Goal: Information Seeking & Learning: Learn about a topic

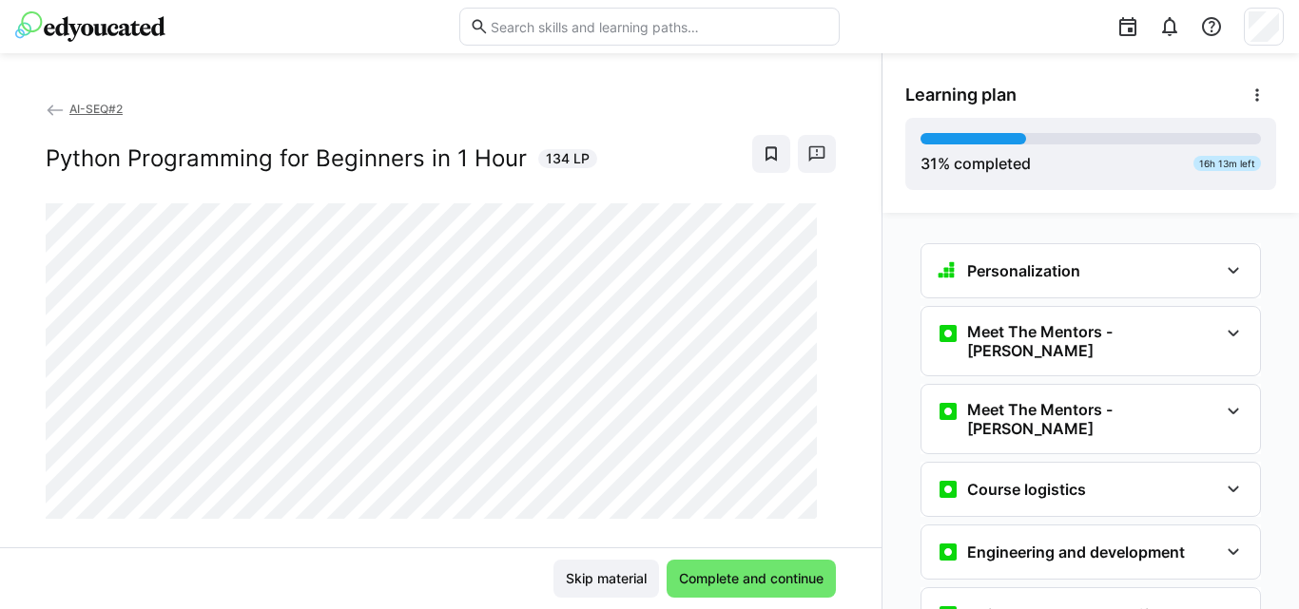
scroll to position [1908, 0]
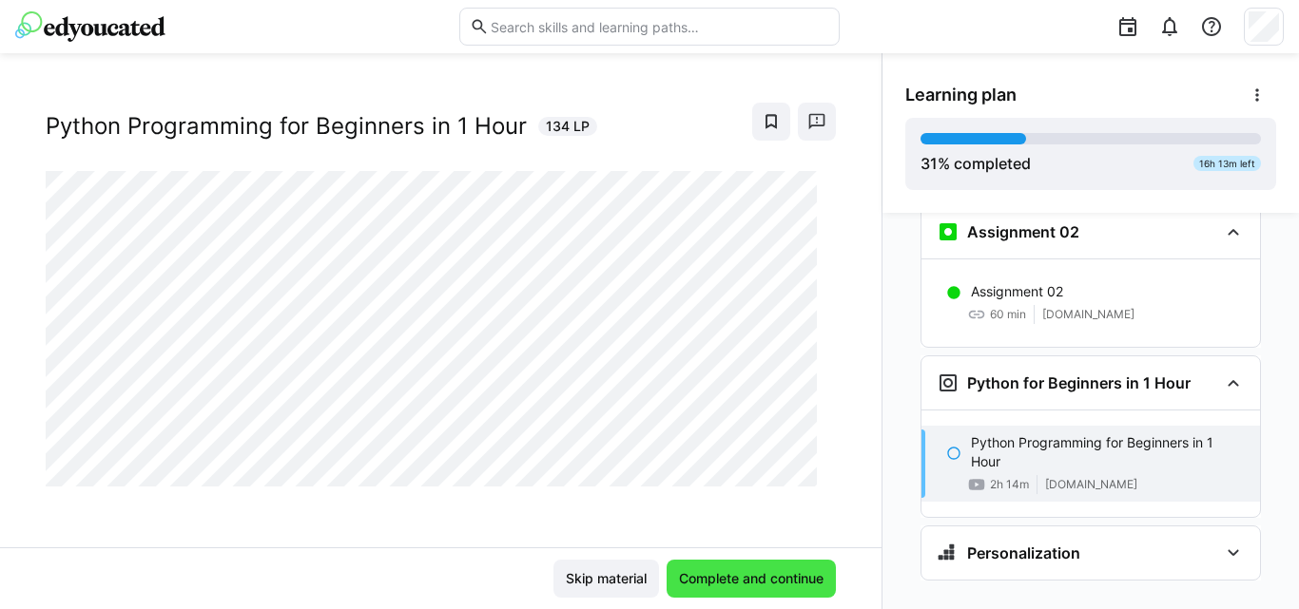
click at [716, 588] on span "Complete and continue" at bounding box center [751, 578] width 150 height 19
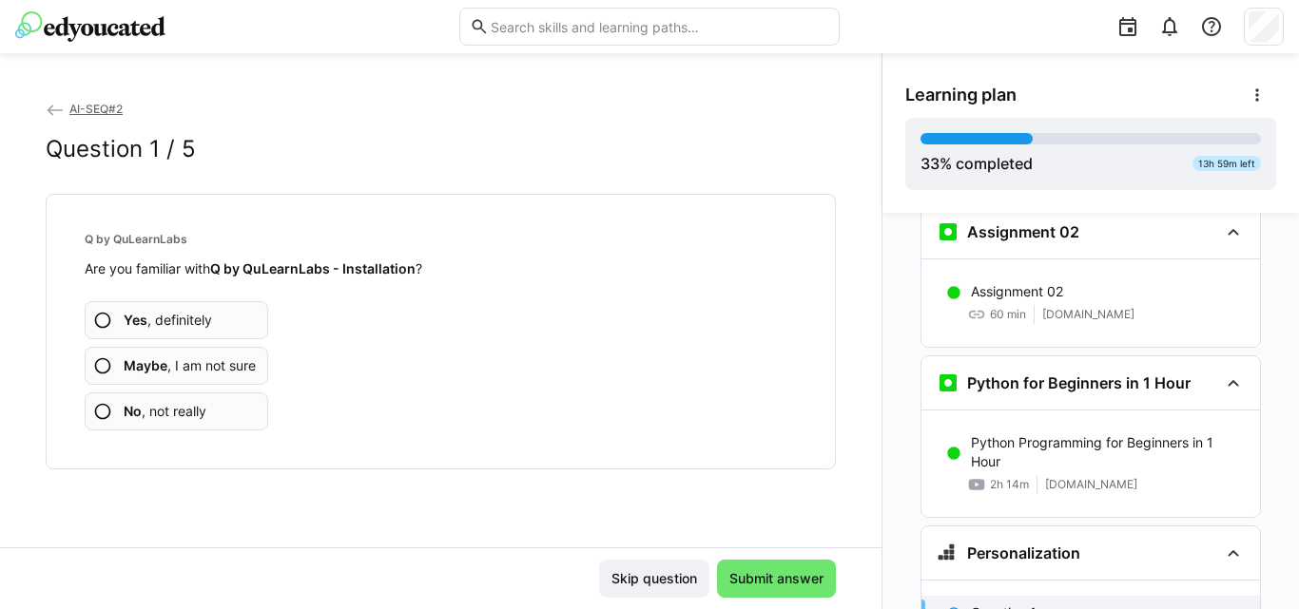
click at [105, 318] on eds-icon at bounding box center [102, 320] width 19 height 19
click at [207, 328] on span "Yes , definitely" at bounding box center [168, 320] width 88 height 19
click at [187, 327] on span "Yes , definitely" at bounding box center [168, 320] width 88 height 19
click at [190, 358] on span "Maybe , I am not sure" at bounding box center [190, 366] width 132 height 19
click at [206, 411] on span "No , not really" at bounding box center [165, 411] width 83 height 19
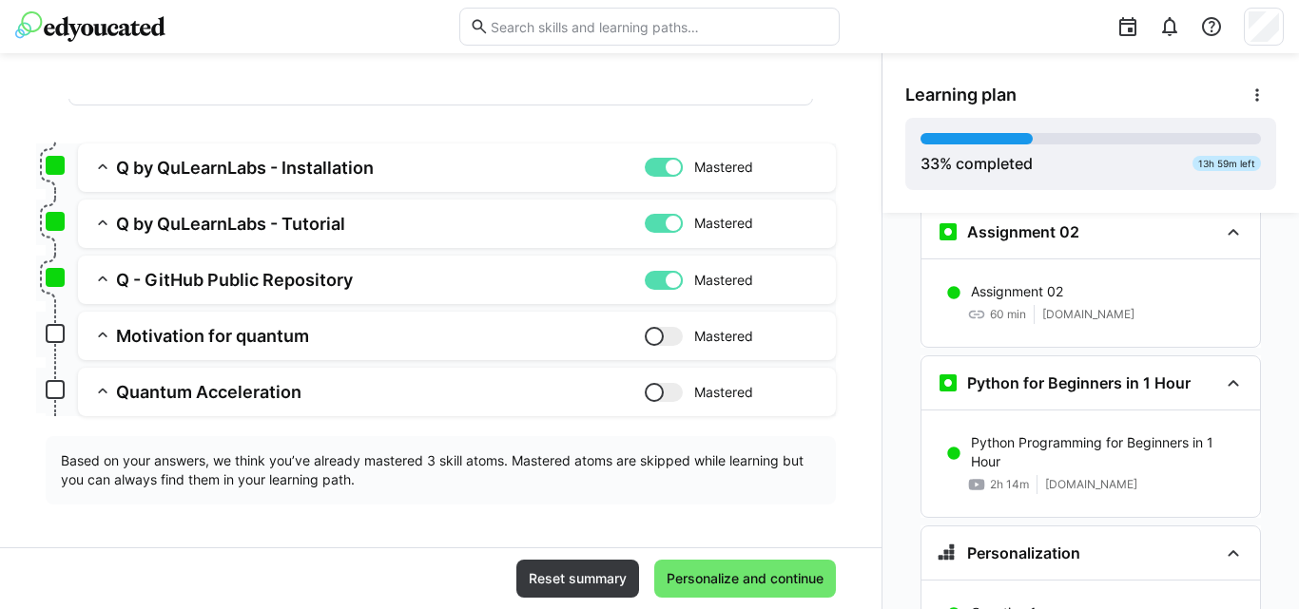
scroll to position [222, 0]
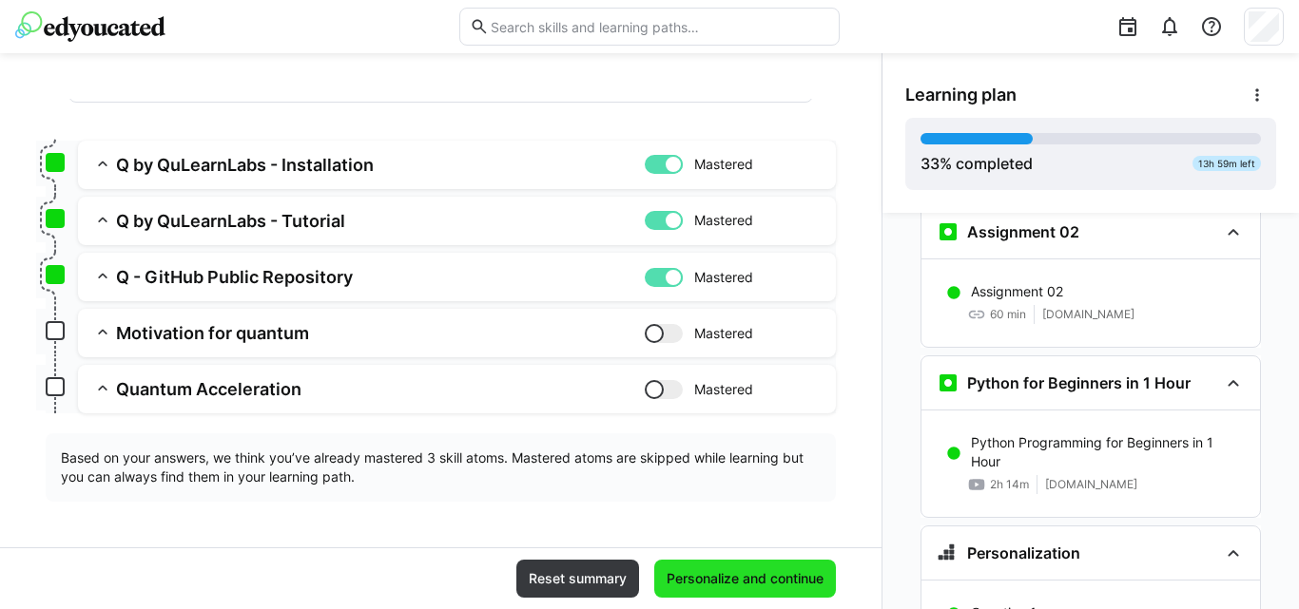
click at [744, 574] on span "Personalize and continue" at bounding box center [745, 578] width 163 height 19
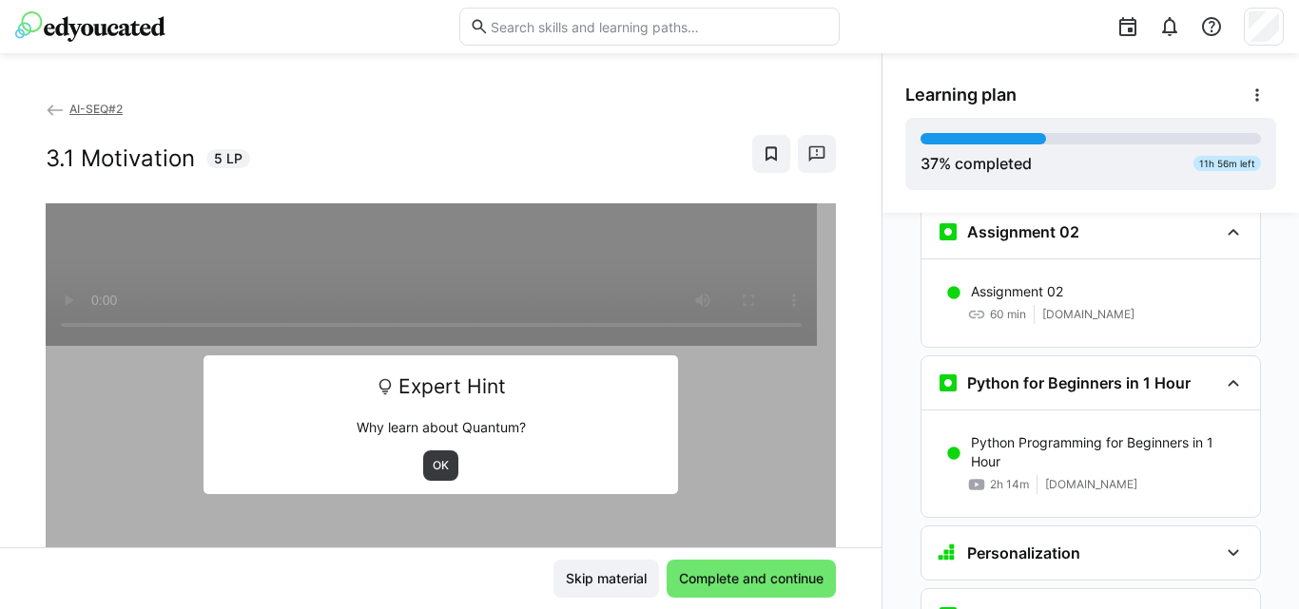
scroll to position [2443, 0]
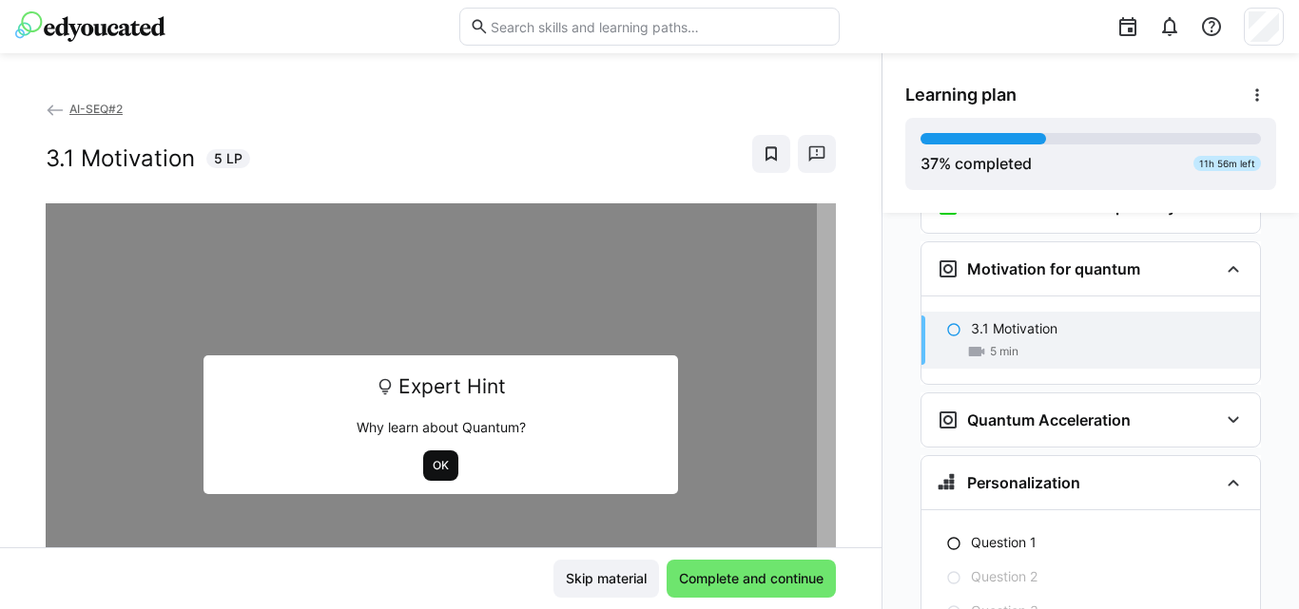
click at [432, 461] on span "OK" at bounding box center [441, 465] width 20 height 15
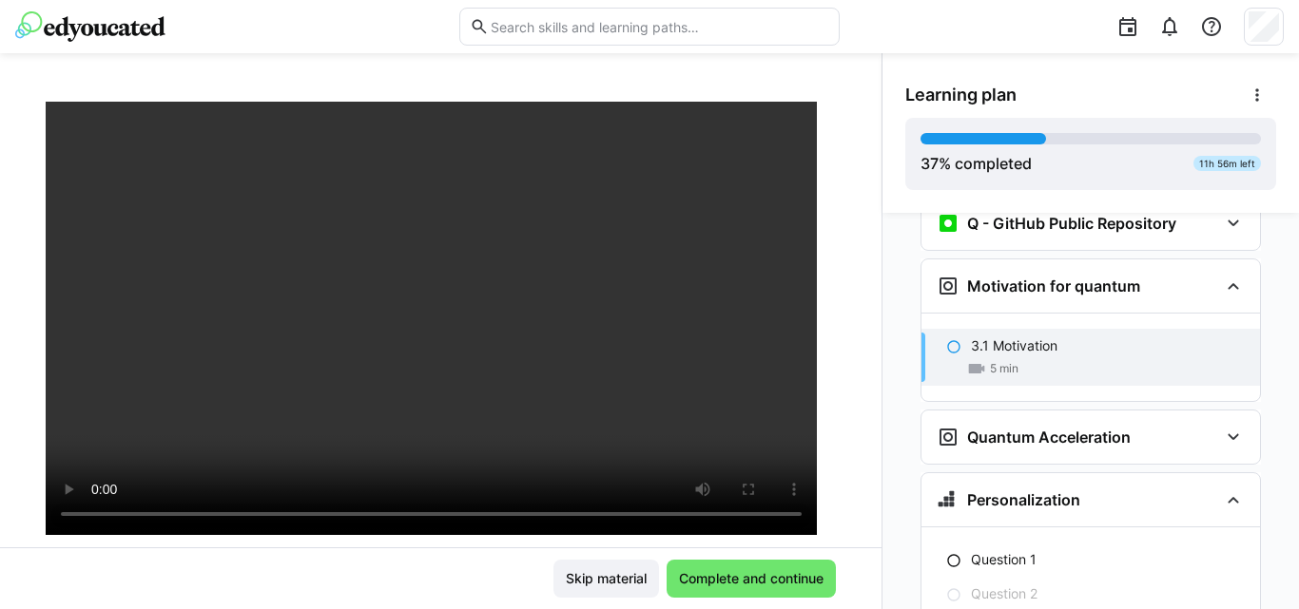
scroll to position [2610, 0]
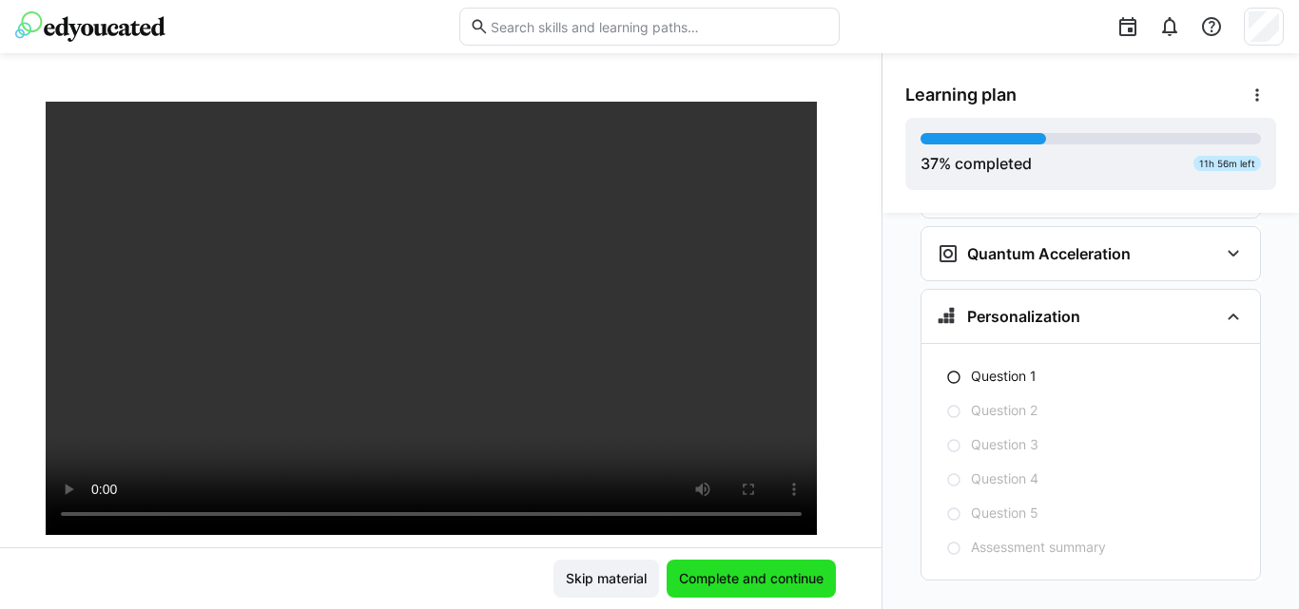
click at [693, 573] on span "Complete and continue" at bounding box center [751, 578] width 150 height 19
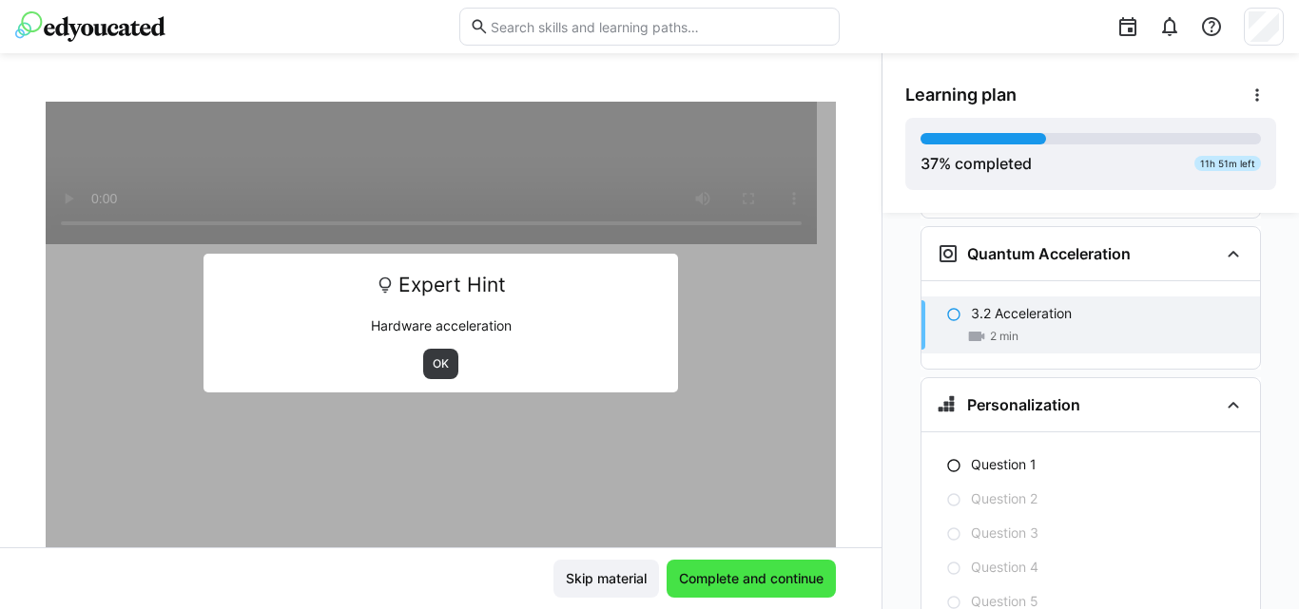
scroll to position [2593, 0]
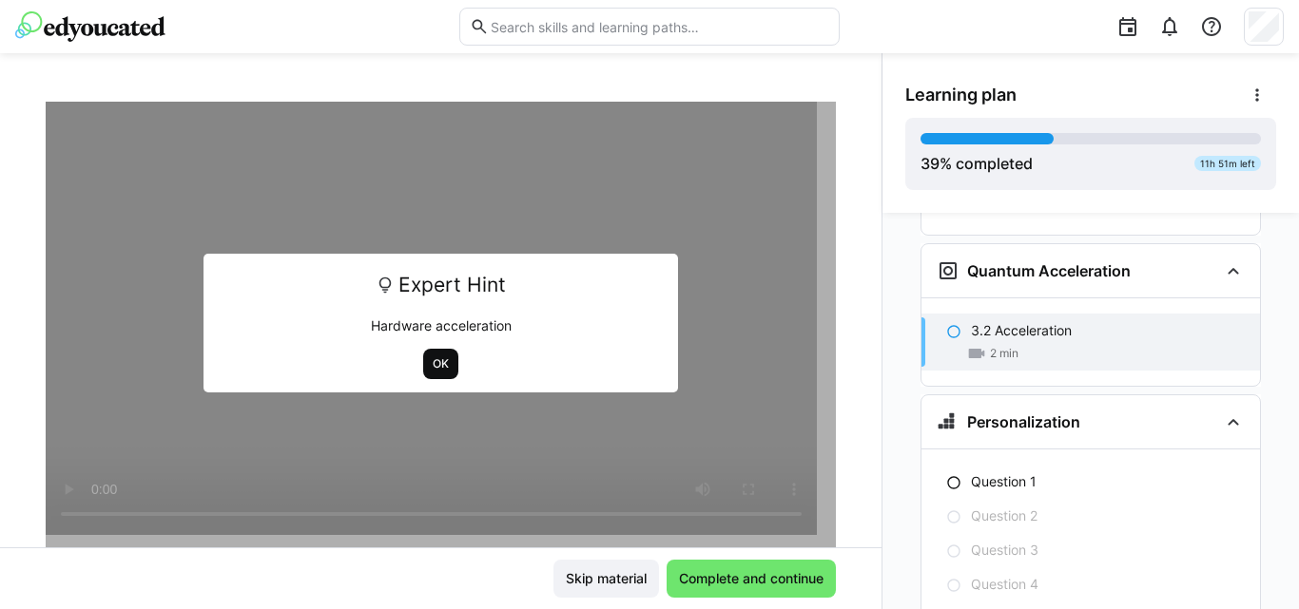
click at [439, 363] on span "OK" at bounding box center [441, 364] width 20 height 15
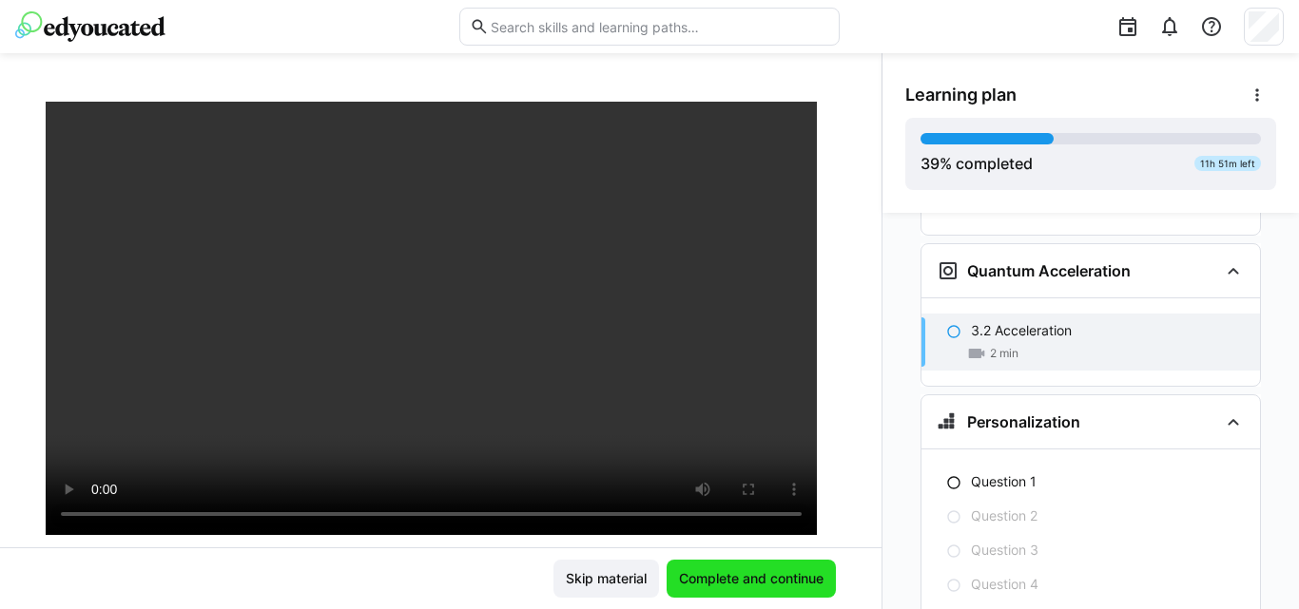
click at [676, 589] on span "Complete and continue" at bounding box center [750, 579] width 169 height 38
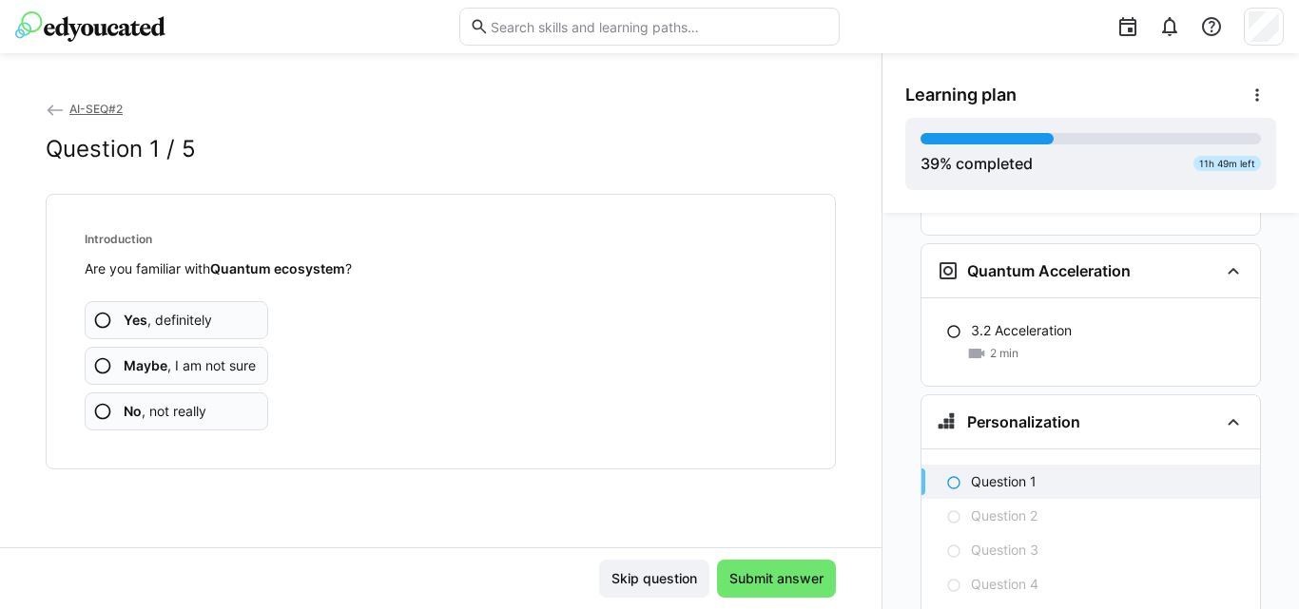
scroll to position [2698, 0]
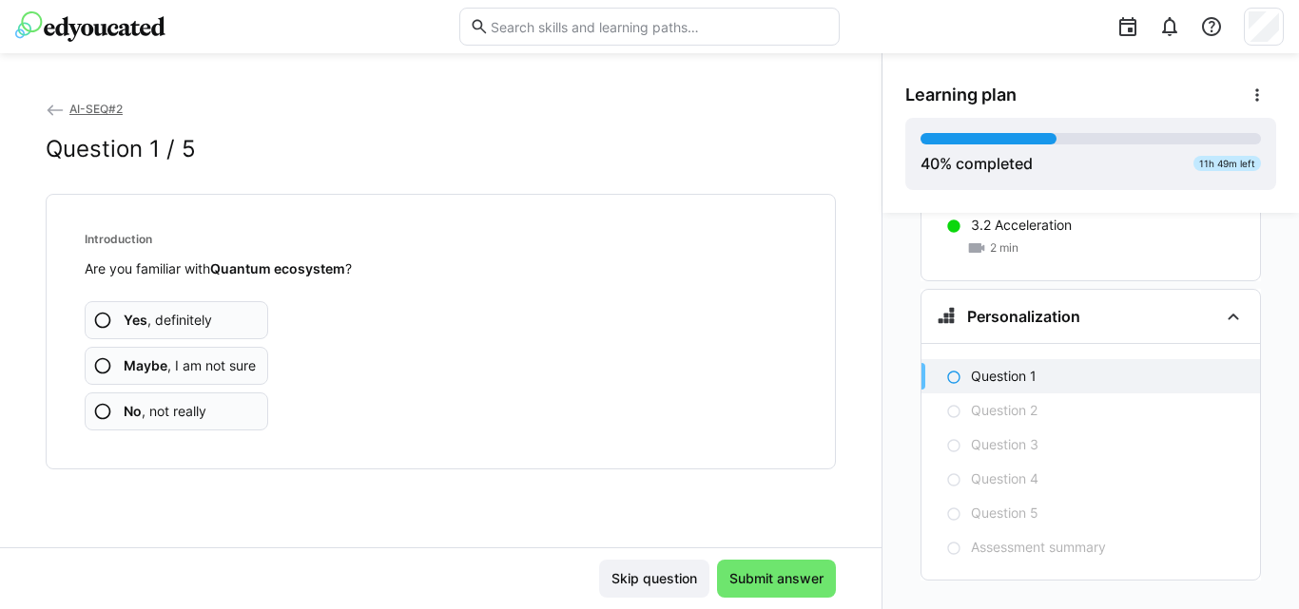
click at [224, 325] on app-assessment-question-radio "Yes , definitely" at bounding box center [176, 320] width 183 height 38
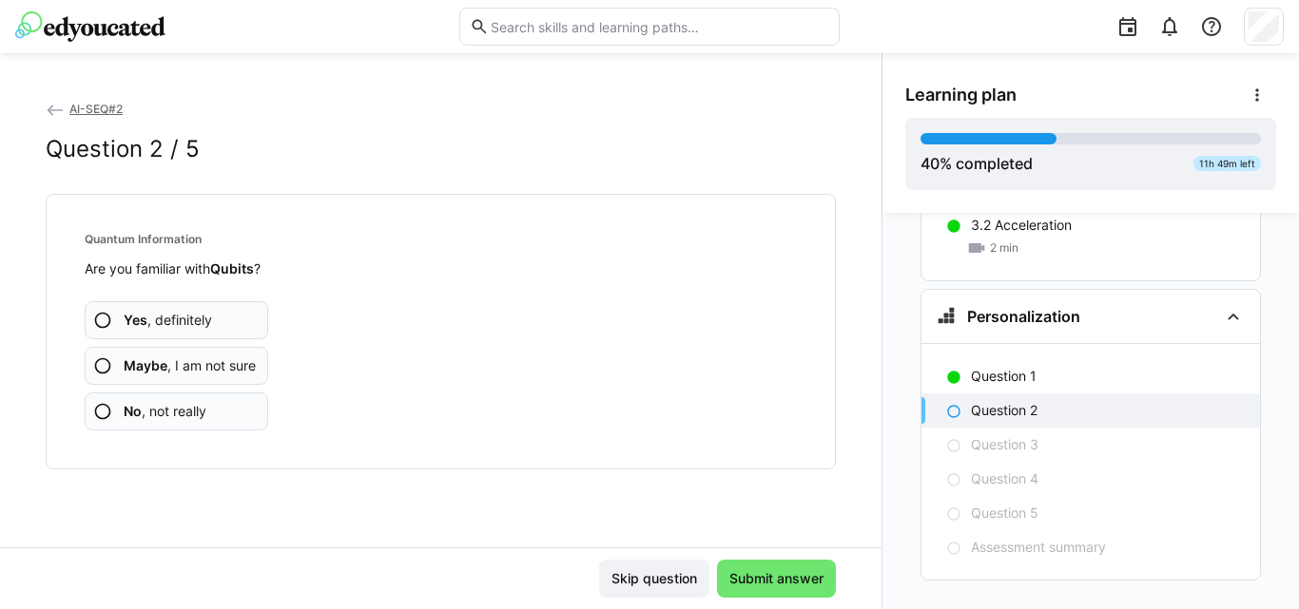
click at [209, 322] on span "Yes , definitely" at bounding box center [168, 320] width 88 height 19
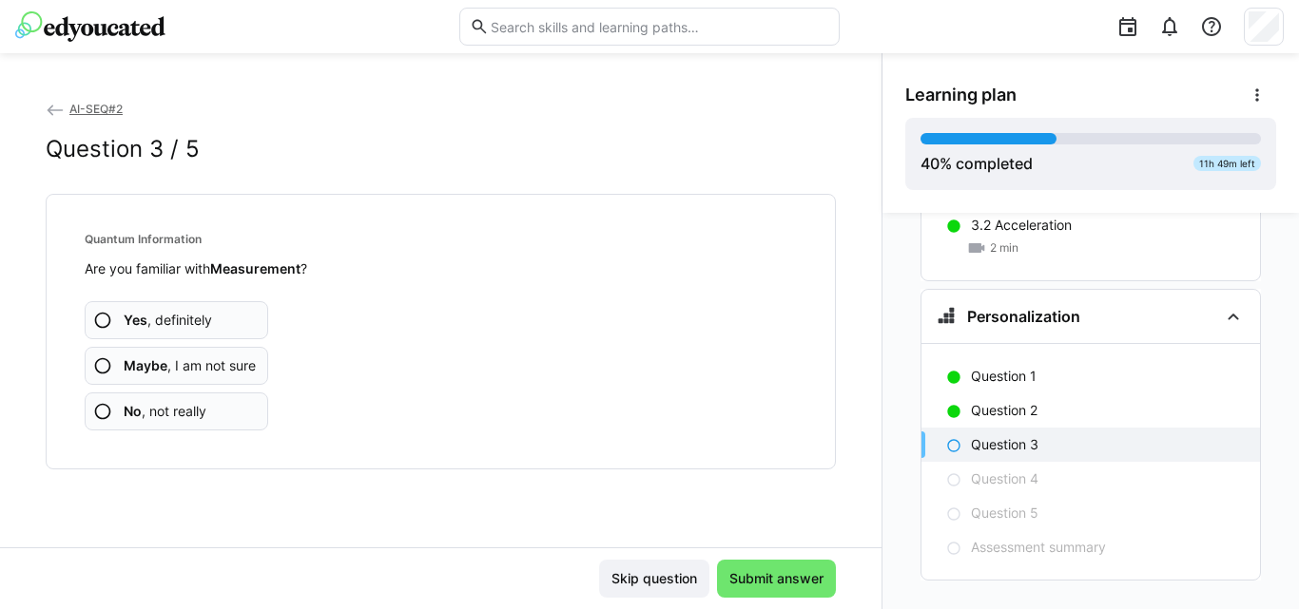
click at [240, 327] on app-assessment-question-radio "Yes , definitely" at bounding box center [176, 320] width 183 height 38
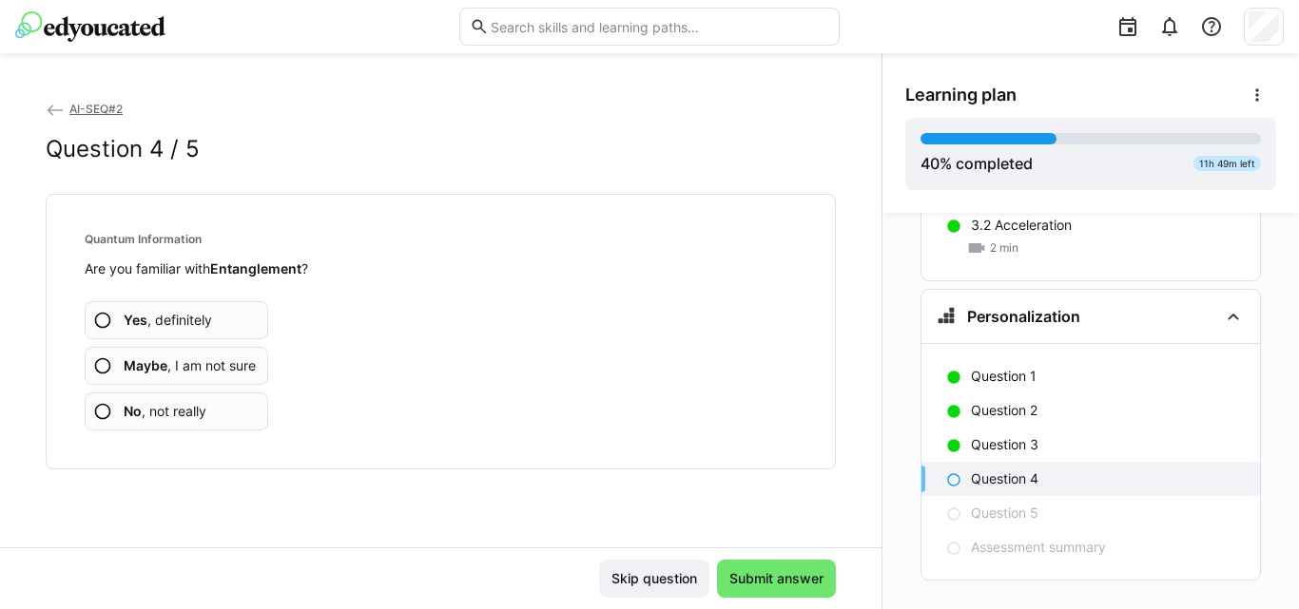
click at [240, 327] on app-assessment-question-radio "Yes , definitely" at bounding box center [176, 320] width 183 height 38
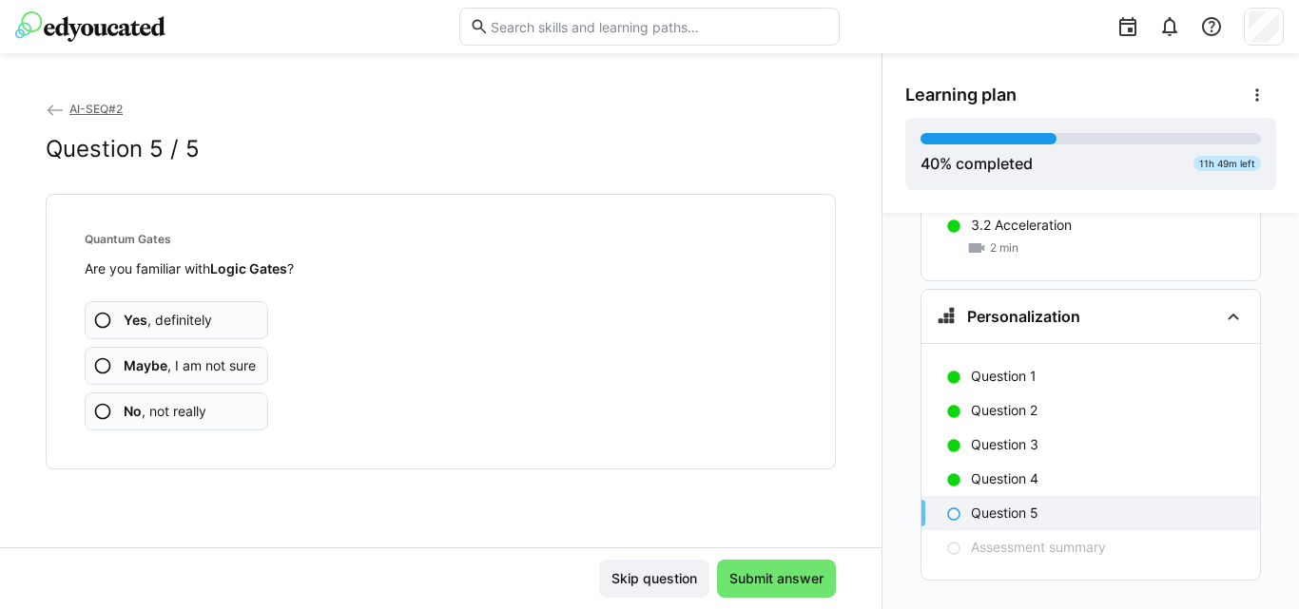
click at [240, 327] on app-assessment-question-radio "Yes , definitely" at bounding box center [176, 320] width 183 height 38
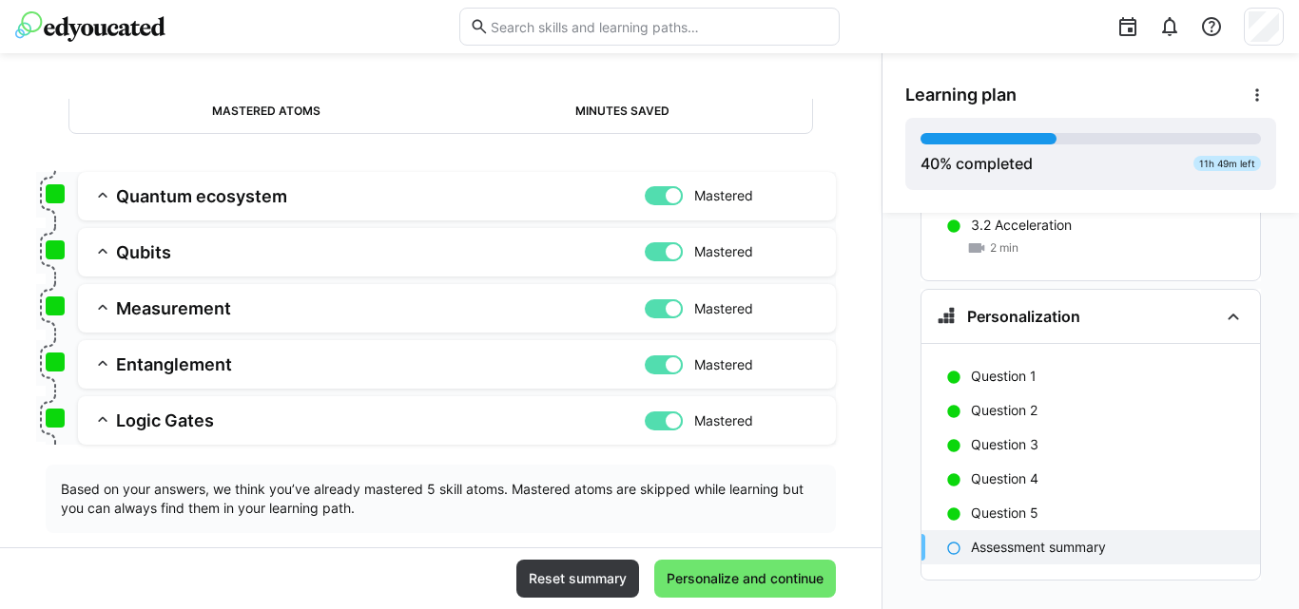
scroll to position [222, 0]
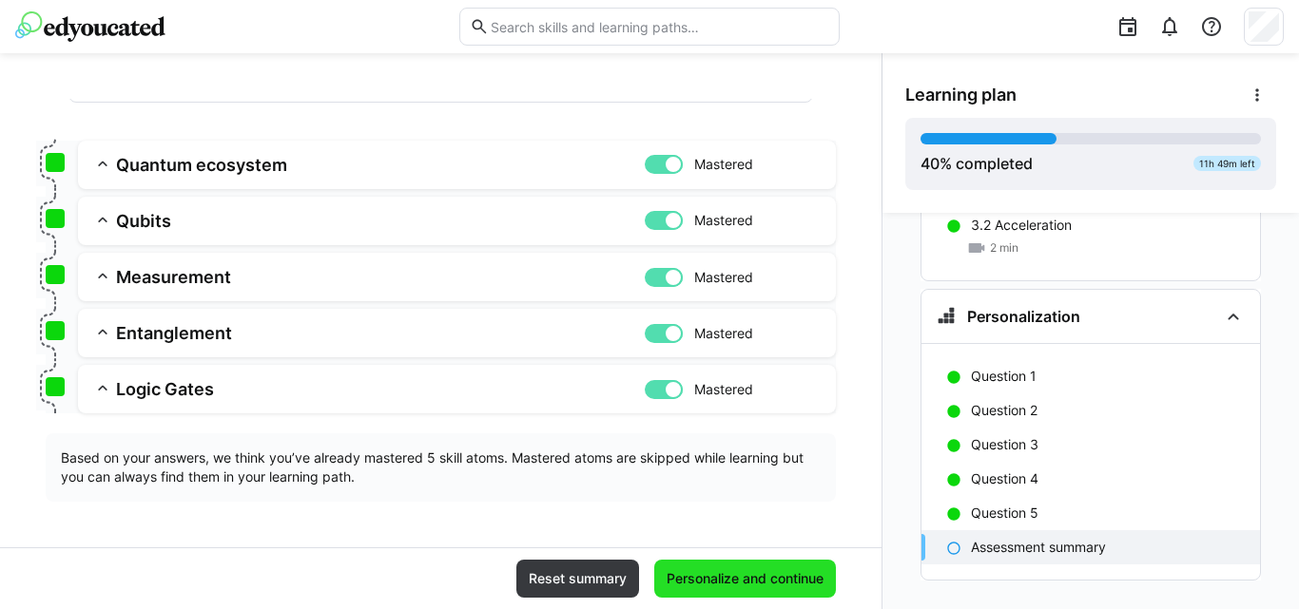
click at [694, 574] on span "Personalize and continue" at bounding box center [745, 578] width 163 height 19
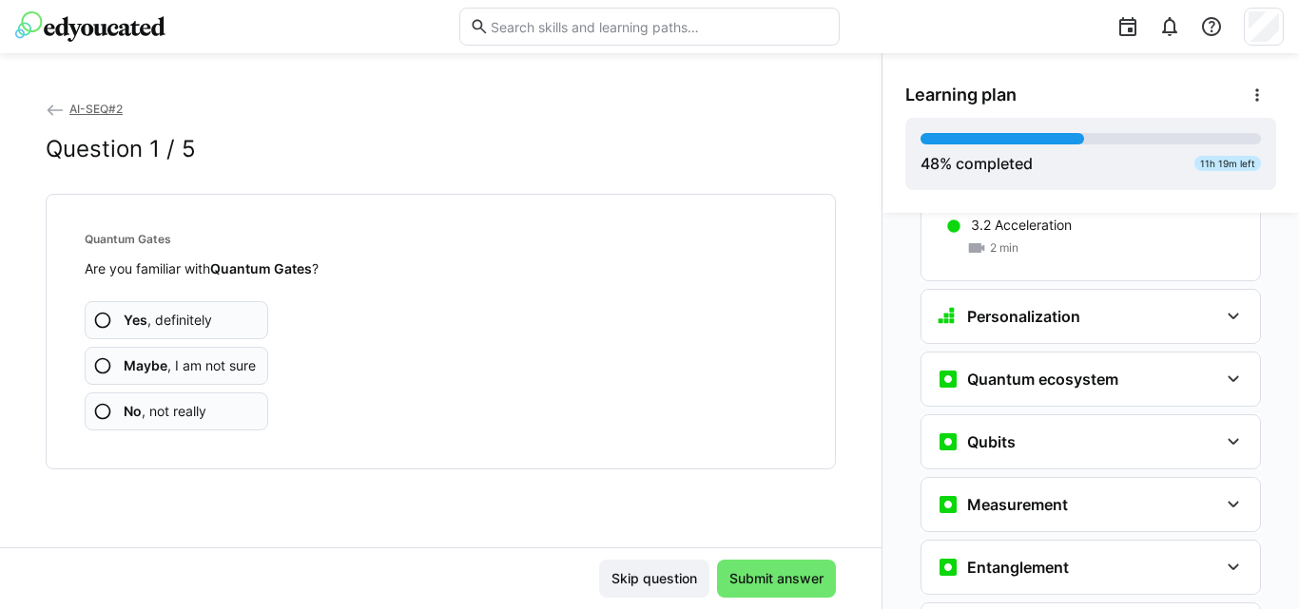
scroll to position [3075, 0]
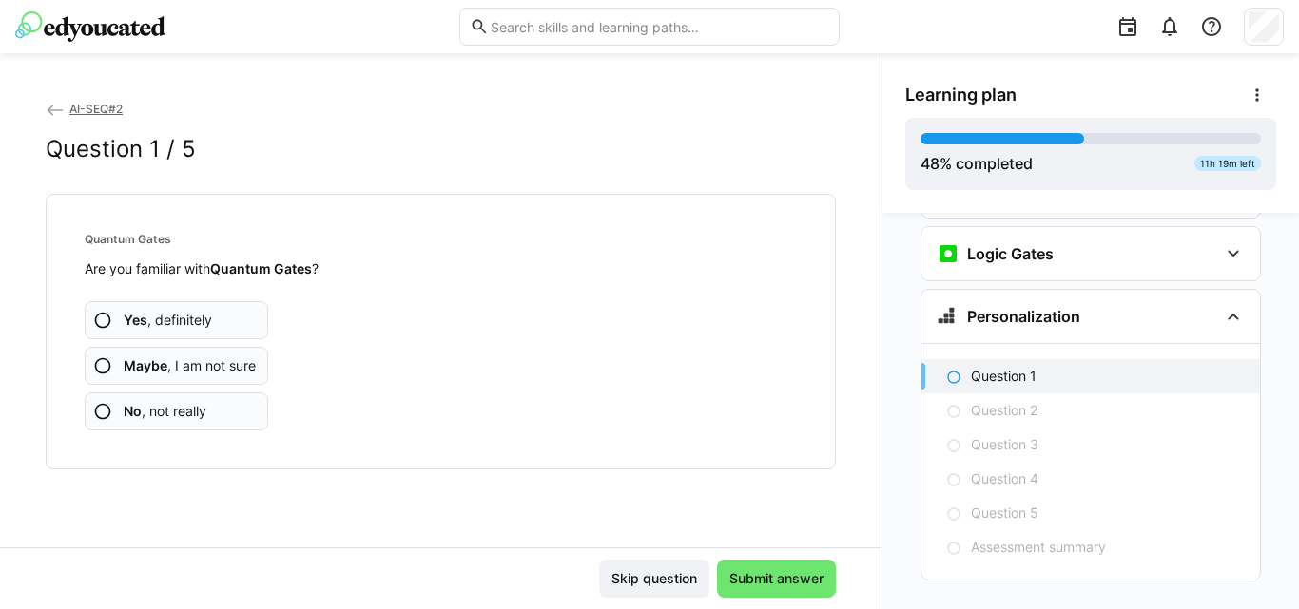
click at [218, 312] on app-assessment-question-radio "Yes , definitely" at bounding box center [176, 320] width 183 height 38
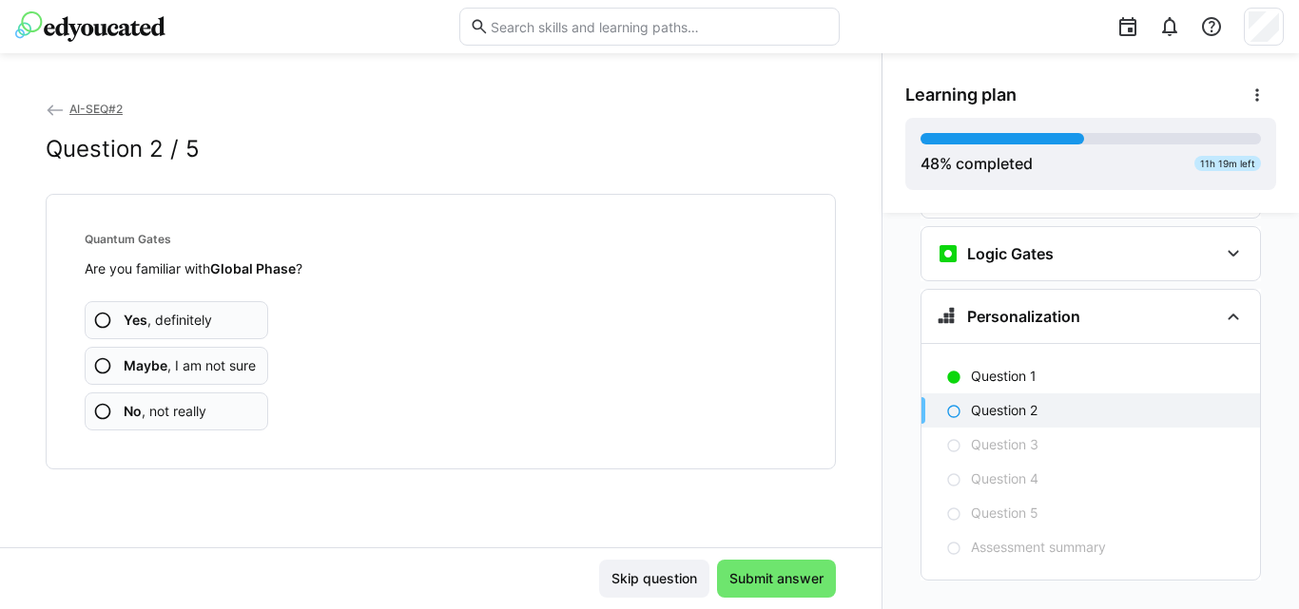
click at [218, 312] on app-assessment-question-radio "Yes , definitely" at bounding box center [176, 320] width 183 height 38
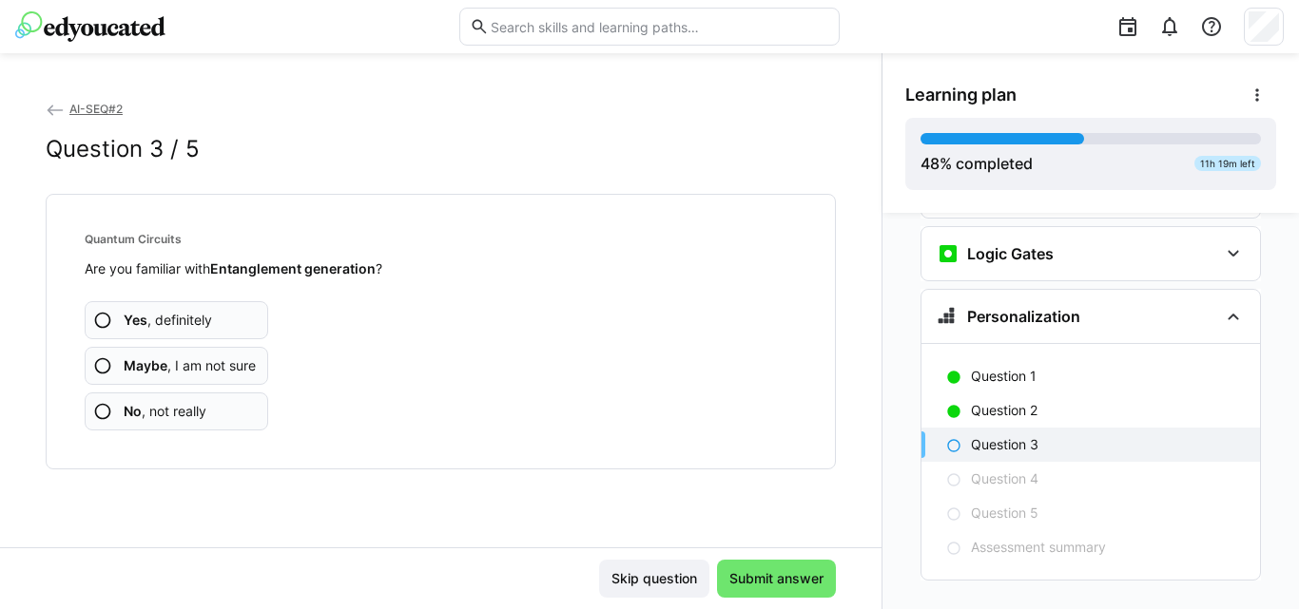
click at [218, 312] on app-assessment-question-radio "Yes , definitely" at bounding box center [176, 320] width 183 height 38
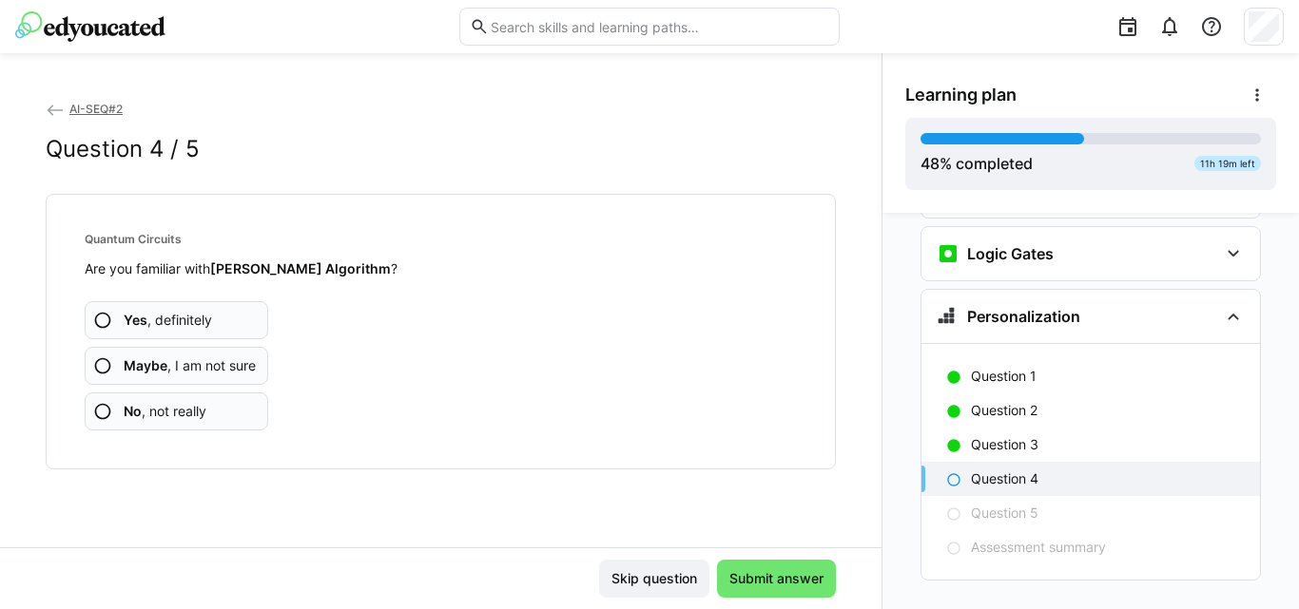
click at [218, 312] on app-assessment-question-radio "Yes , definitely" at bounding box center [176, 320] width 183 height 38
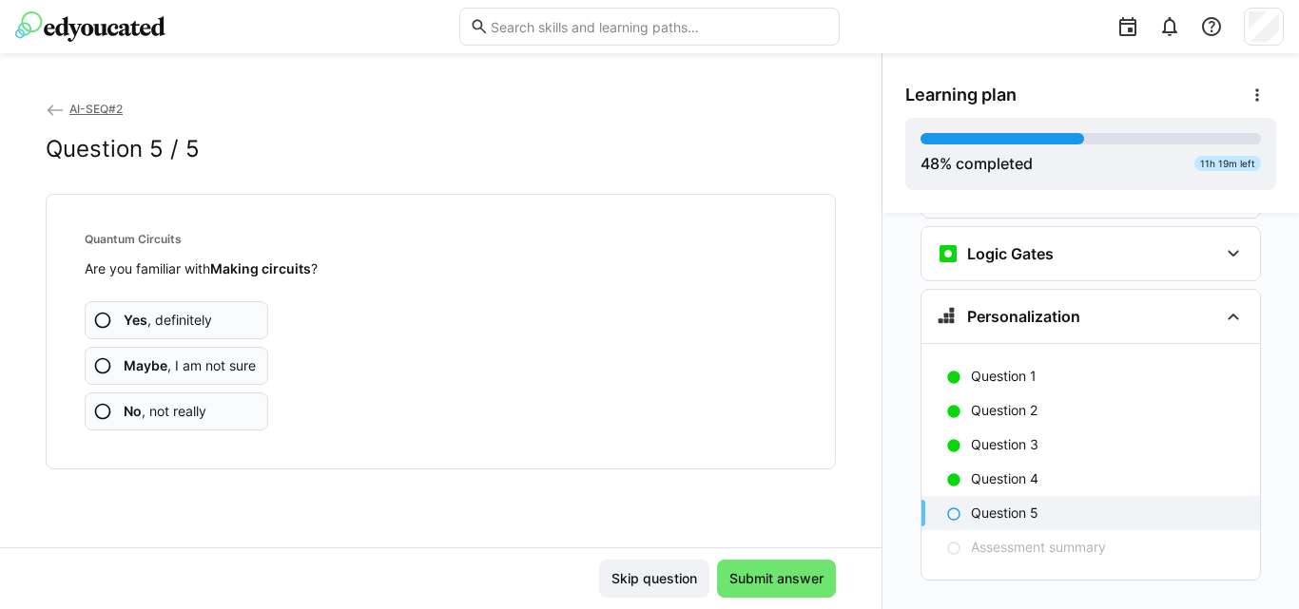
click at [218, 312] on app-assessment-question-radio "Yes , definitely" at bounding box center [176, 320] width 183 height 38
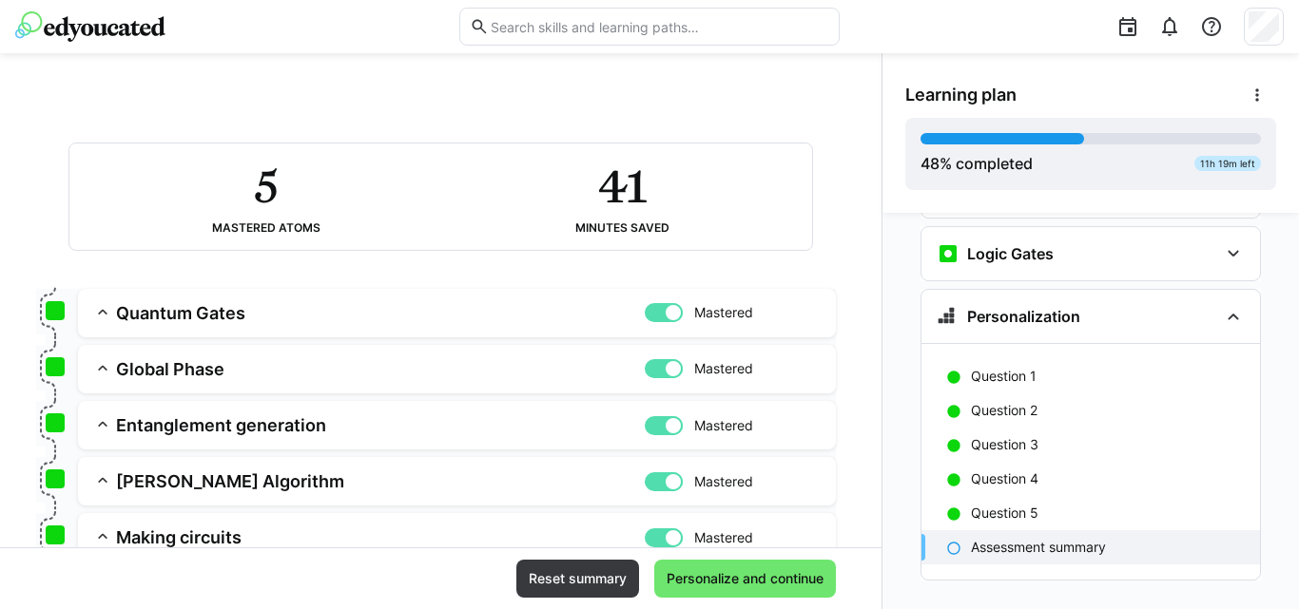
scroll to position [222, 0]
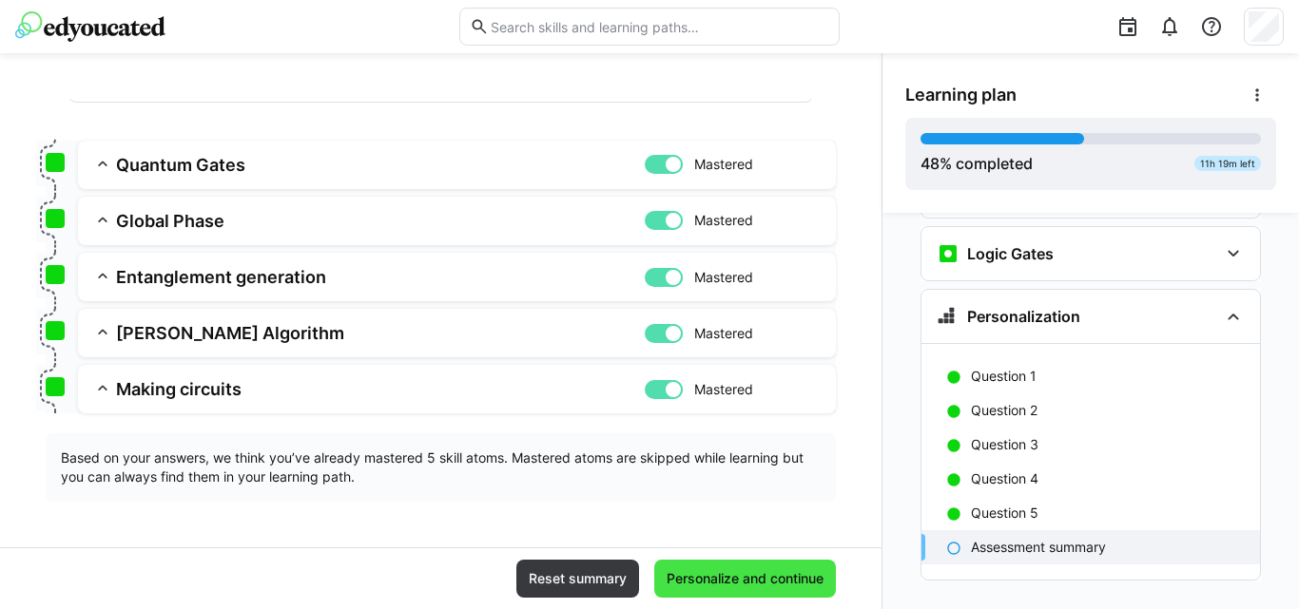
click at [745, 566] on span "Personalize and continue" at bounding box center [745, 579] width 182 height 38
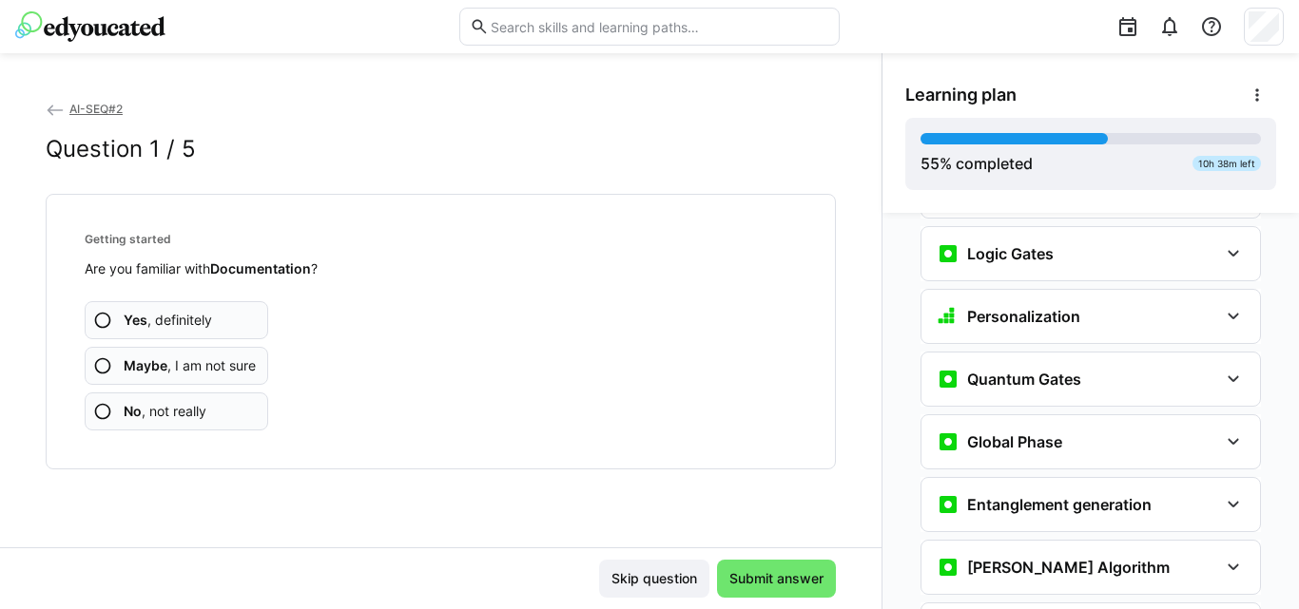
scroll to position [3451, 0]
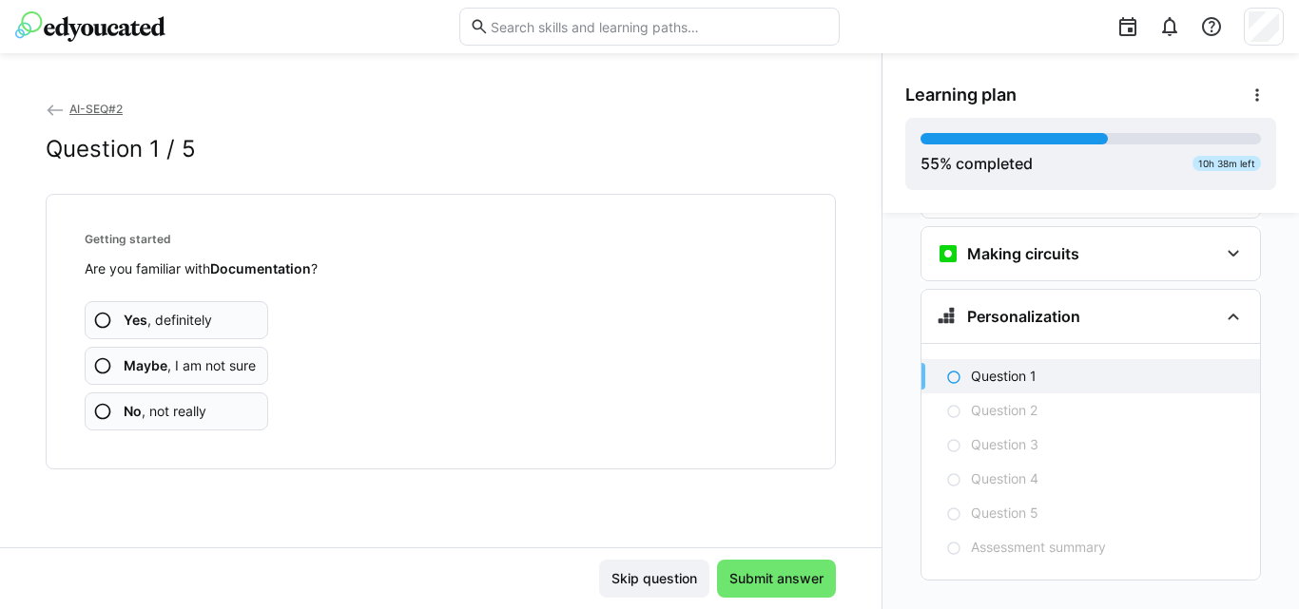
click at [226, 370] on span "Maybe , I am not sure" at bounding box center [190, 366] width 132 height 19
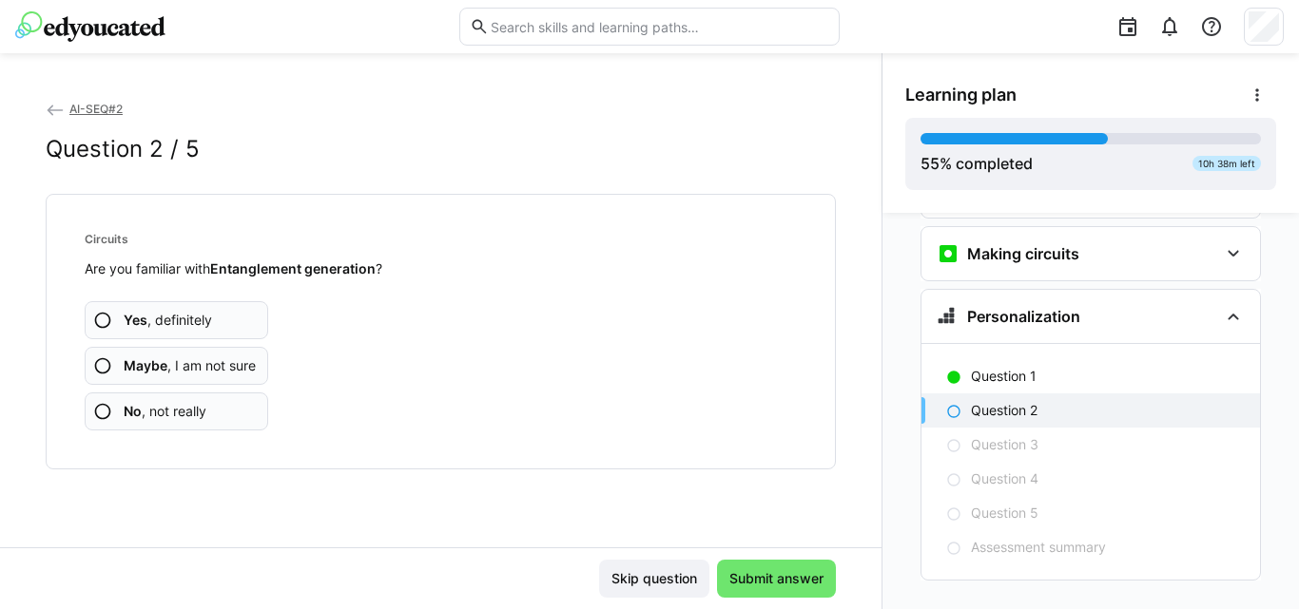
click at [207, 338] on app-assessment-question-radio "Yes , definitely" at bounding box center [176, 320] width 183 height 38
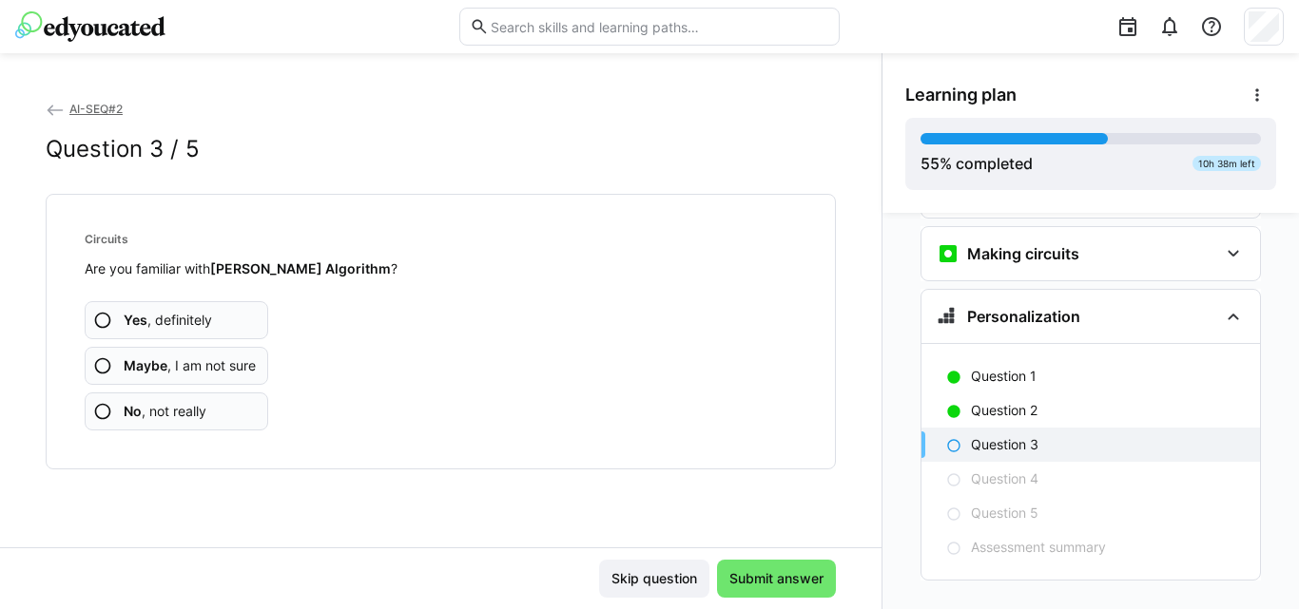
click at [207, 338] on app-assessment-question-radio "Yes , definitely" at bounding box center [176, 320] width 183 height 38
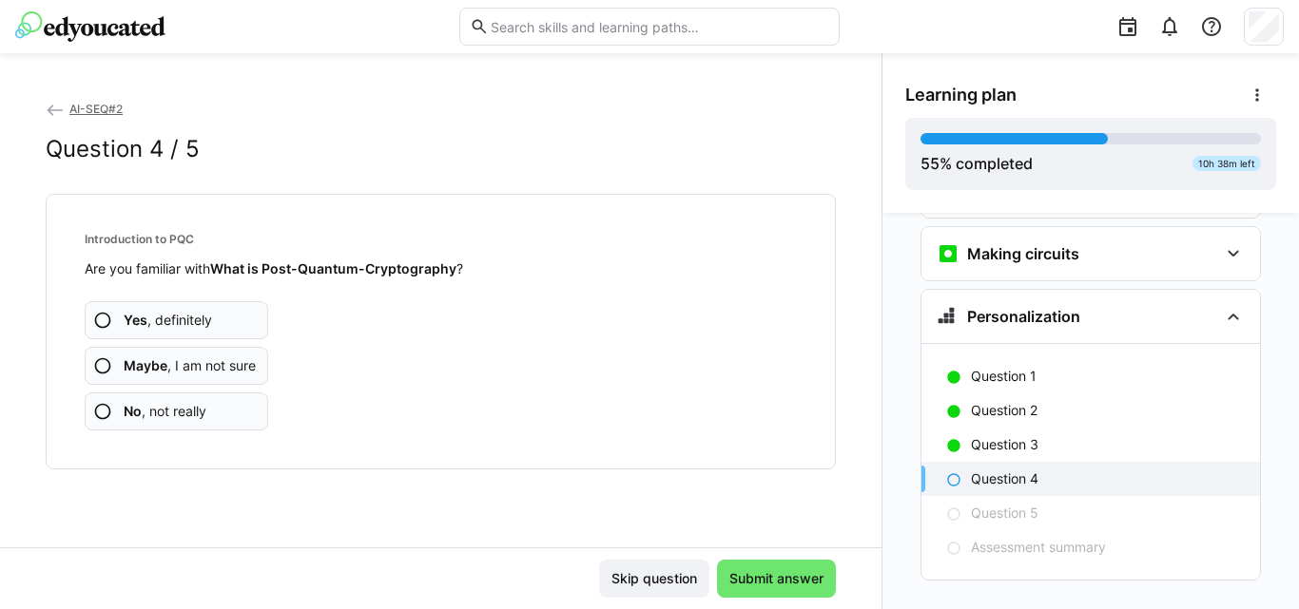
click at [206, 422] on app-assessment-question-radio "No , not really" at bounding box center [176, 412] width 183 height 38
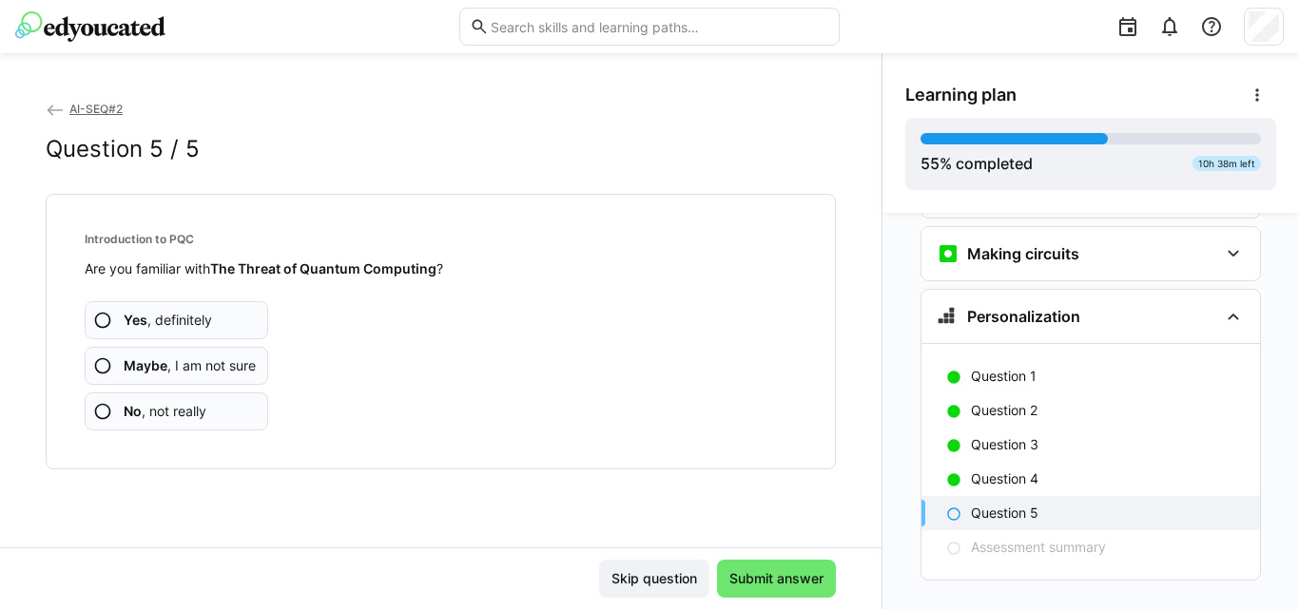
click at [206, 422] on app-assessment-question-radio "No , not really" at bounding box center [176, 412] width 183 height 38
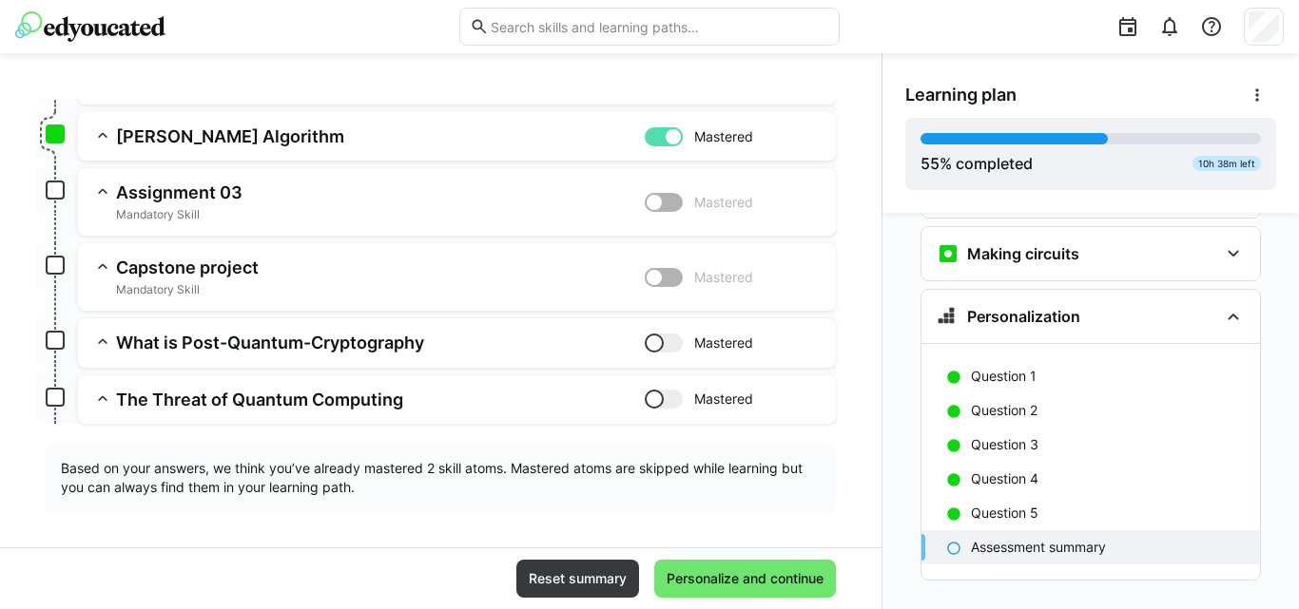
scroll to position [374, 0]
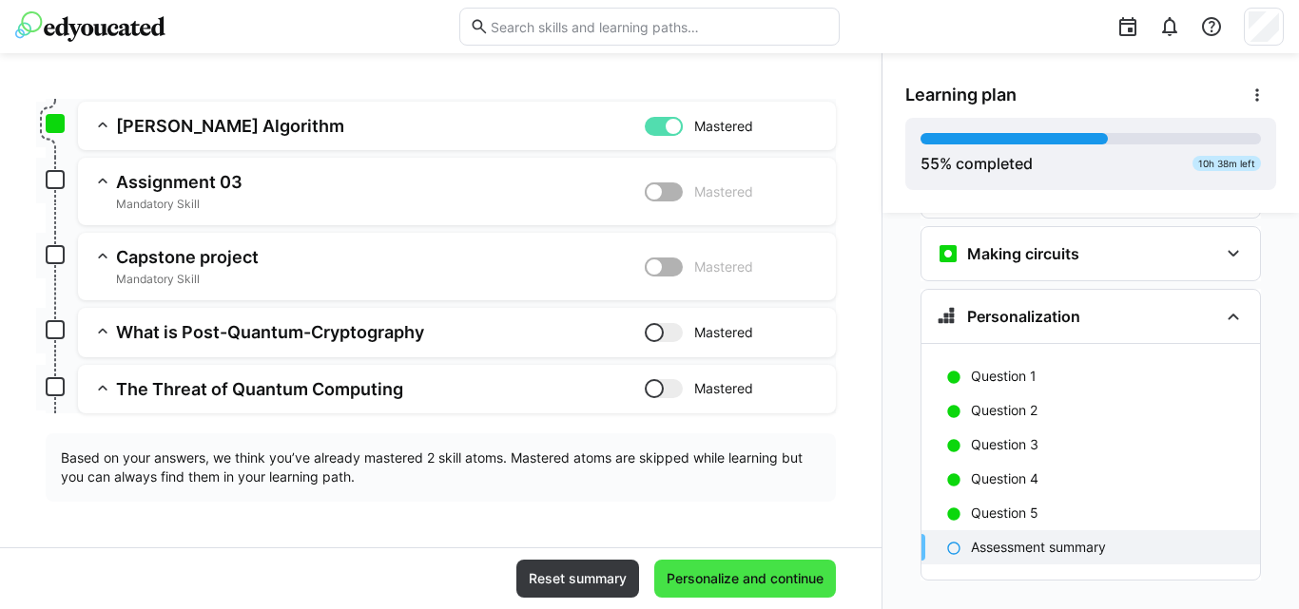
click at [703, 586] on span "Personalize and continue" at bounding box center [745, 578] width 163 height 19
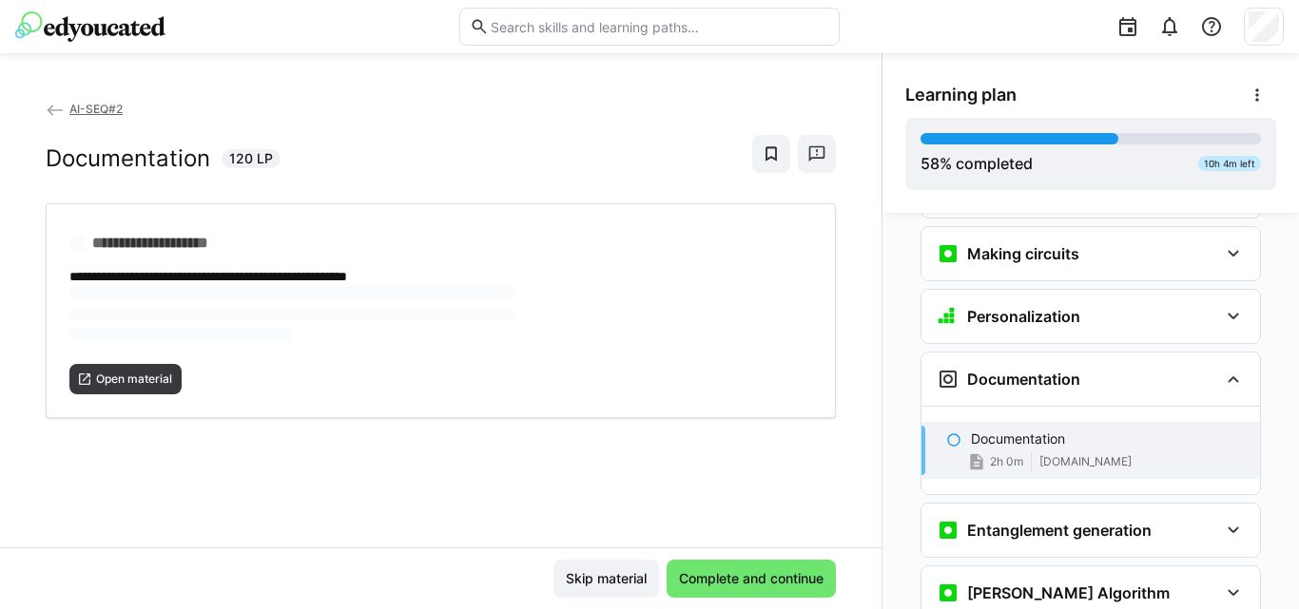
scroll to position [3560, 0]
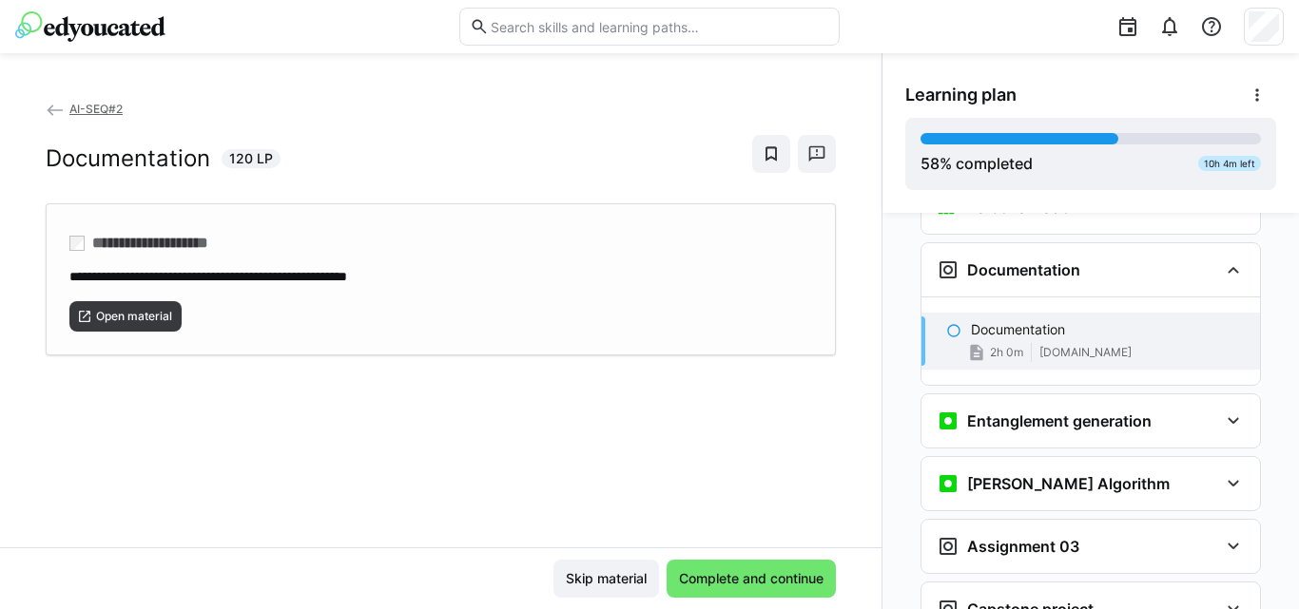
click at [296, 288] on div "Open material" at bounding box center [440, 309] width 742 height 46
click at [710, 576] on span "Complete and continue" at bounding box center [751, 578] width 150 height 19
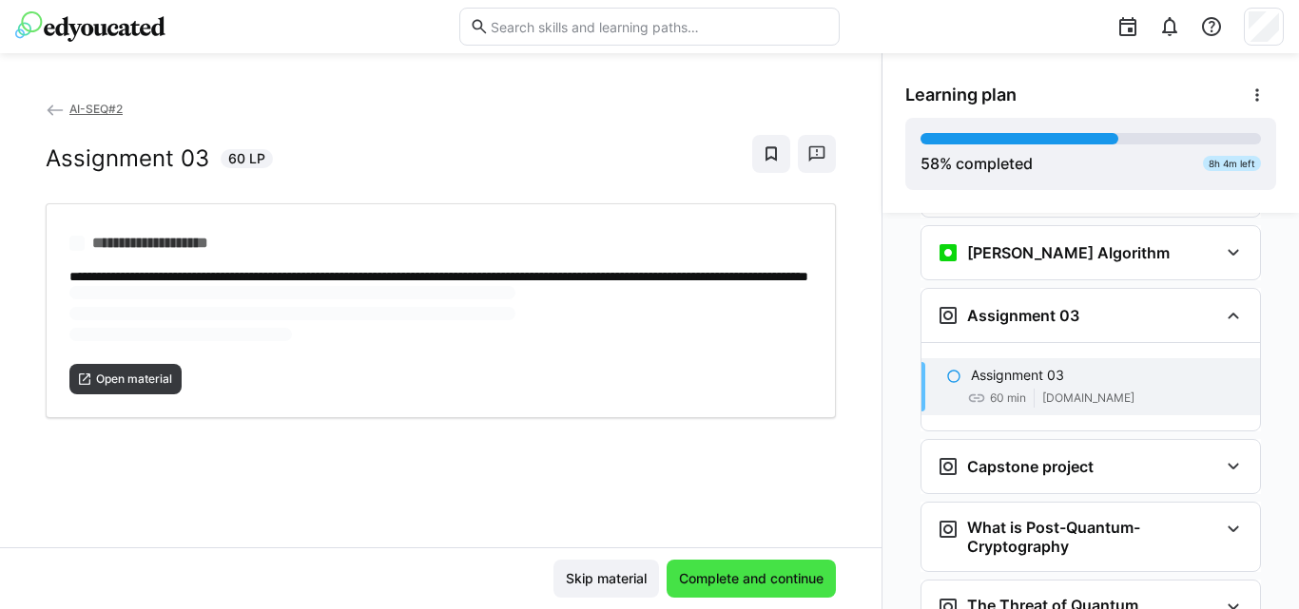
scroll to position [3836, 0]
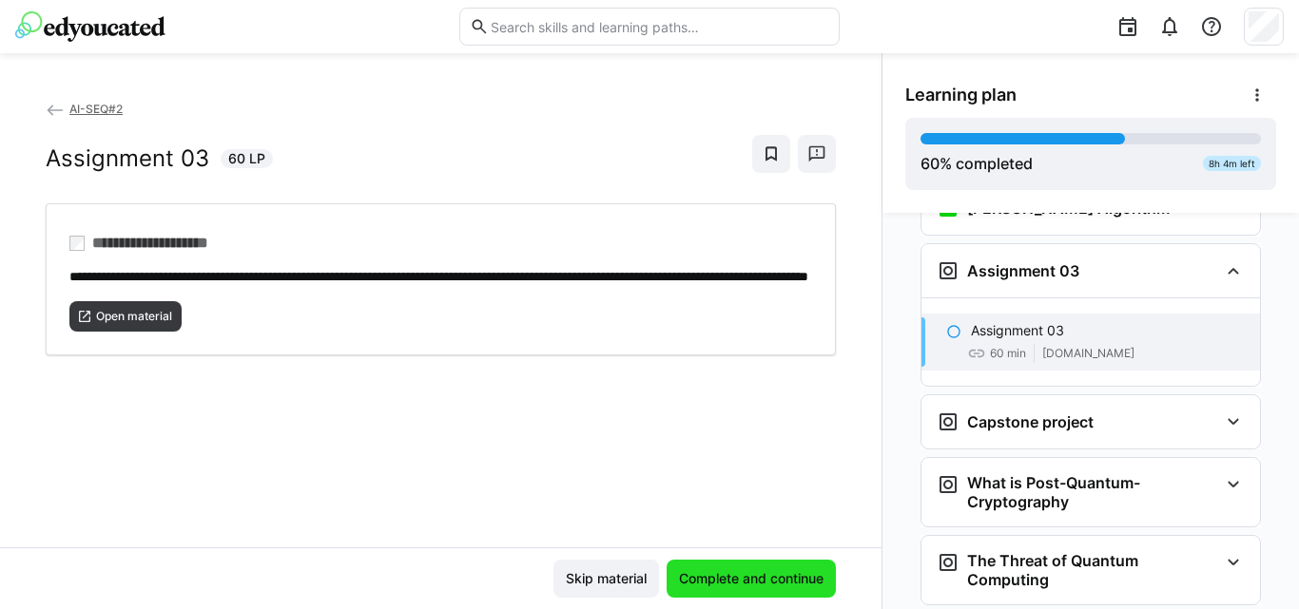
click at [710, 576] on span "Complete and continue" at bounding box center [751, 578] width 150 height 19
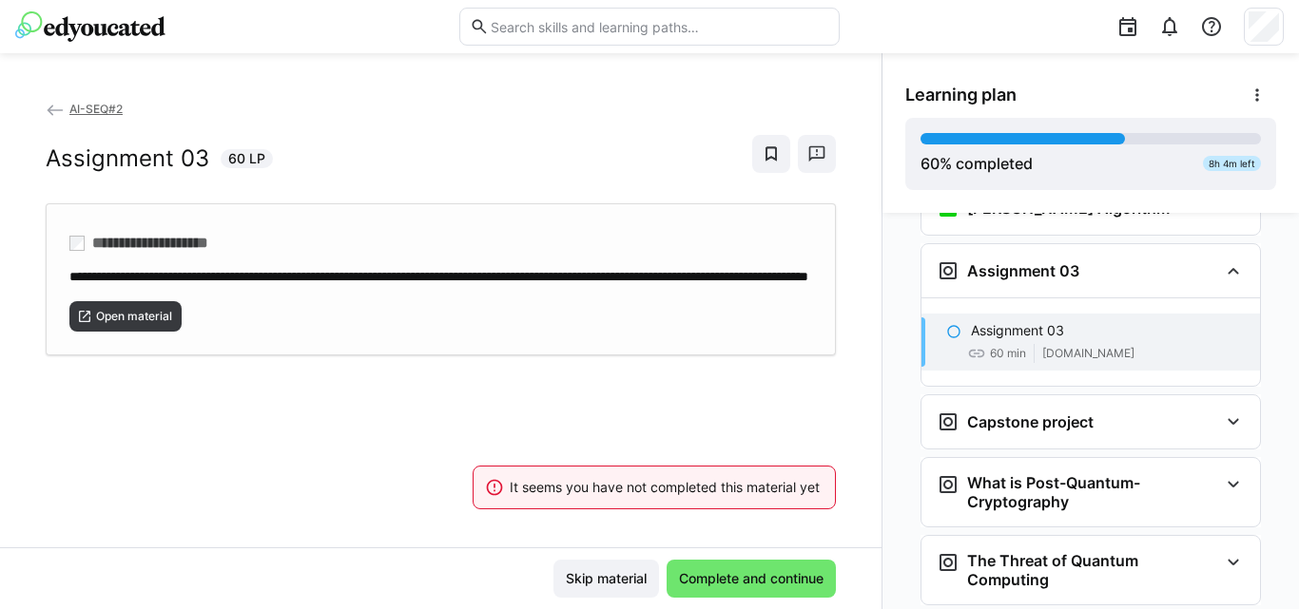
click at [193, 283] on span "**********" at bounding box center [438, 276] width 739 height 13
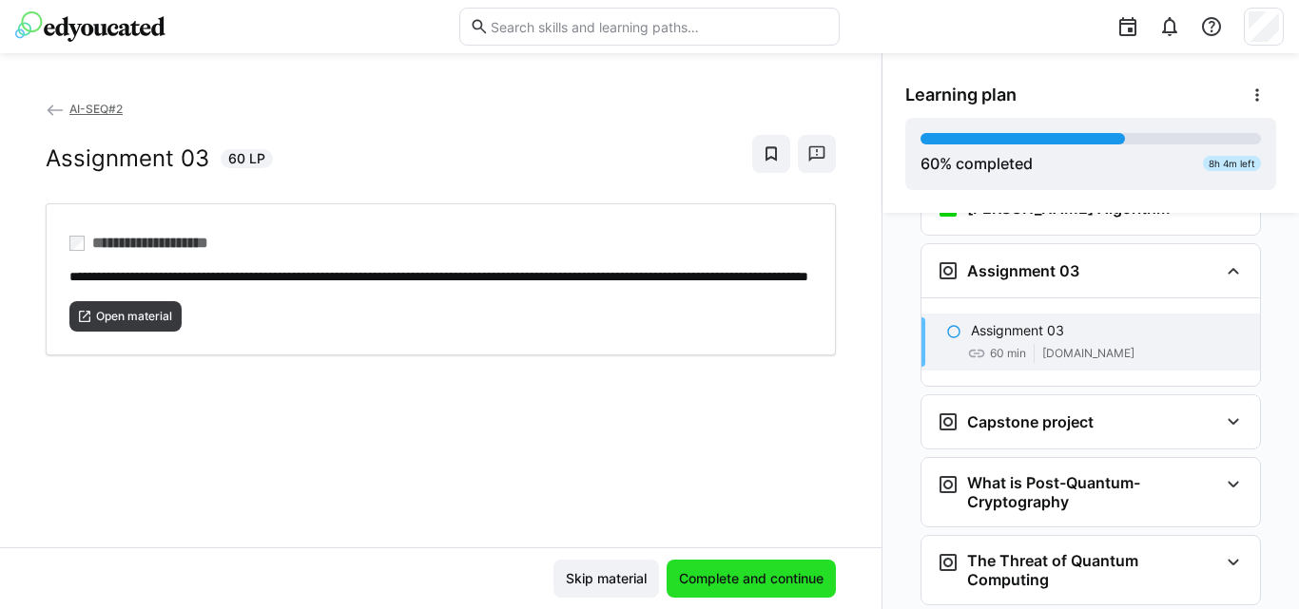
click at [759, 586] on span "Complete and continue" at bounding box center [751, 578] width 150 height 19
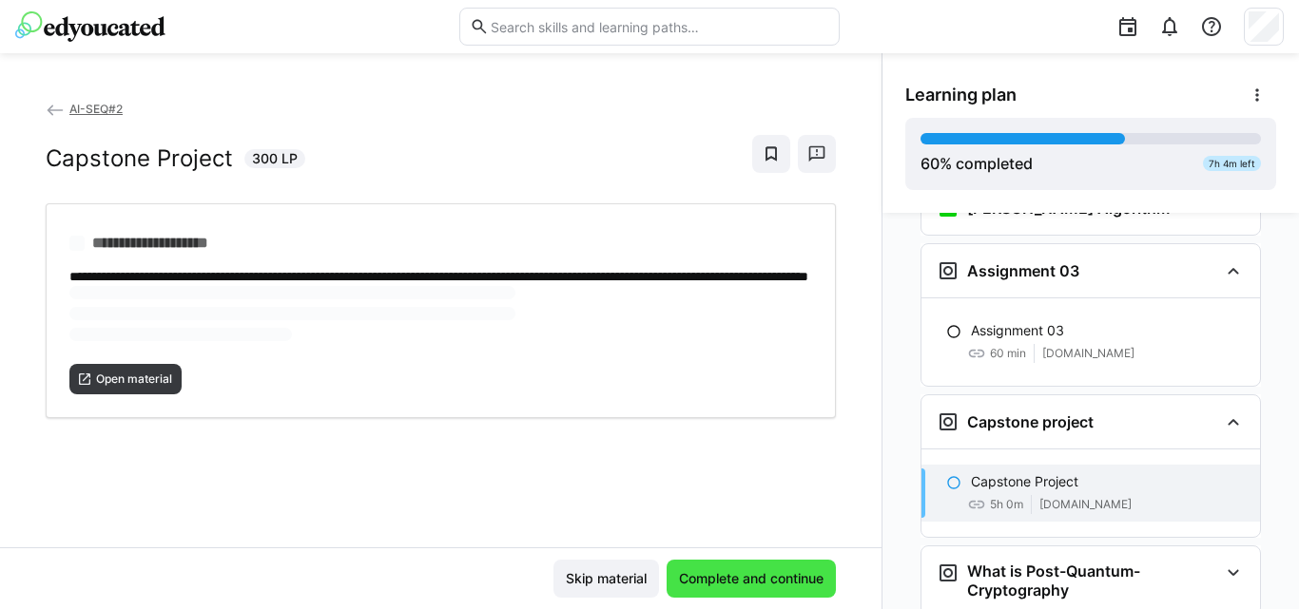
scroll to position [3987, 0]
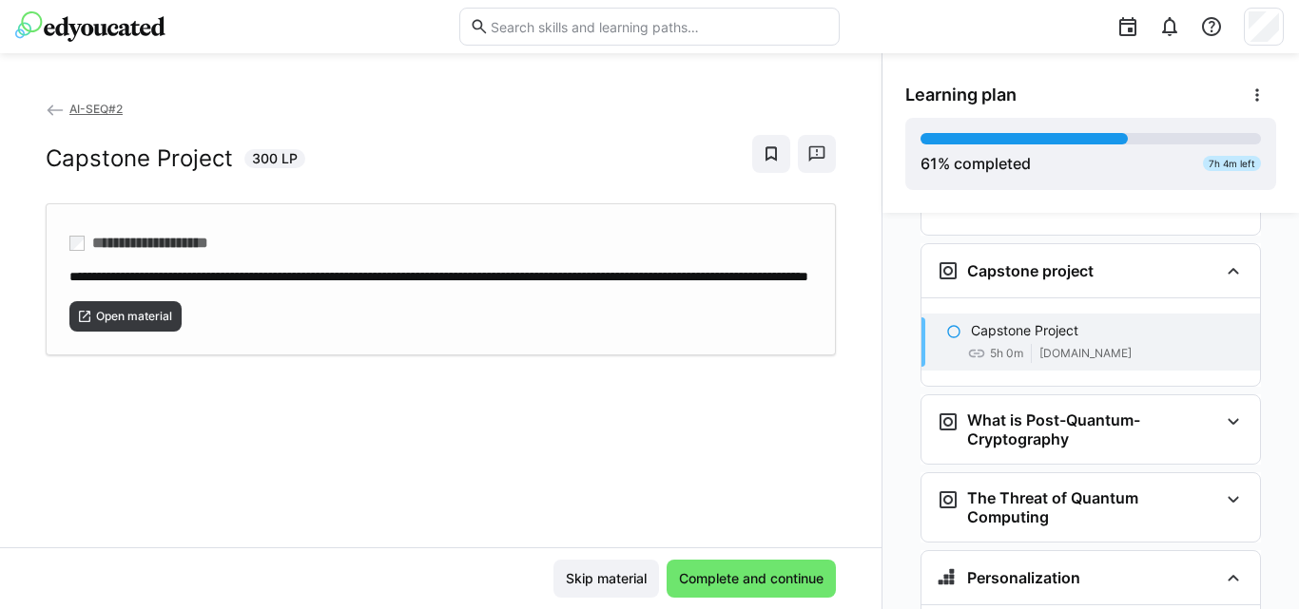
click at [353, 330] on div "Open material" at bounding box center [440, 309] width 742 height 46
click at [700, 588] on span "Complete and continue" at bounding box center [750, 579] width 169 height 38
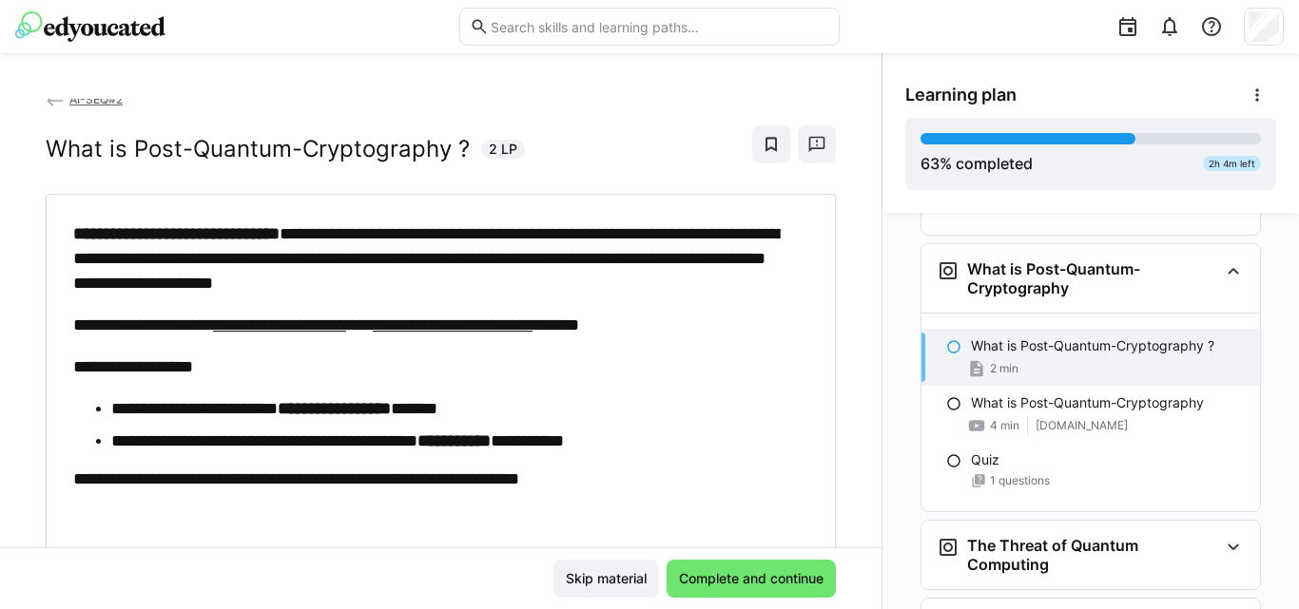
scroll to position [133, 0]
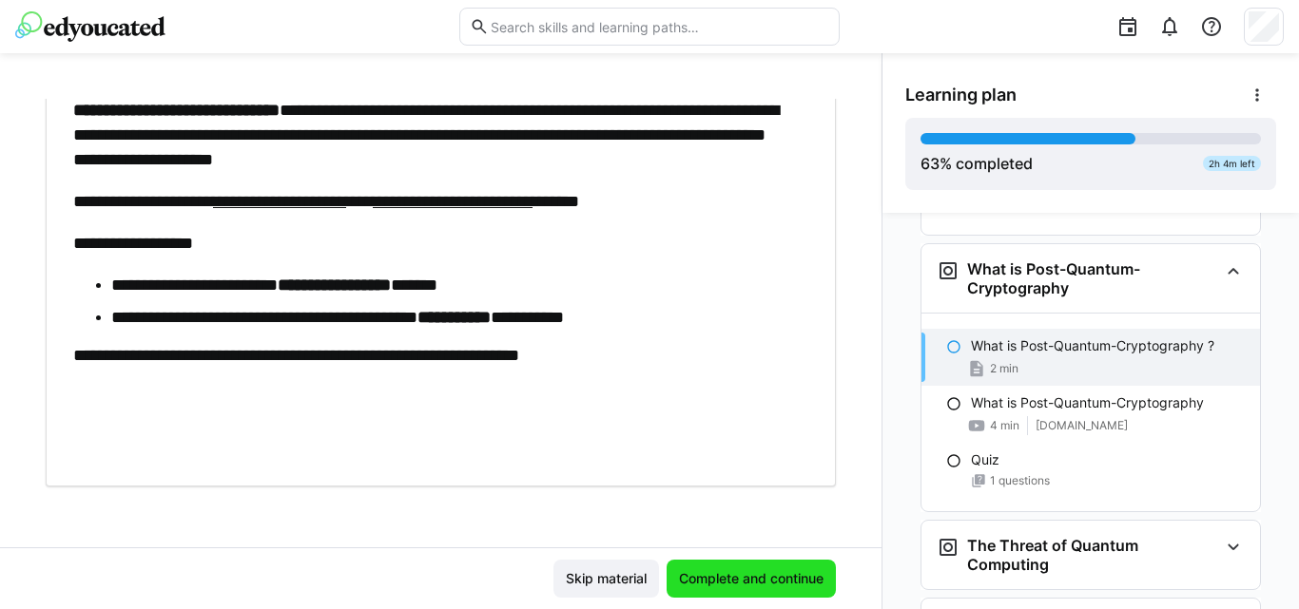
click at [742, 567] on span "Complete and continue" at bounding box center [750, 579] width 169 height 38
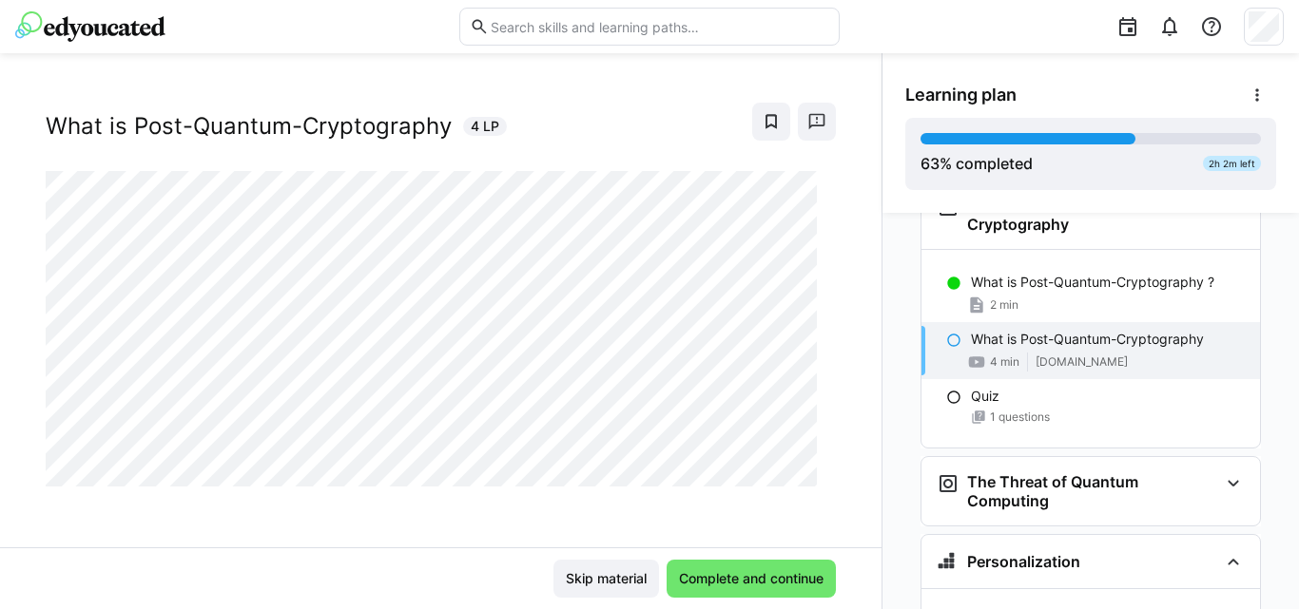
scroll to position [4206, 0]
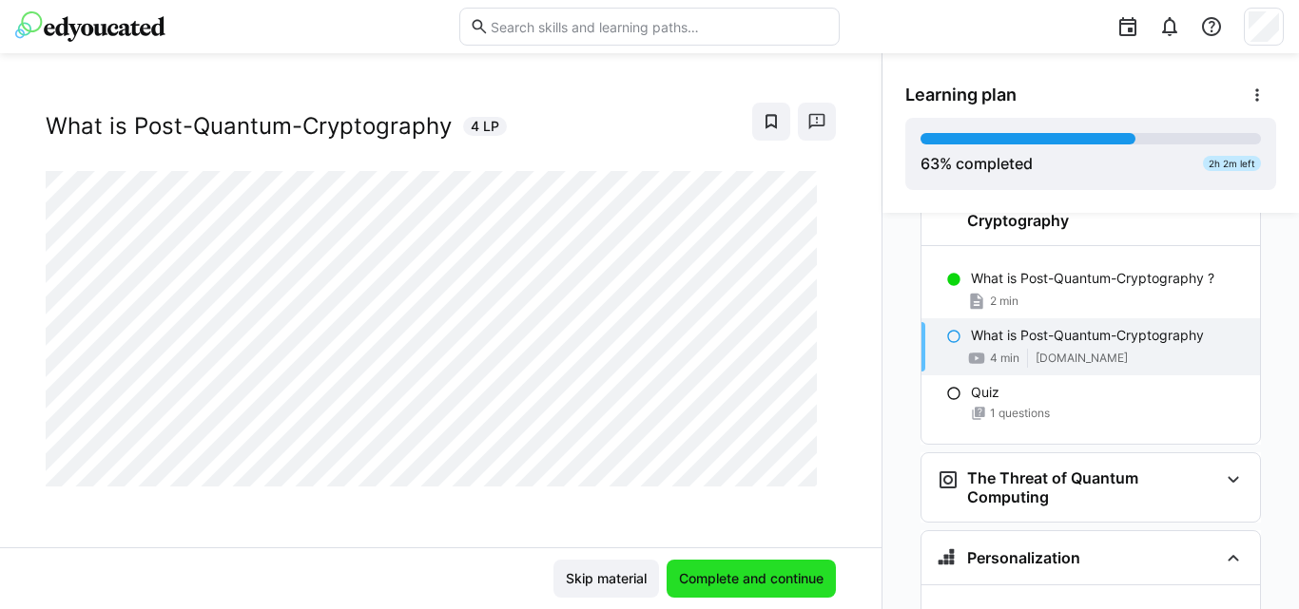
click at [685, 571] on span "Complete and continue" at bounding box center [751, 578] width 150 height 19
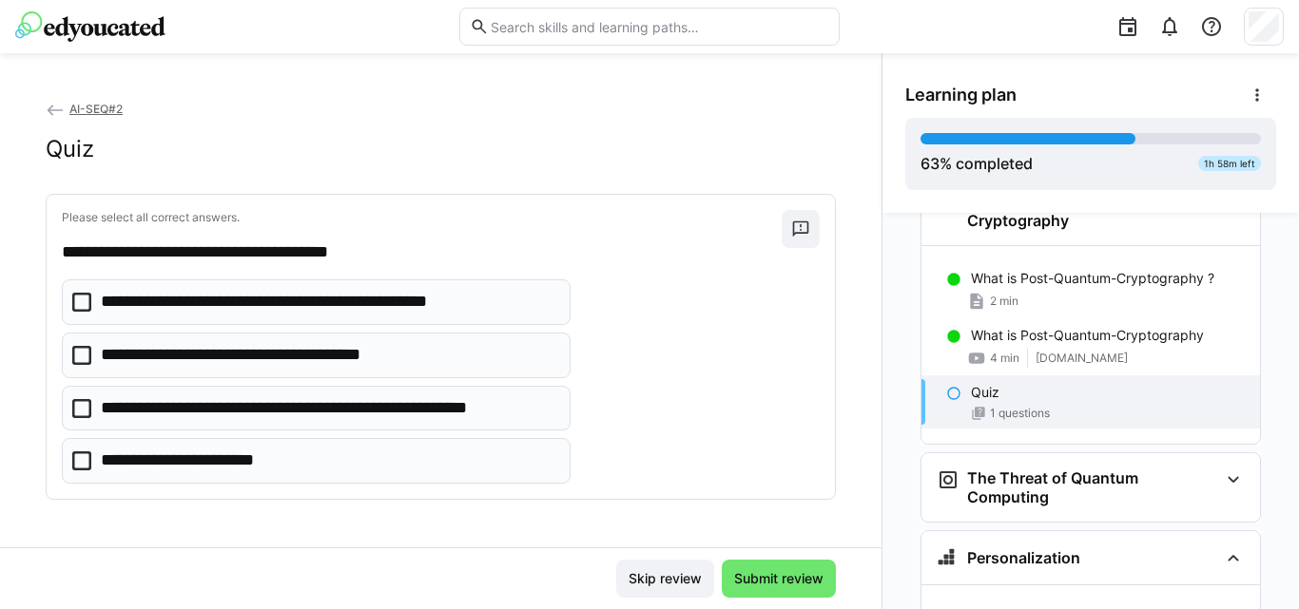
click at [82, 419] on eds-checkbox "**********" at bounding box center [316, 409] width 509 height 46
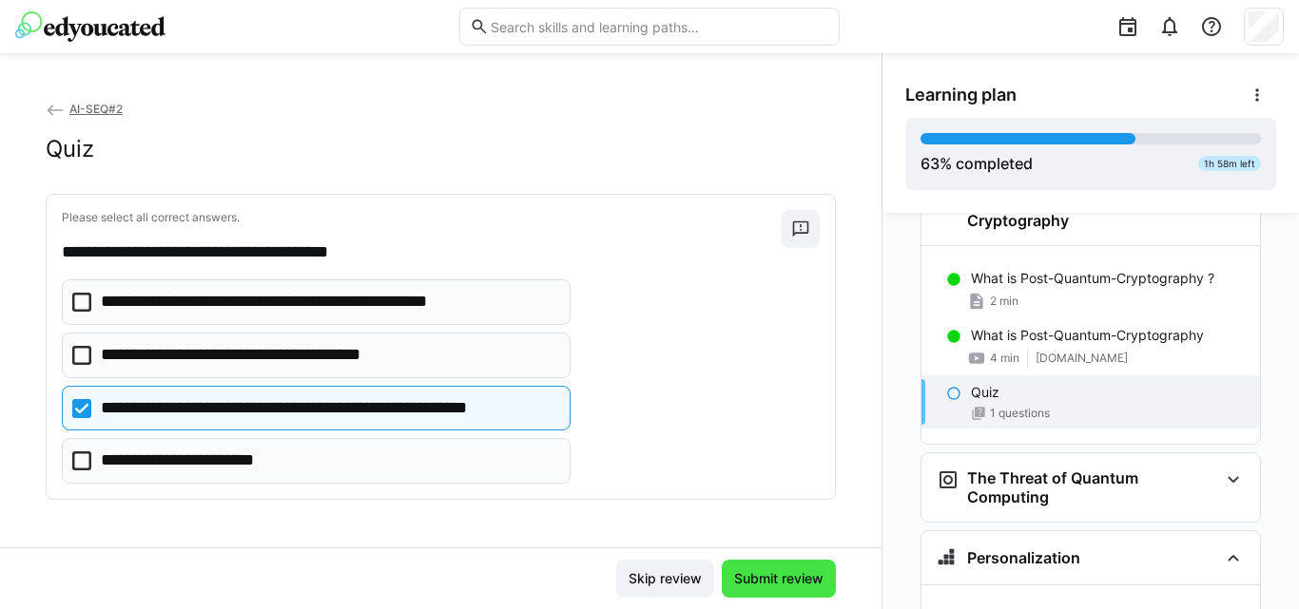
click at [766, 588] on span "Submit review" at bounding box center [778, 578] width 95 height 19
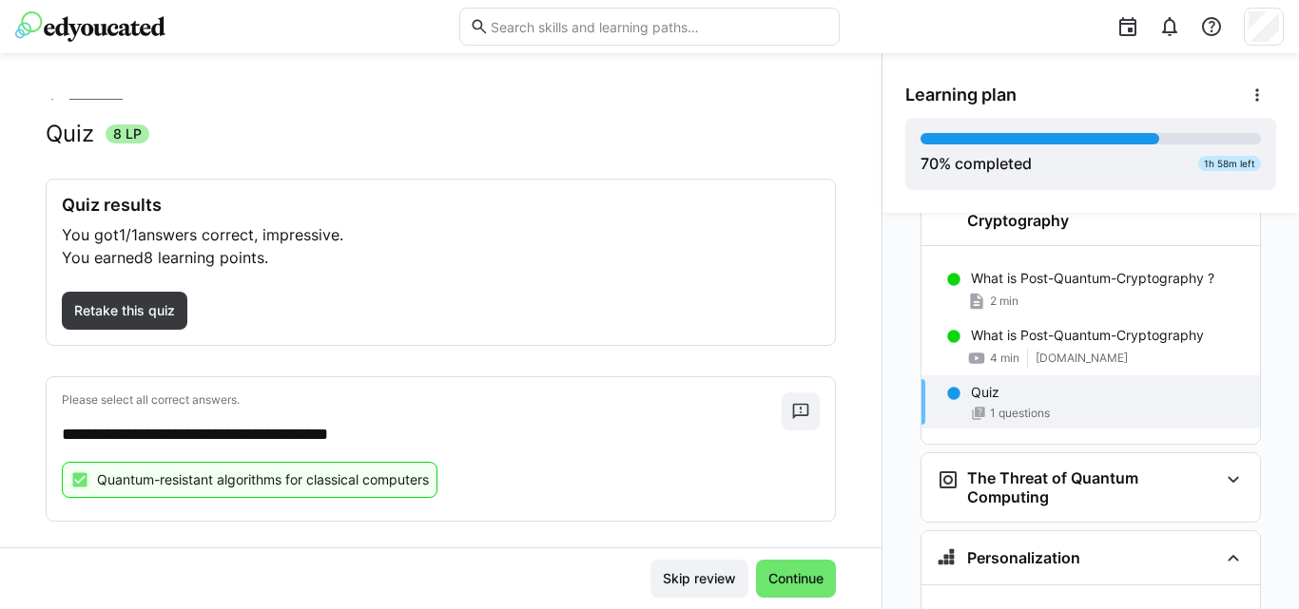
scroll to position [35, 0]
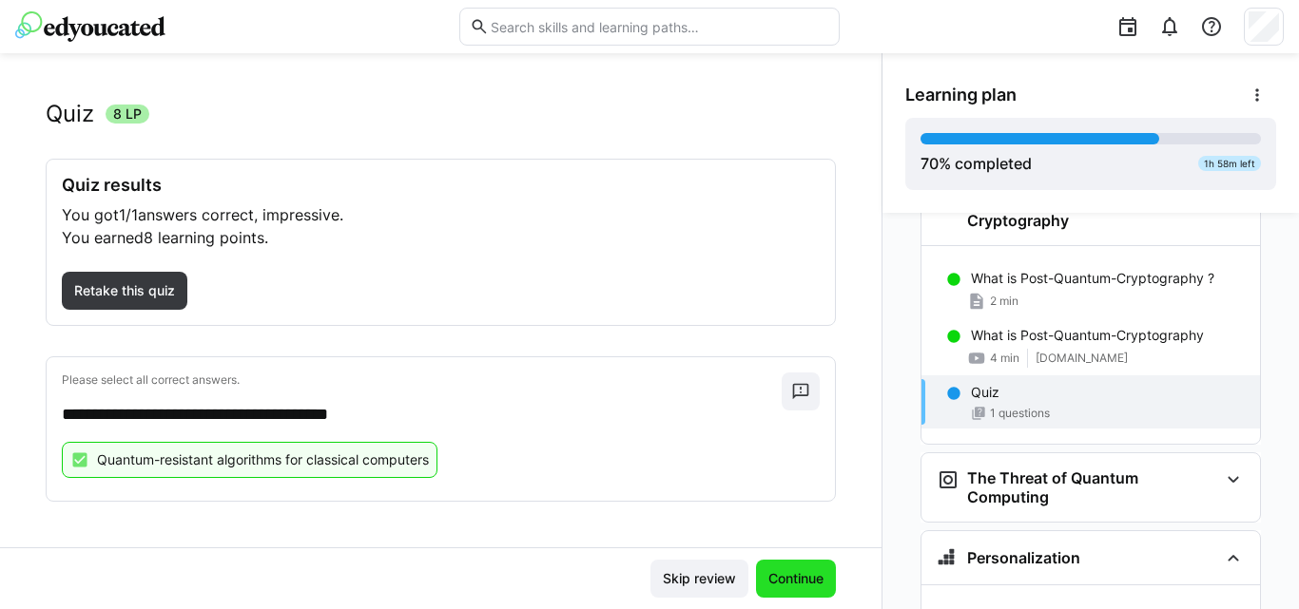
click at [774, 570] on span "Continue" at bounding box center [795, 578] width 61 height 19
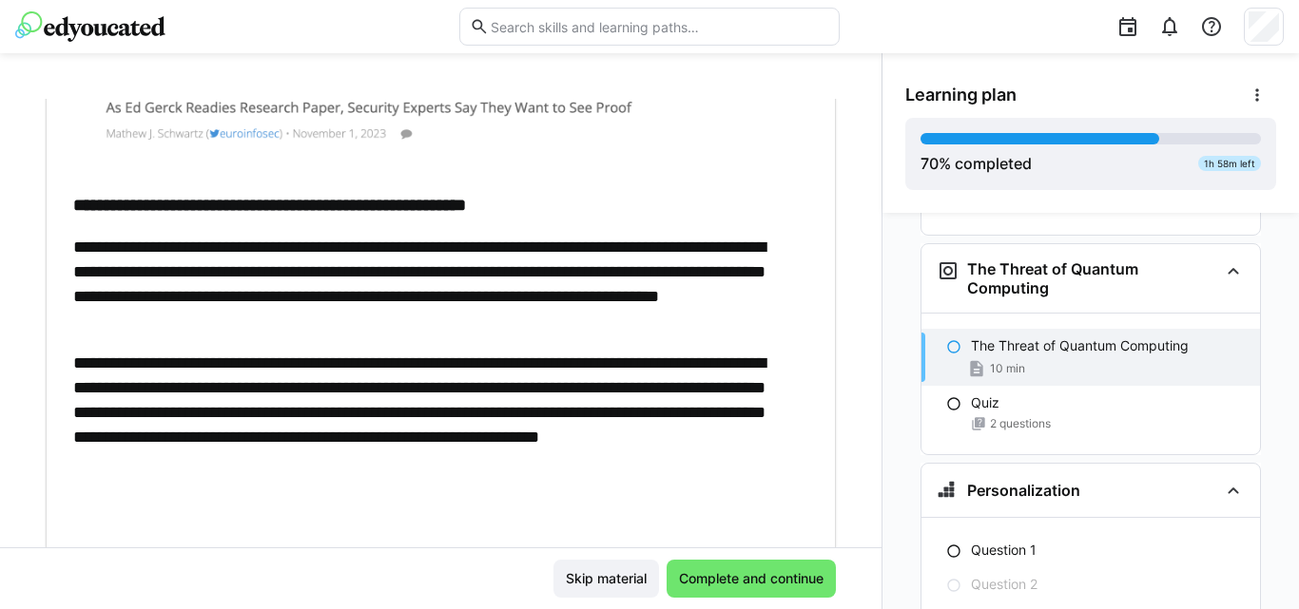
scroll to position [859, 0]
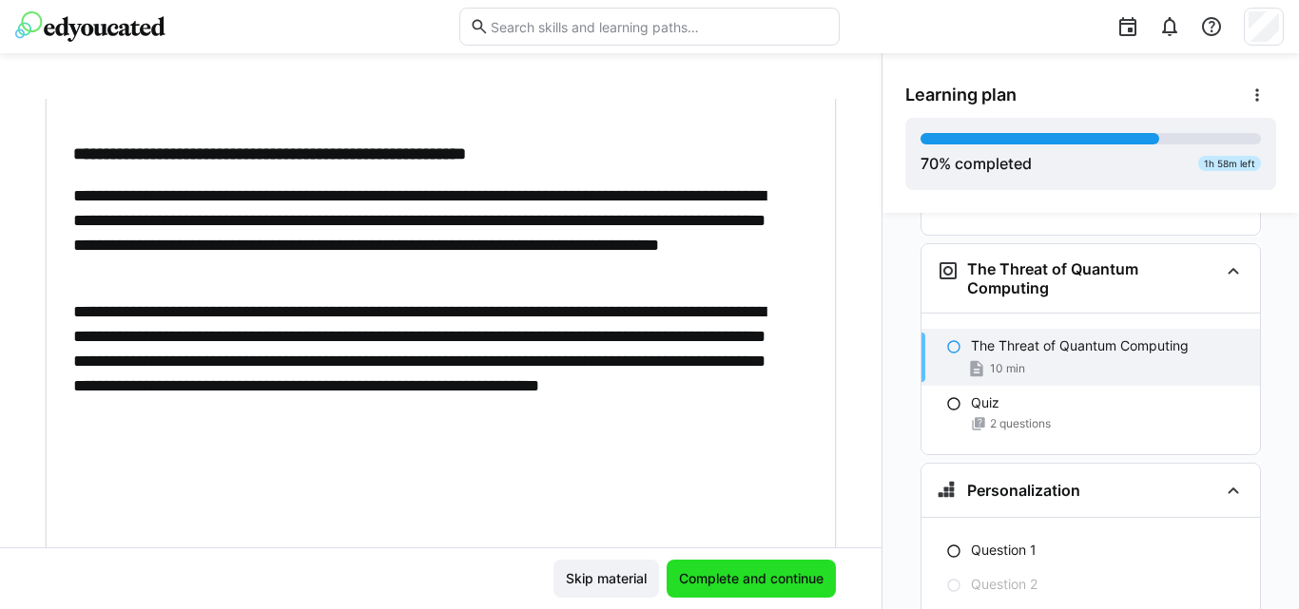
click at [692, 567] on span "Complete and continue" at bounding box center [750, 579] width 169 height 38
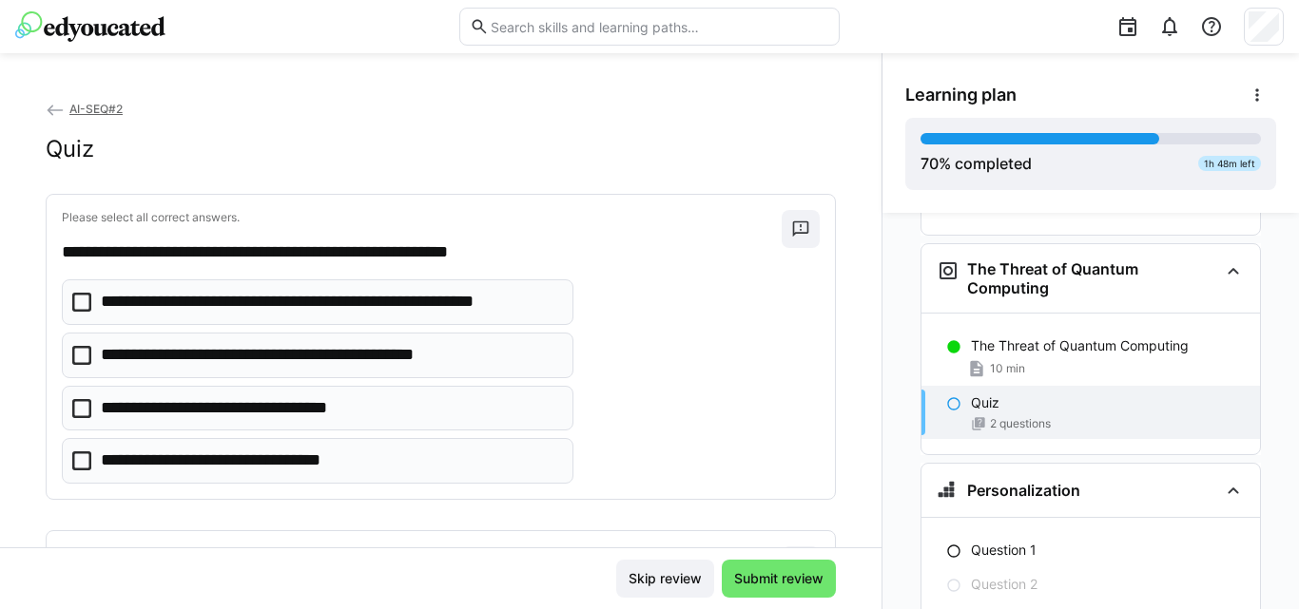
click at [281, 354] on p "**********" at bounding box center [288, 355] width 374 height 25
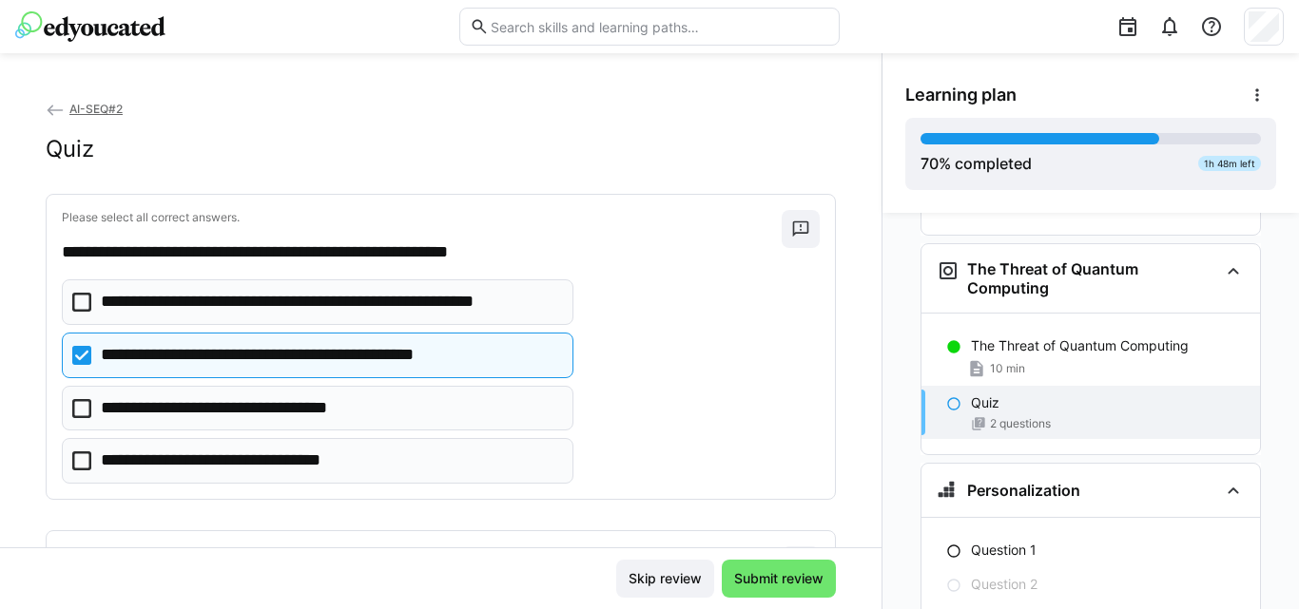
click at [202, 301] on p "**********" at bounding box center [330, 302] width 458 height 25
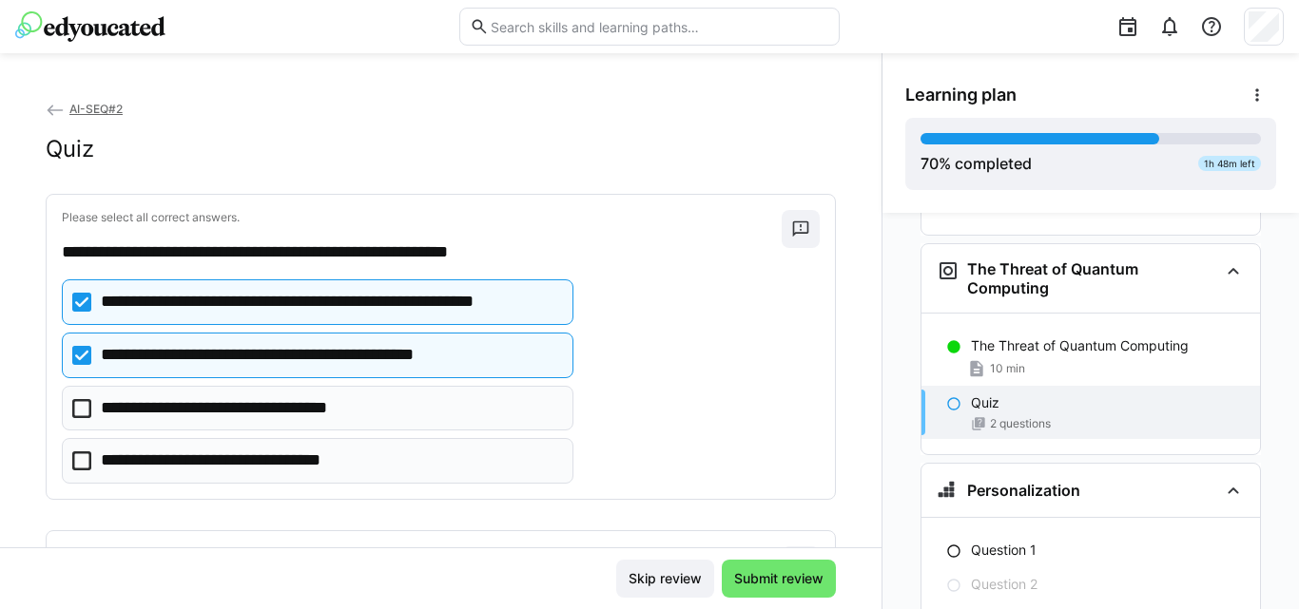
click at [202, 301] on p "**********" at bounding box center [330, 302] width 458 height 25
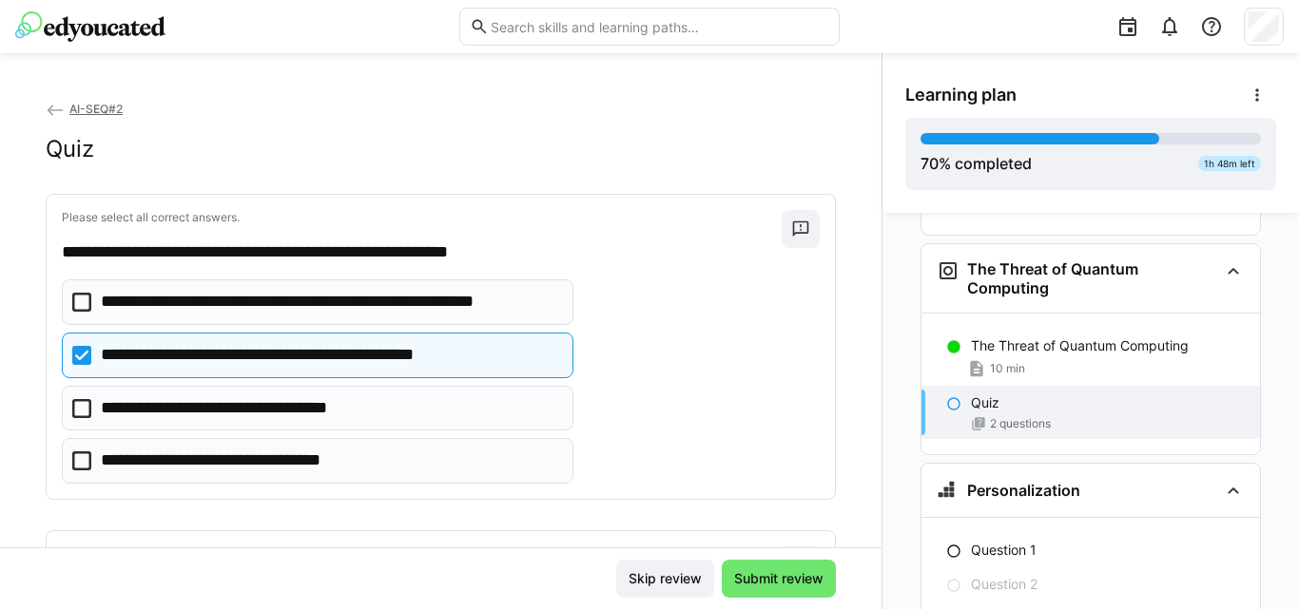
click at [165, 357] on p "**********" at bounding box center [288, 355] width 374 height 25
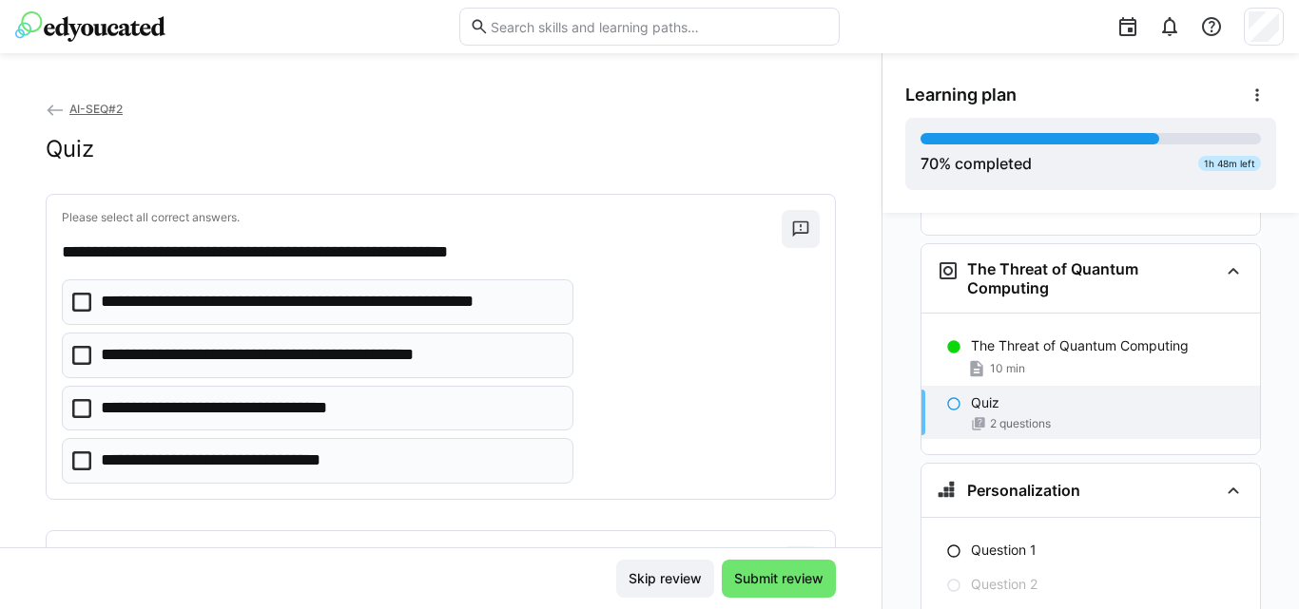
click at [91, 300] on eds-checkbox "**********" at bounding box center [317, 303] width 511 height 46
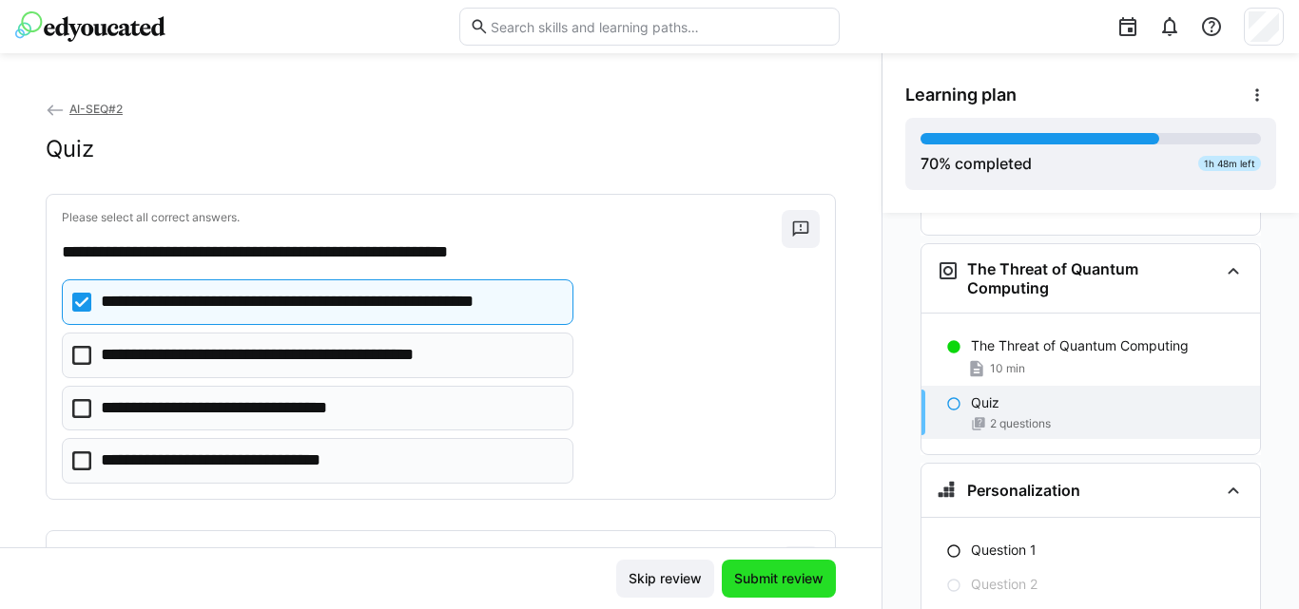
click at [787, 582] on span "Submit review" at bounding box center [778, 578] width 95 height 19
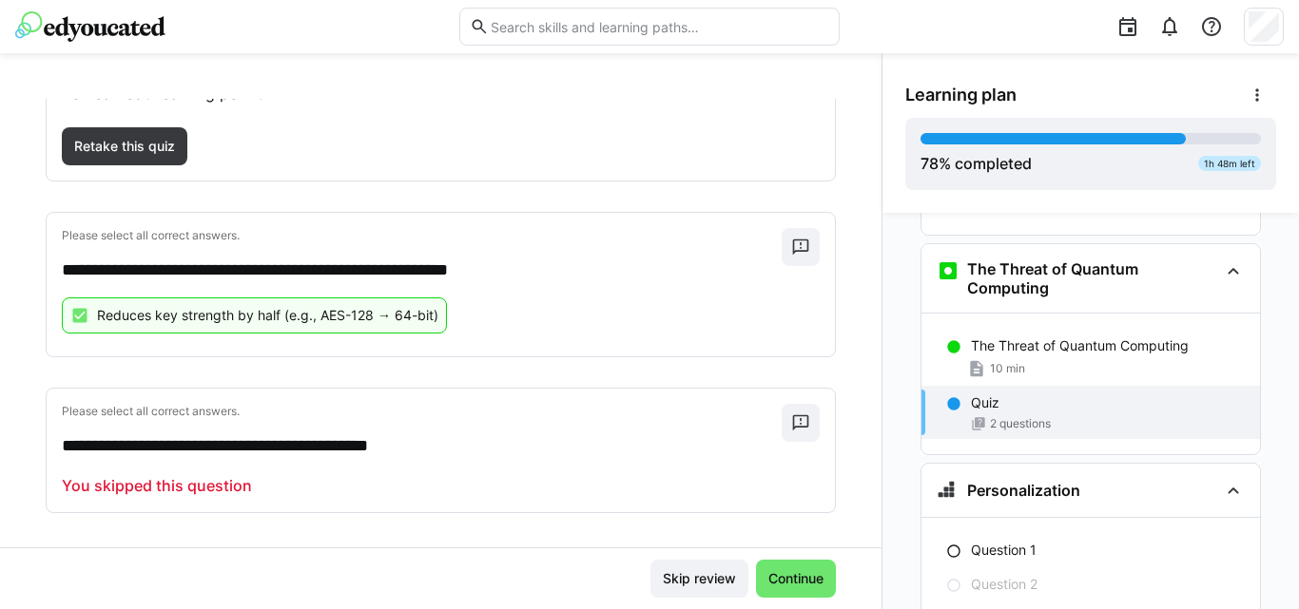
scroll to position [191, 0]
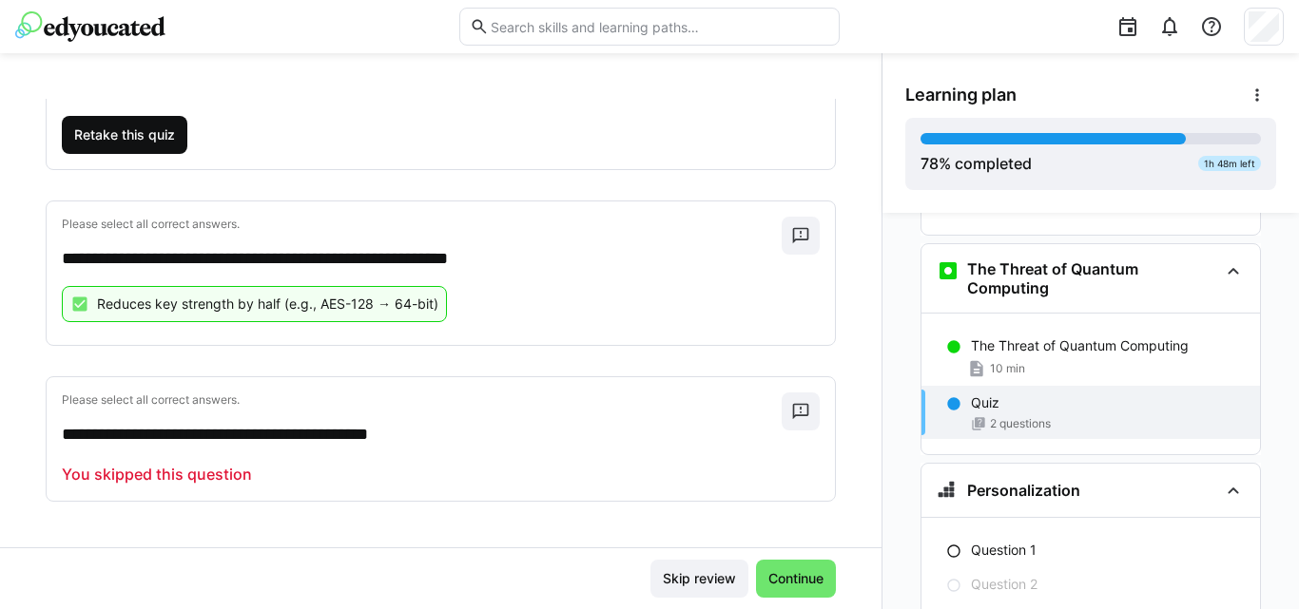
click at [126, 134] on span "Retake this quiz" at bounding box center [124, 134] width 106 height 19
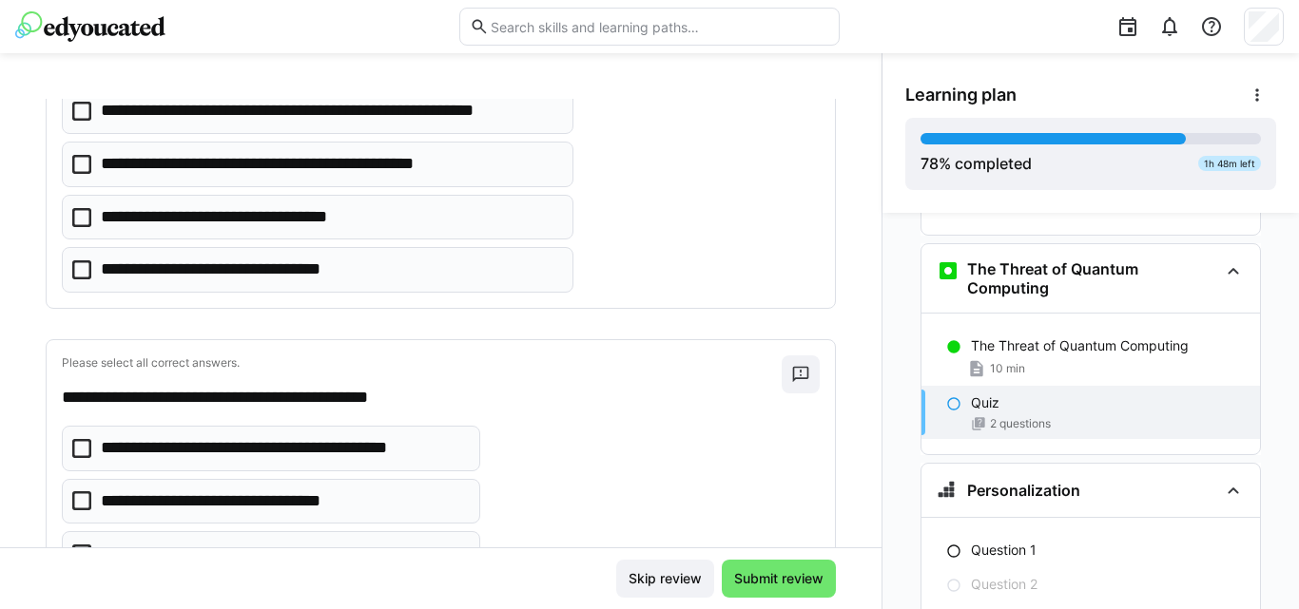
click at [87, 119] on icon at bounding box center [81, 111] width 19 height 19
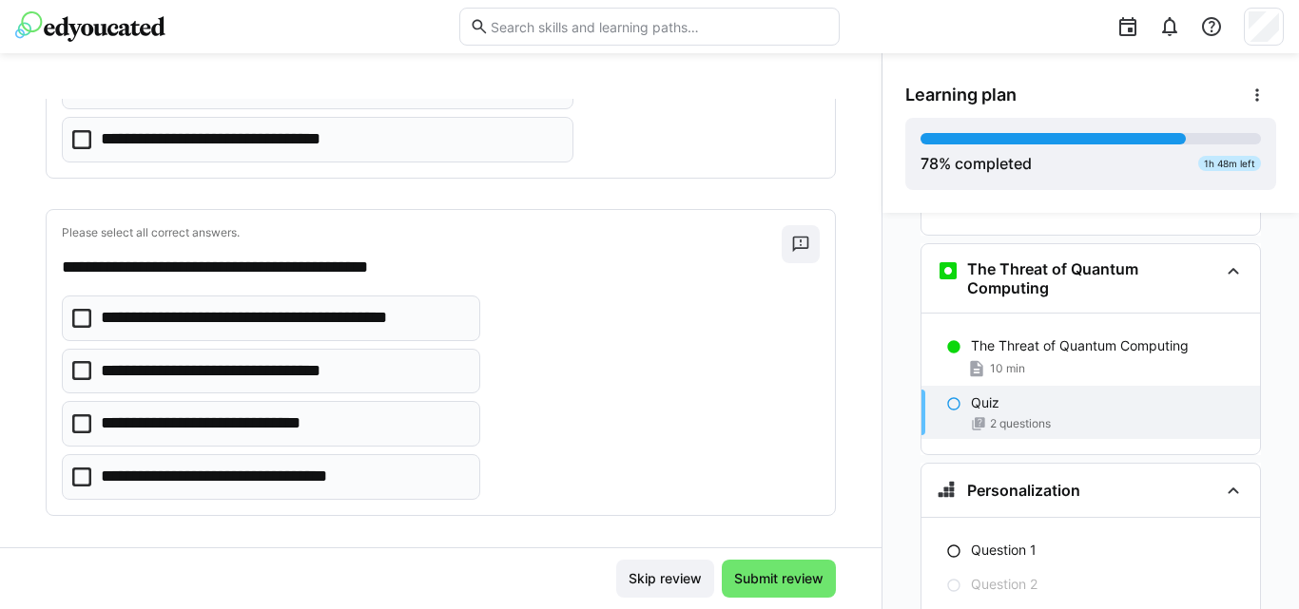
scroll to position [336, 0]
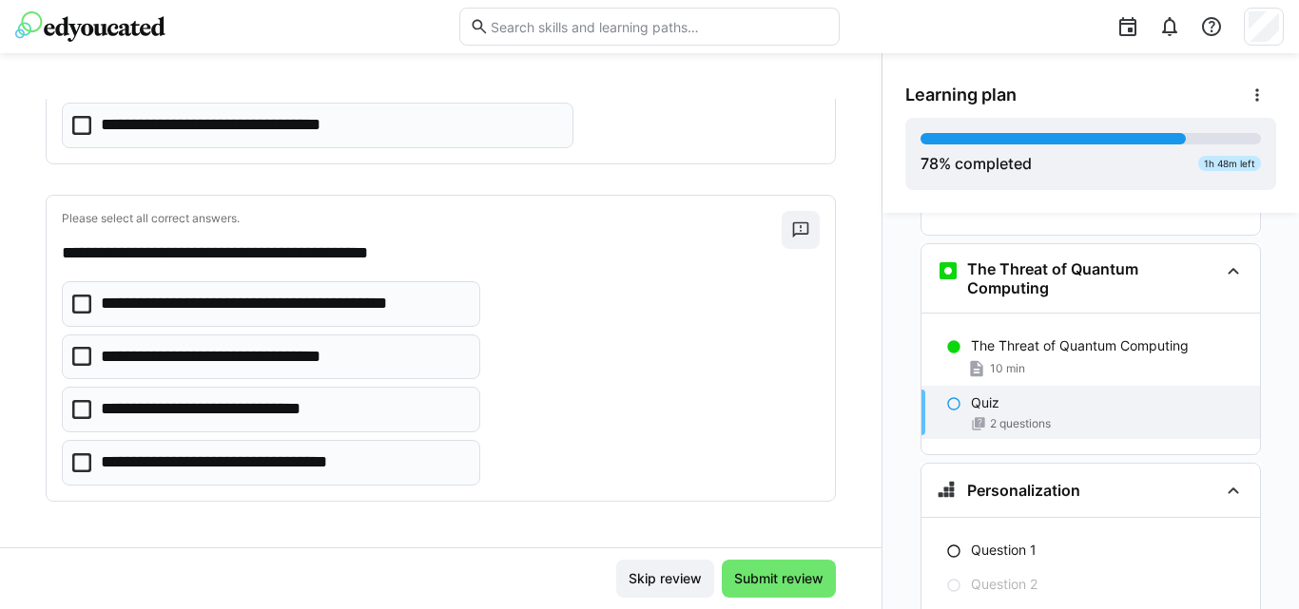
click at [95, 306] on eds-checkbox "**********" at bounding box center [271, 304] width 418 height 46
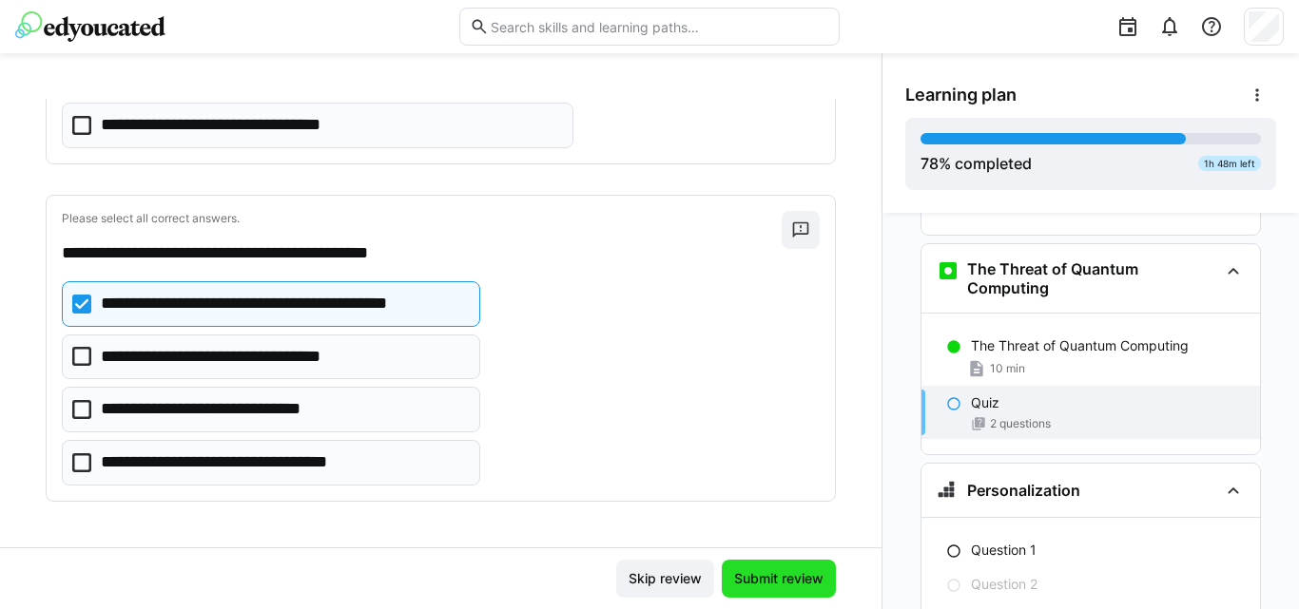
click at [745, 580] on span "Submit review" at bounding box center [778, 578] width 95 height 19
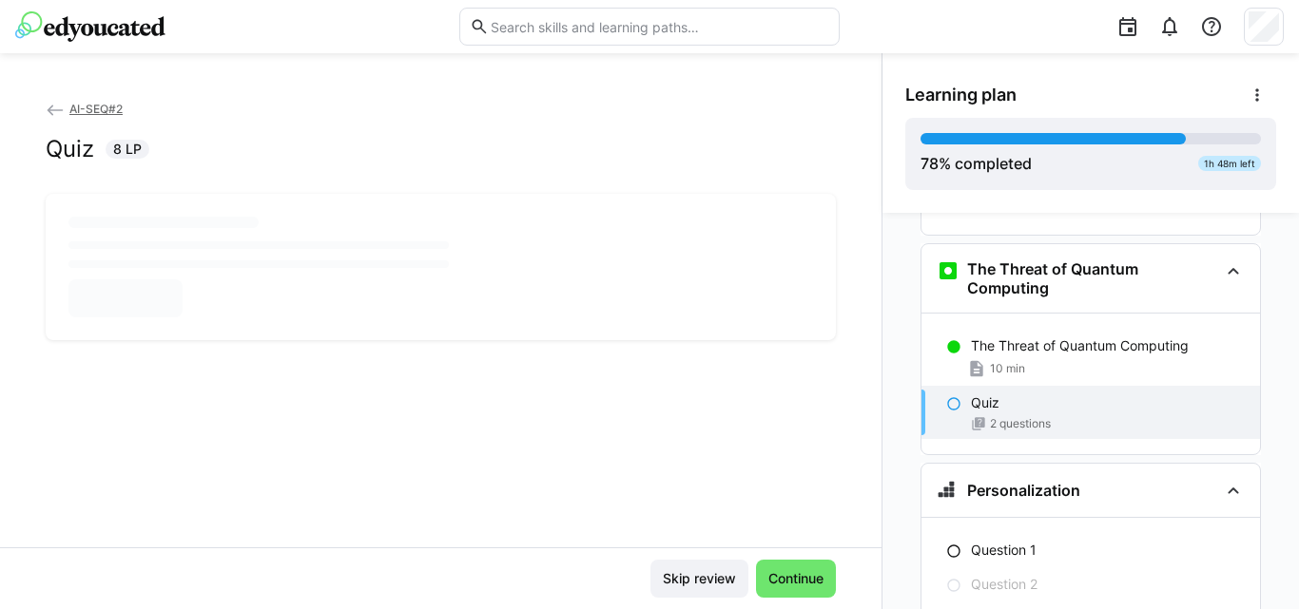
scroll to position [0, 0]
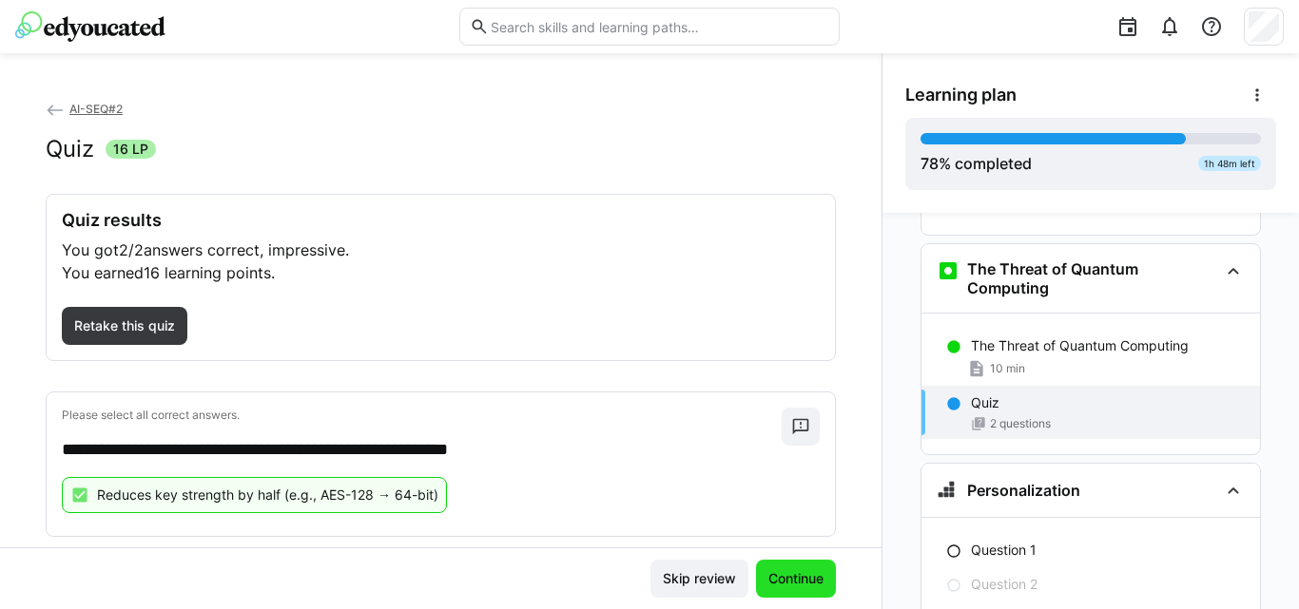
click at [784, 580] on span "Continue" at bounding box center [795, 578] width 61 height 19
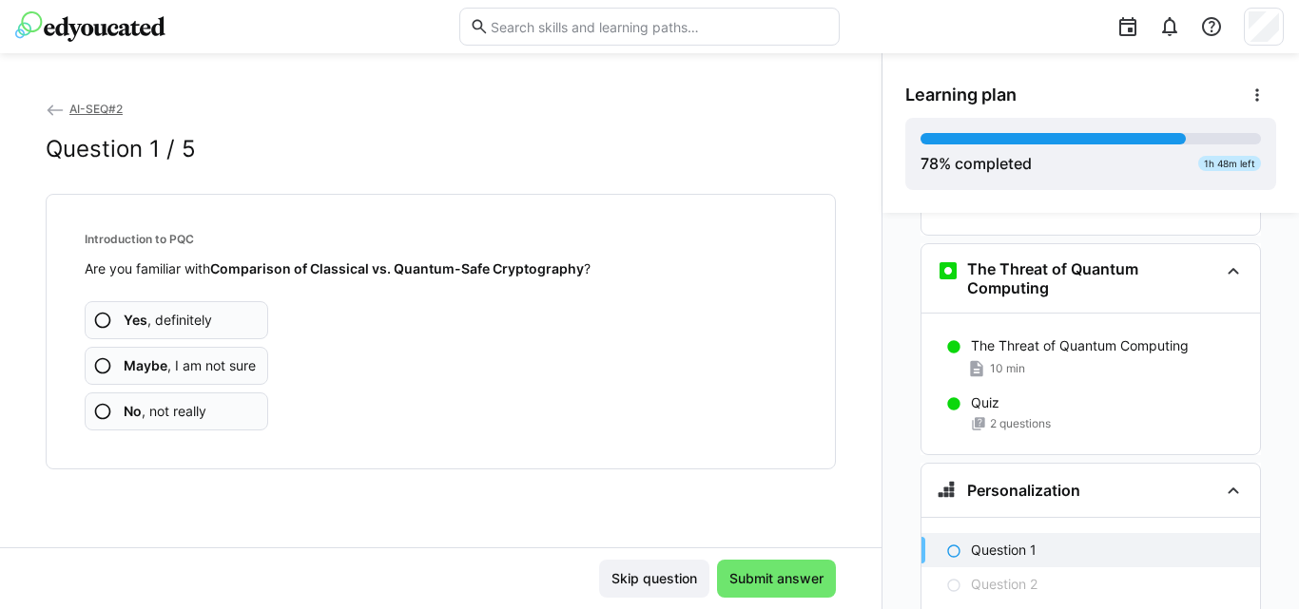
scroll to position [4589, 0]
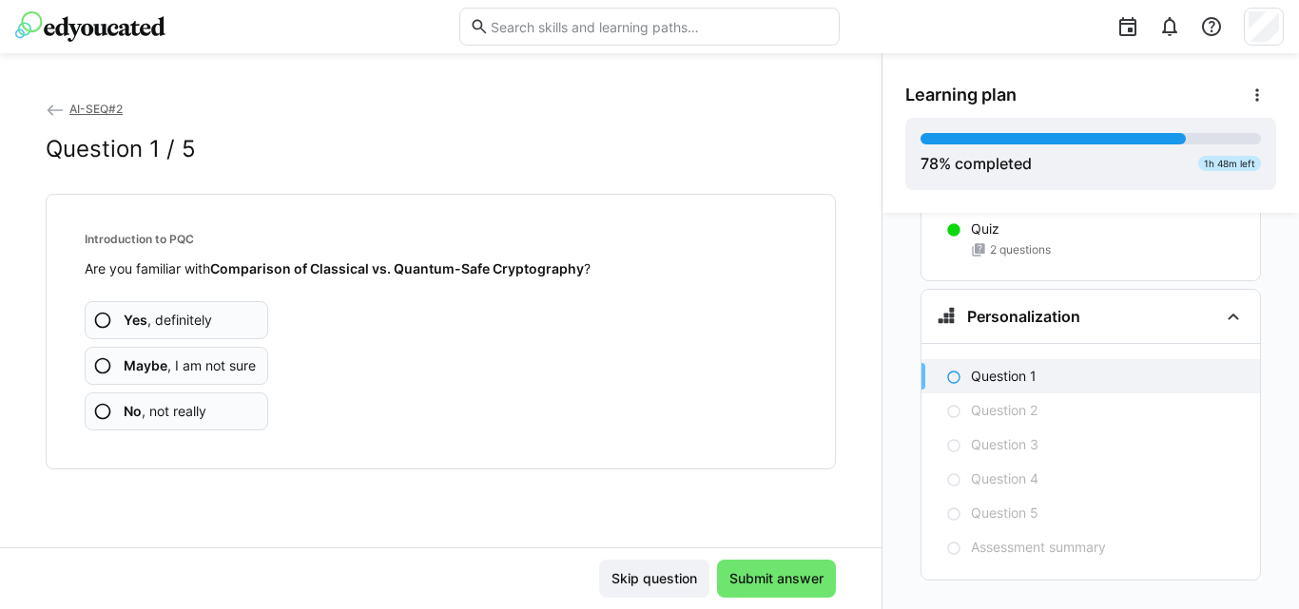
click at [177, 361] on span "Maybe , I am not sure" at bounding box center [190, 366] width 132 height 19
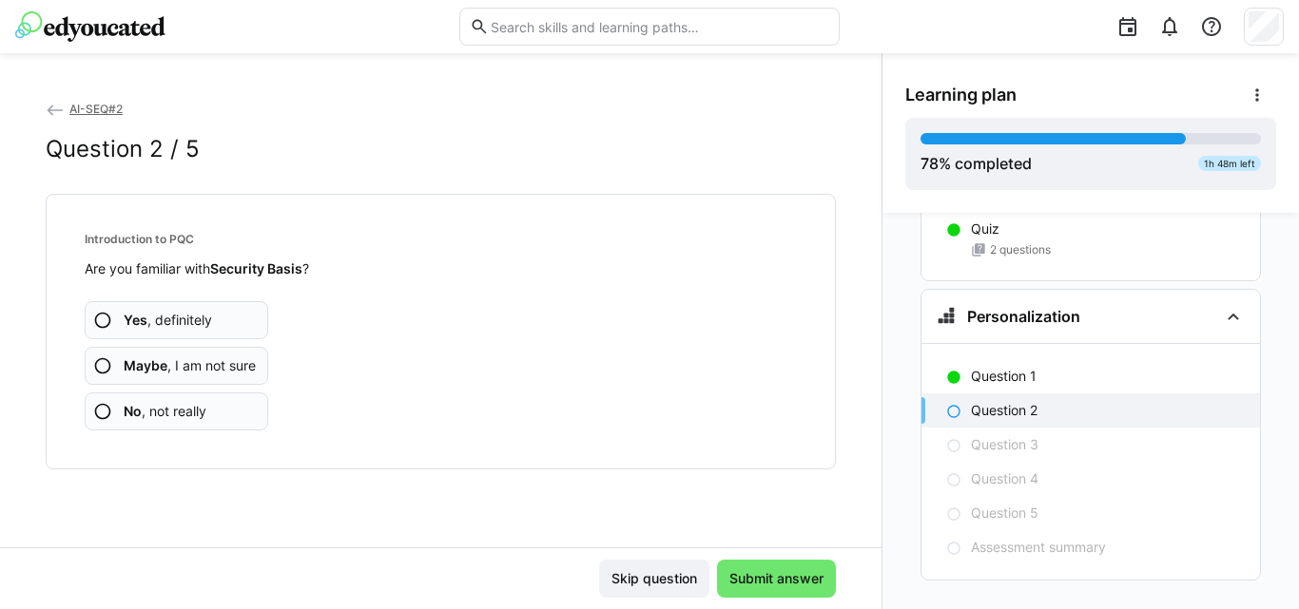
click at [177, 361] on span "Maybe , I am not sure" at bounding box center [190, 366] width 132 height 19
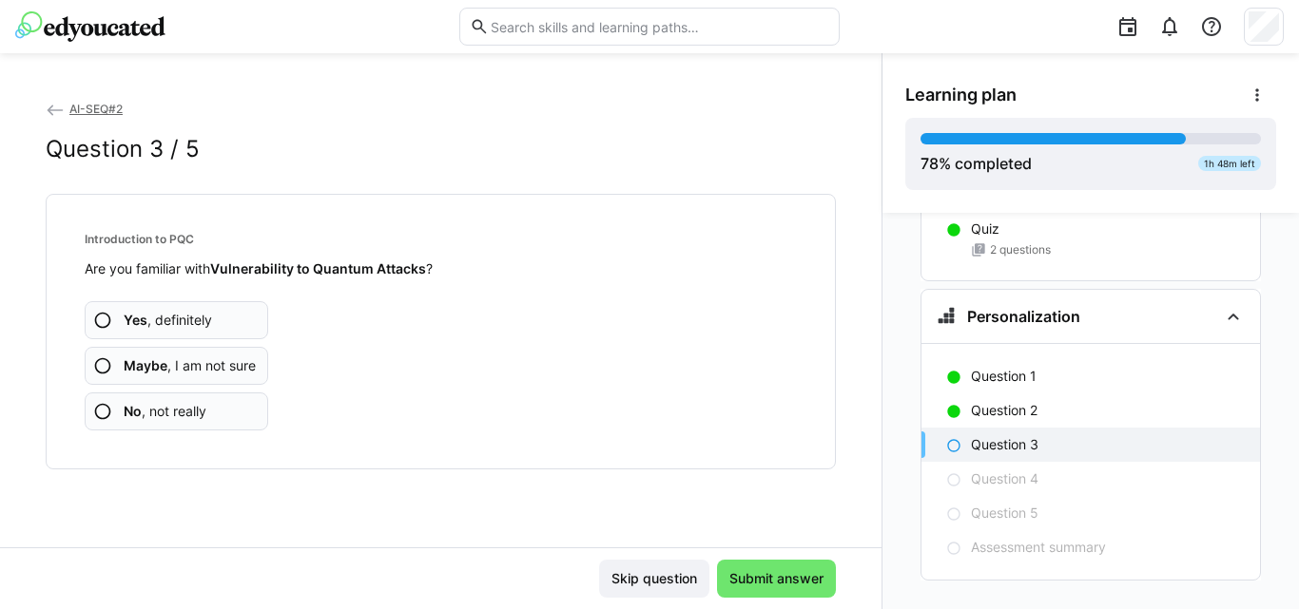
click at [163, 421] on app-assessment-question-radio "No , not really" at bounding box center [176, 412] width 183 height 38
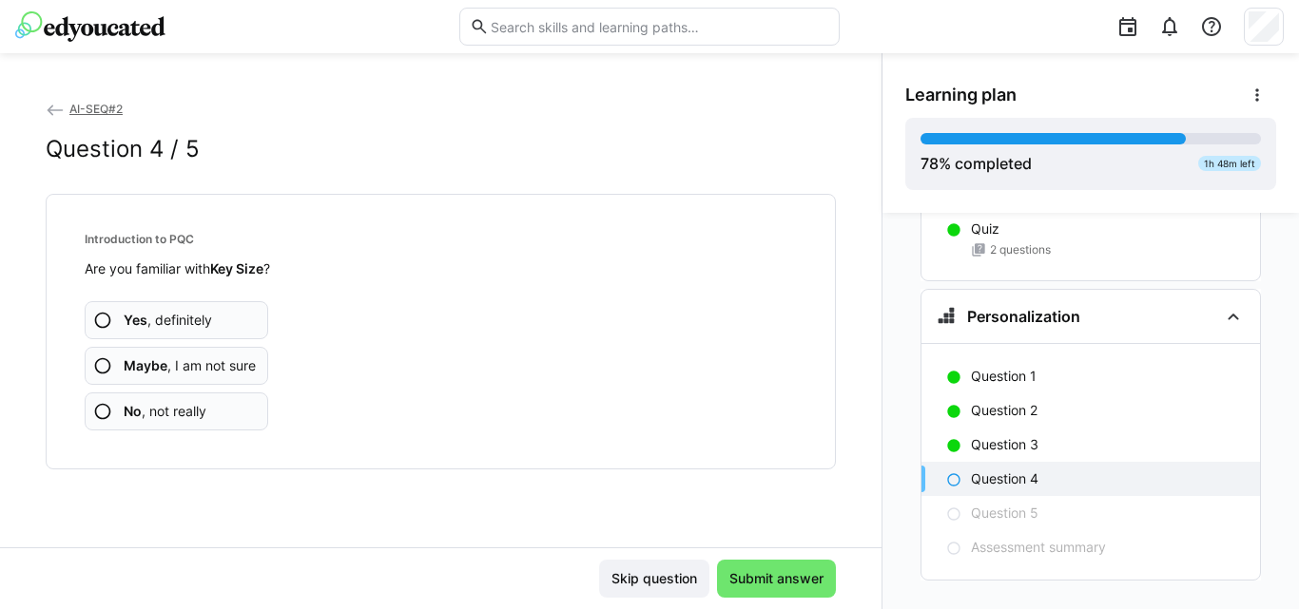
click at [162, 421] on app-assessment-question-radio "No , not really" at bounding box center [176, 412] width 183 height 38
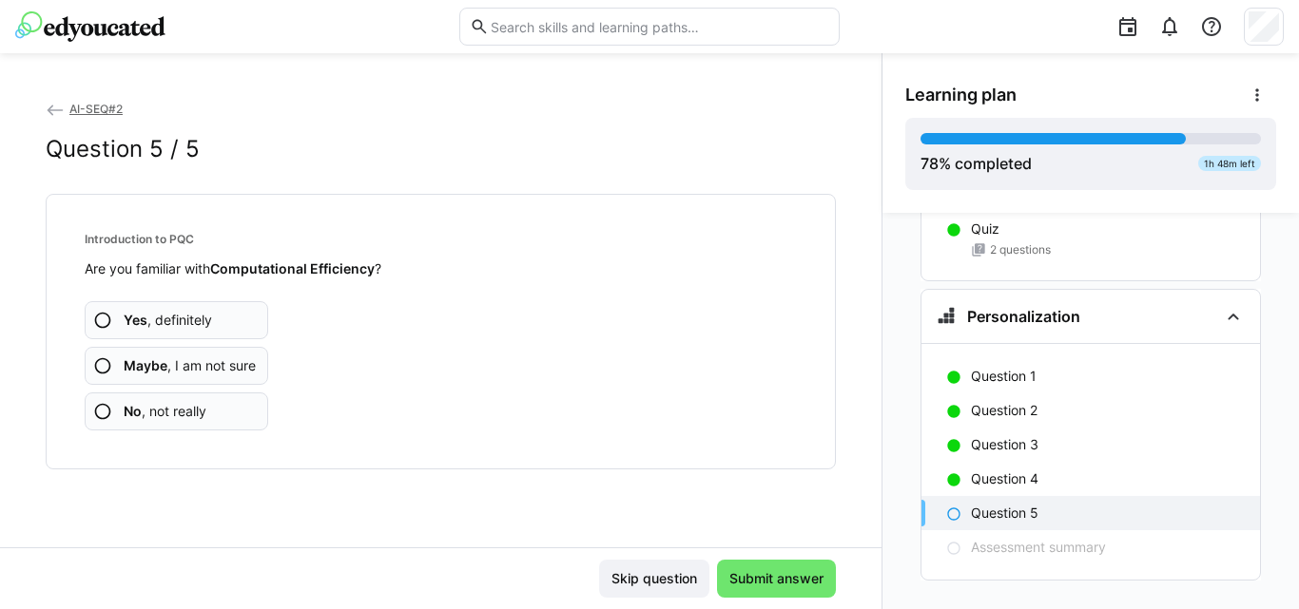
click at [162, 421] on app-assessment-question-radio "No , not really" at bounding box center [176, 412] width 183 height 38
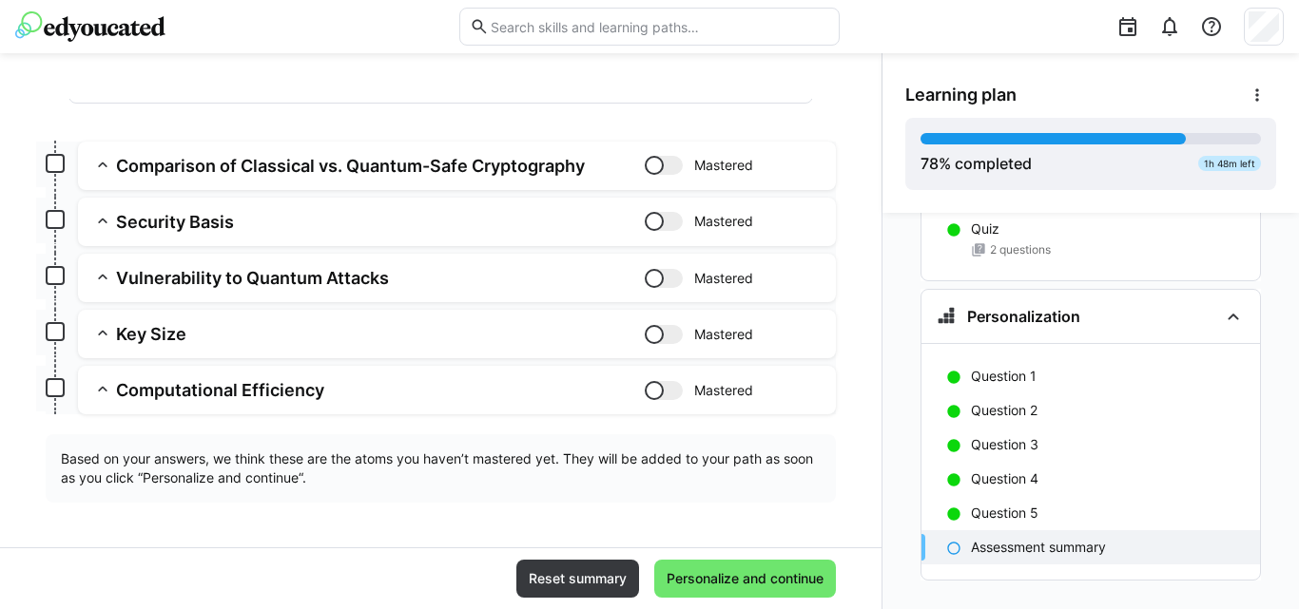
scroll to position [222, 0]
click at [707, 578] on span "Personalize and continue" at bounding box center [745, 578] width 163 height 19
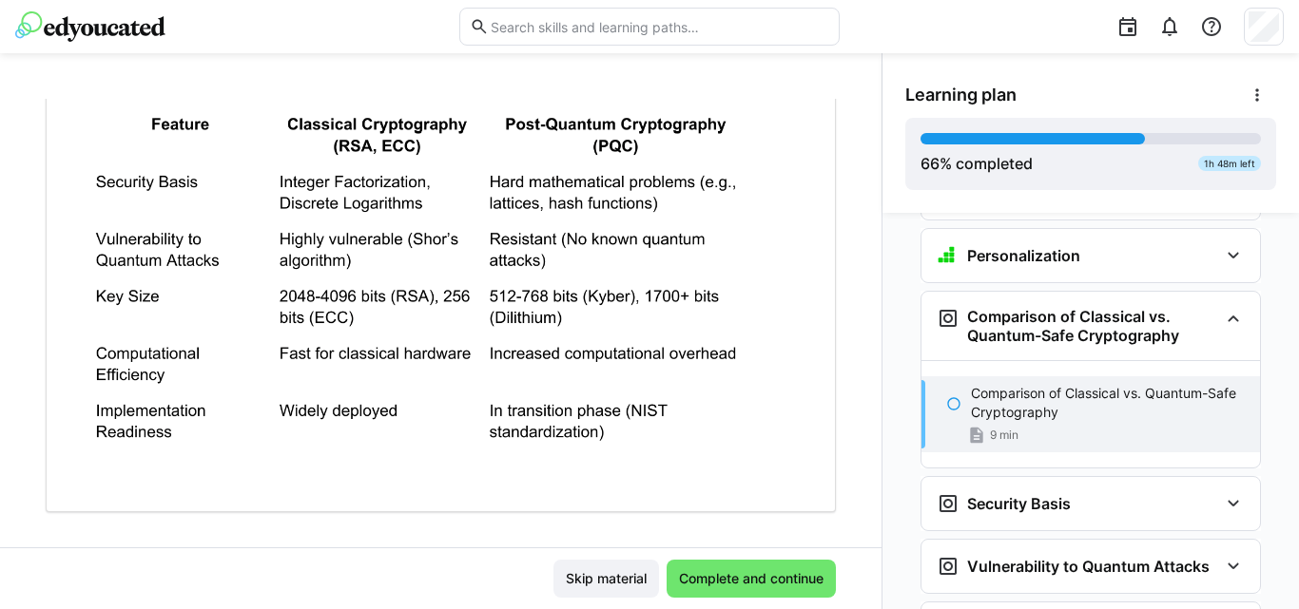
scroll to position [512, 0]
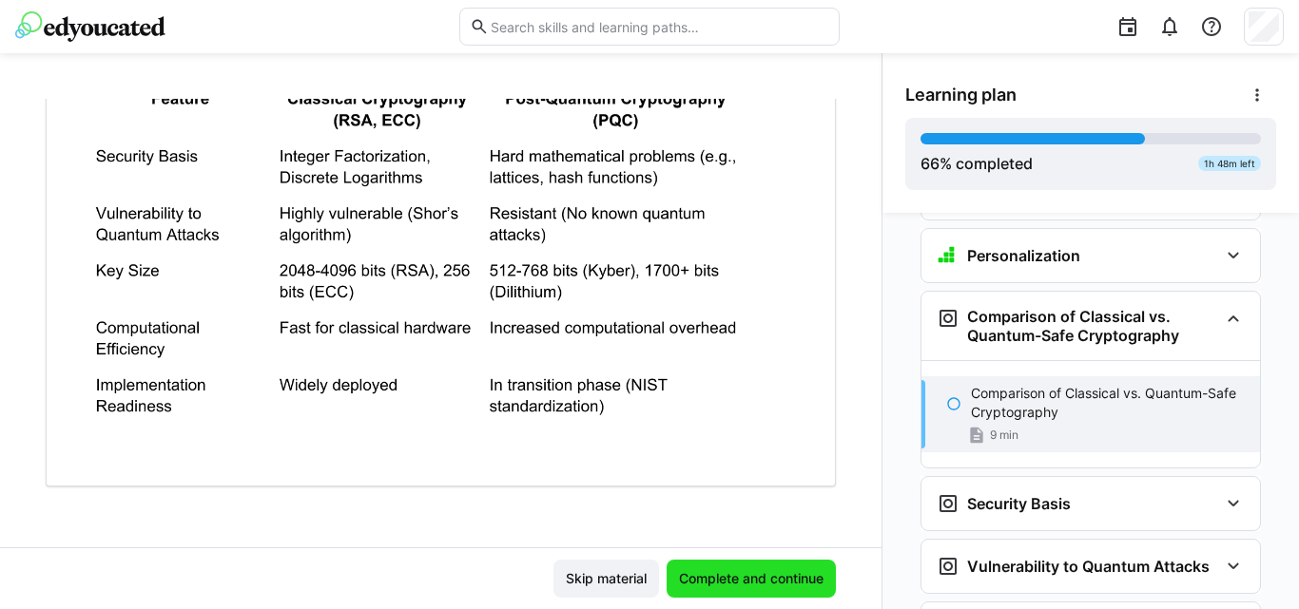
click at [693, 581] on span "Complete and continue" at bounding box center [751, 578] width 150 height 19
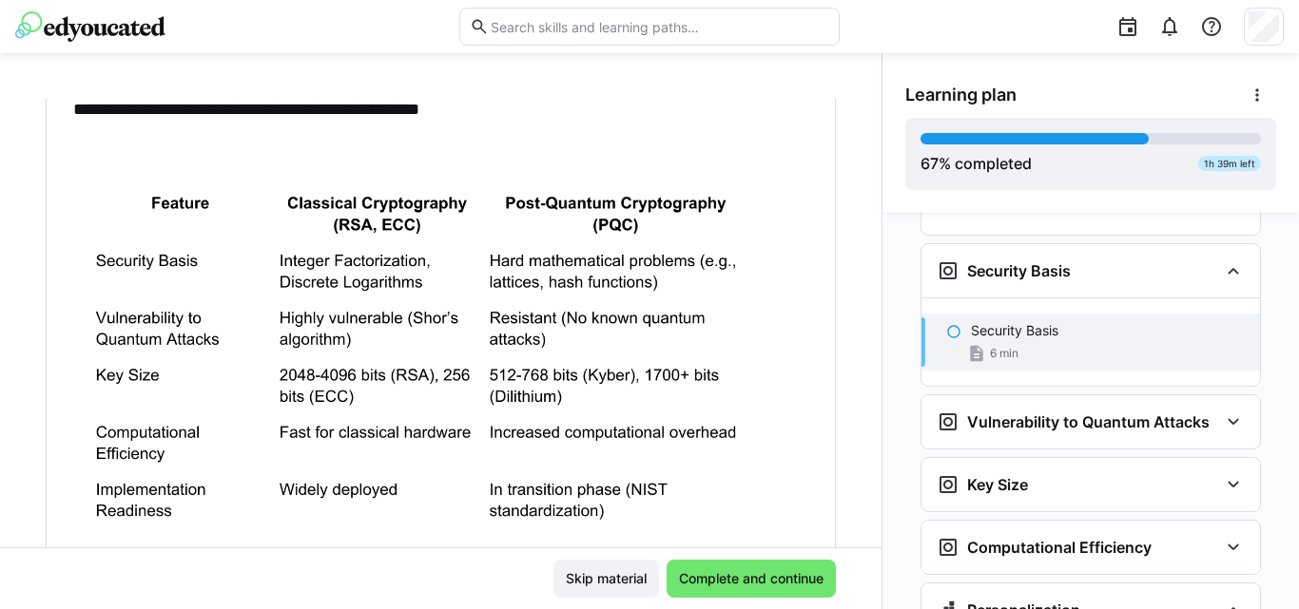
scroll to position [617, 0]
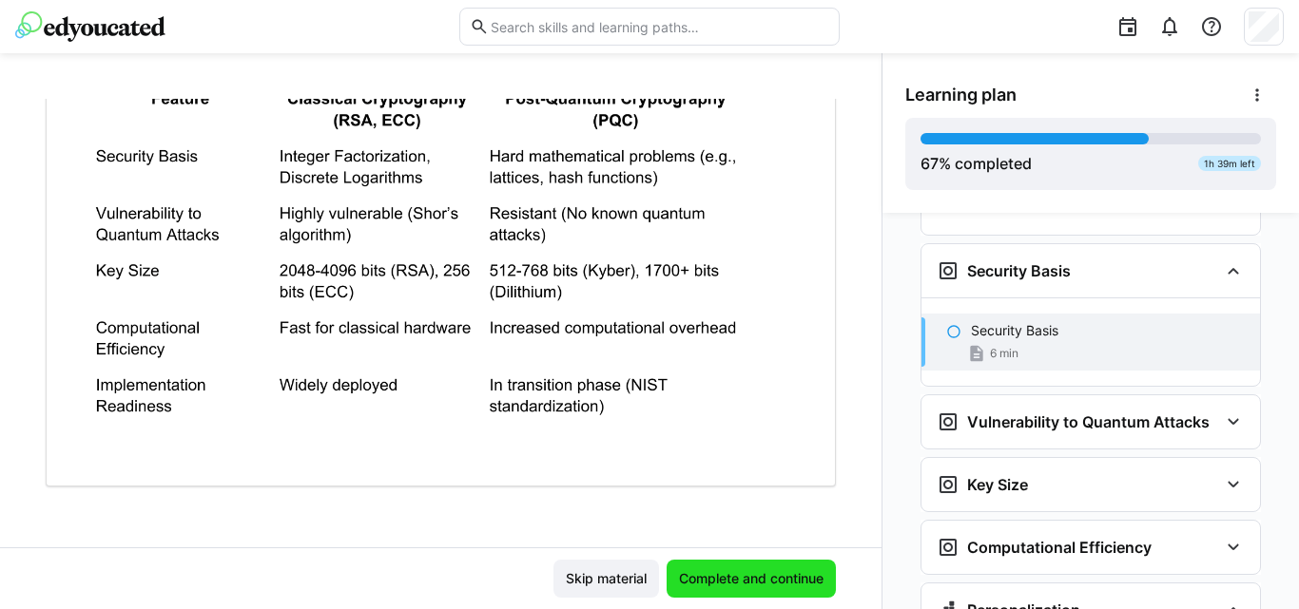
click at [686, 585] on span "Complete and continue" at bounding box center [751, 578] width 150 height 19
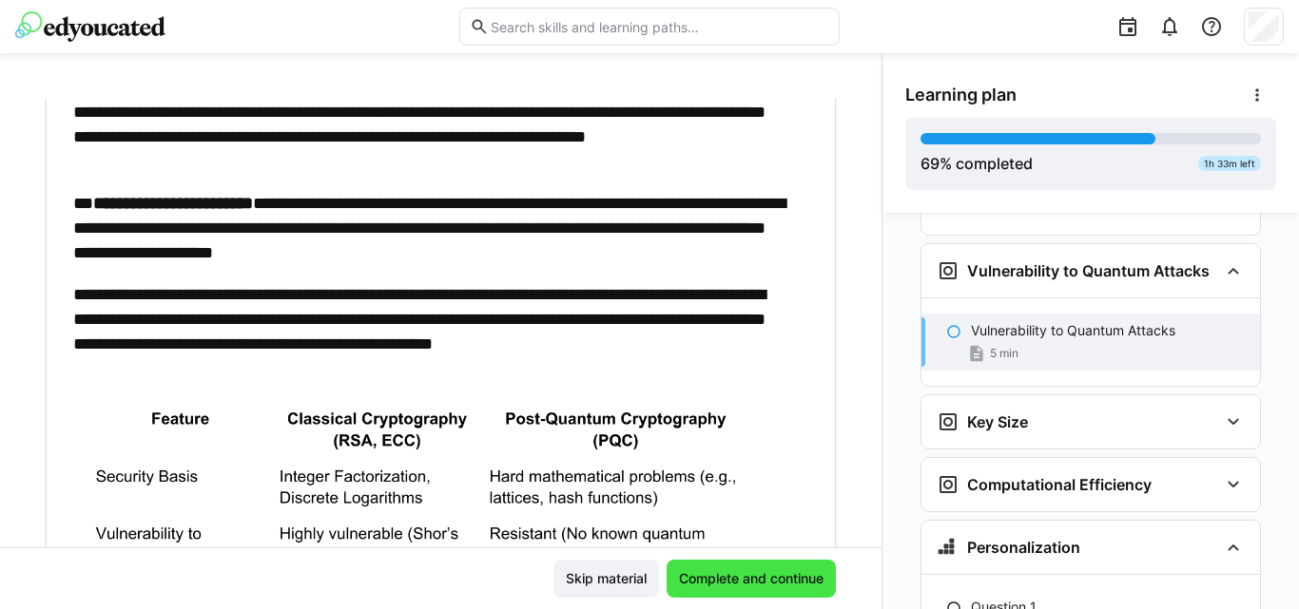
scroll to position [596, 0]
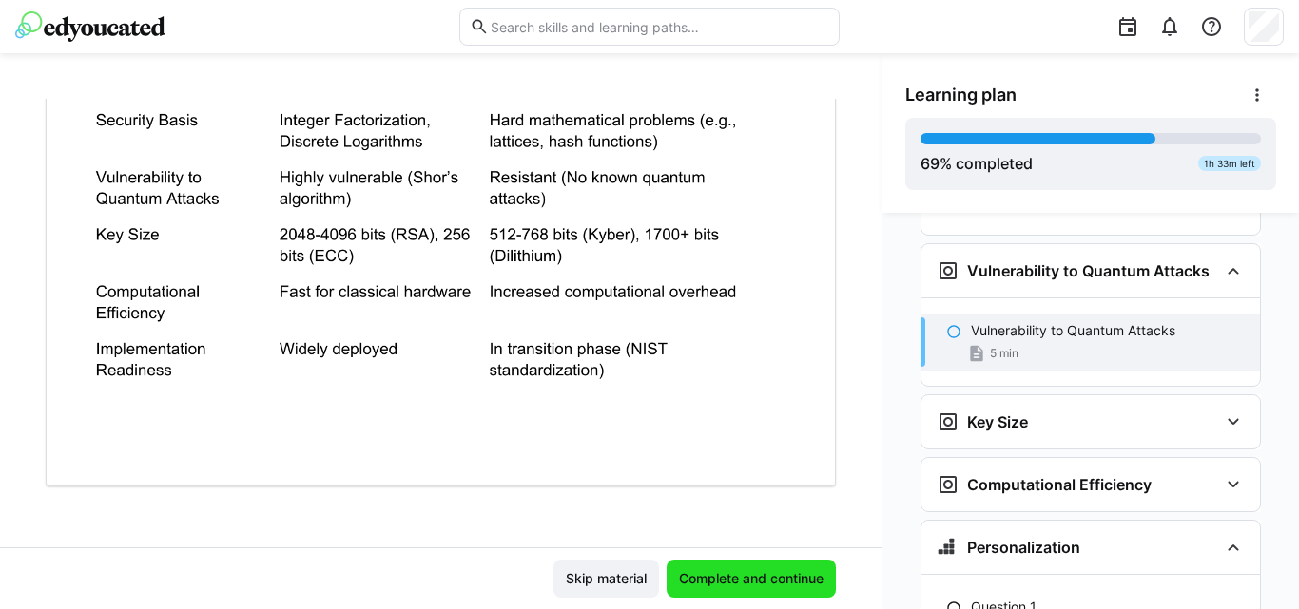
click at [764, 563] on span "Complete and continue" at bounding box center [750, 579] width 169 height 38
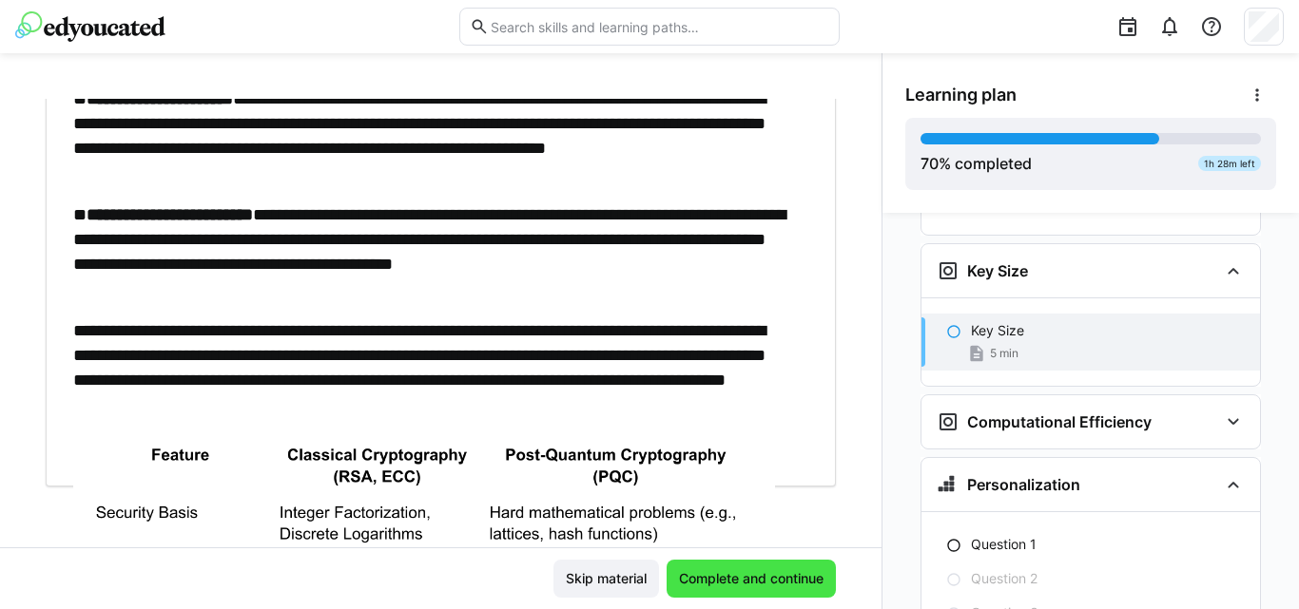
scroll to position [585, 0]
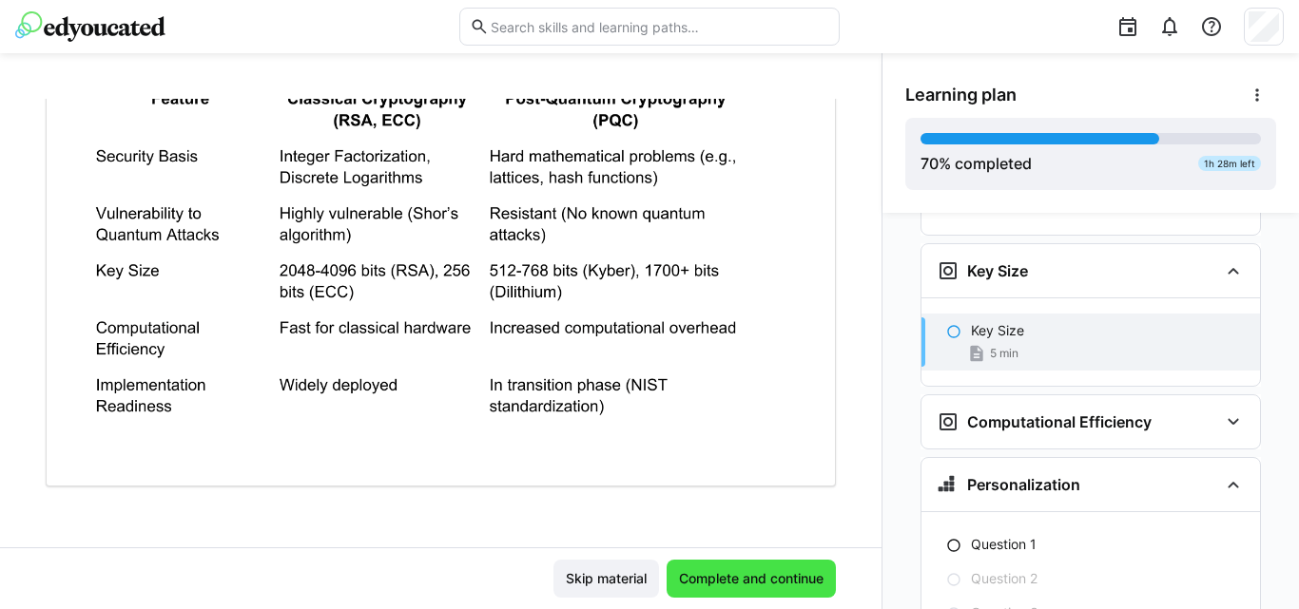
click at [764, 563] on span "Complete and continue" at bounding box center [750, 579] width 169 height 38
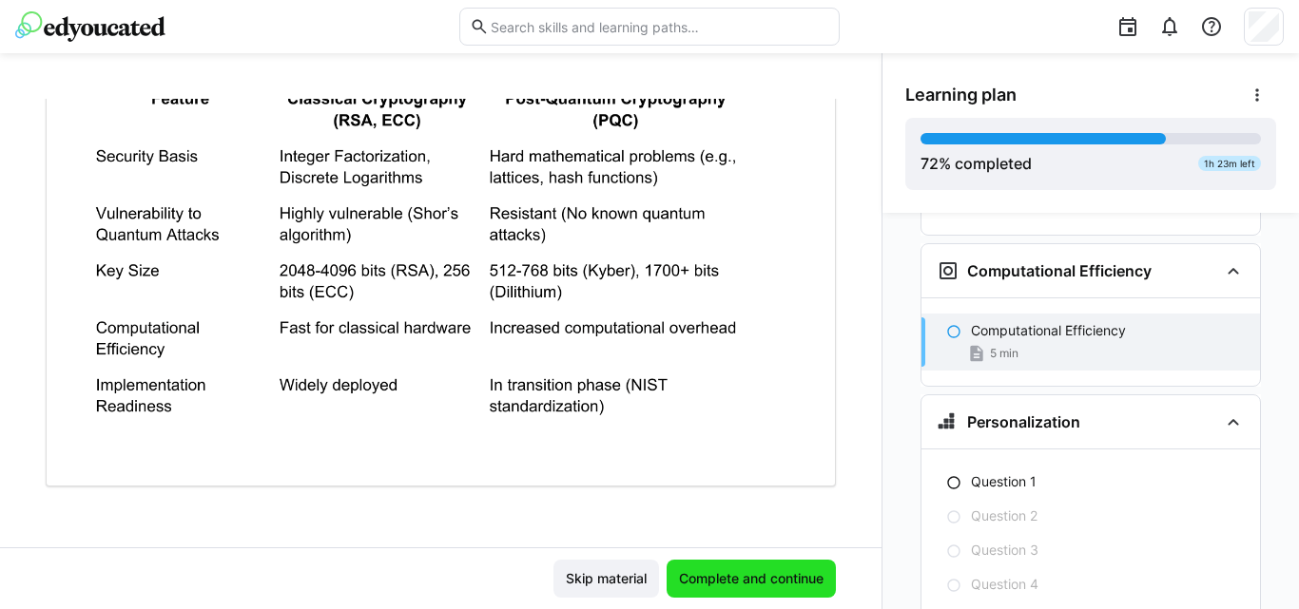
click at [764, 563] on span "Complete and continue" at bounding box center [750, 579] width 169 height 38
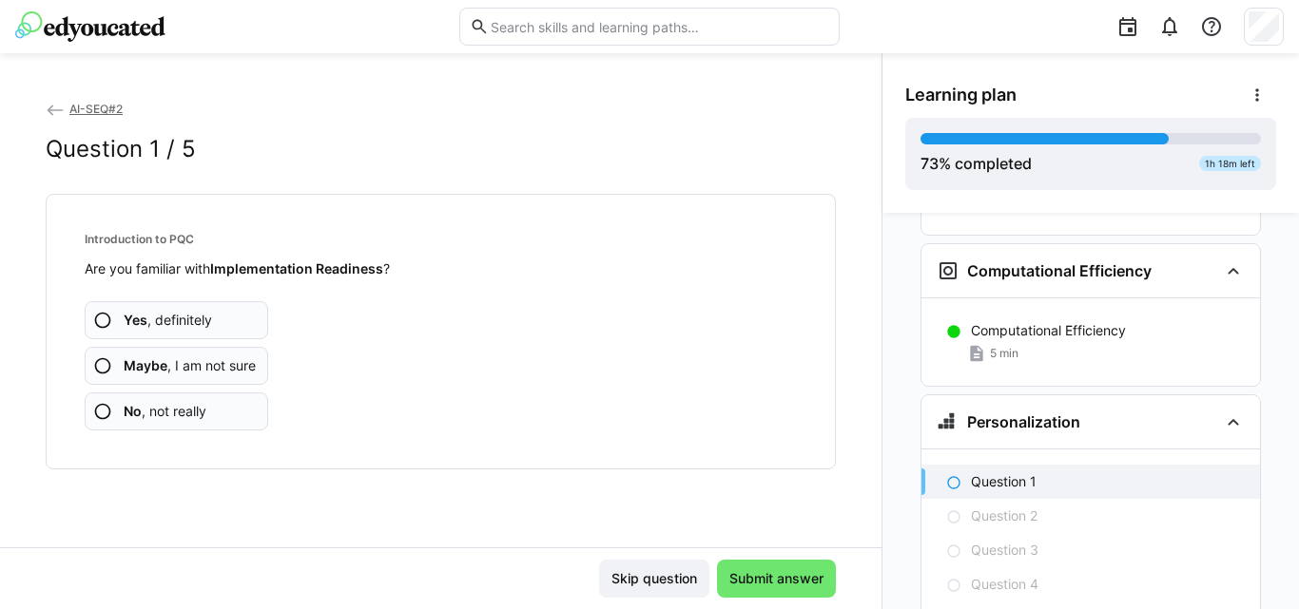
scroll to position [5442, 0]
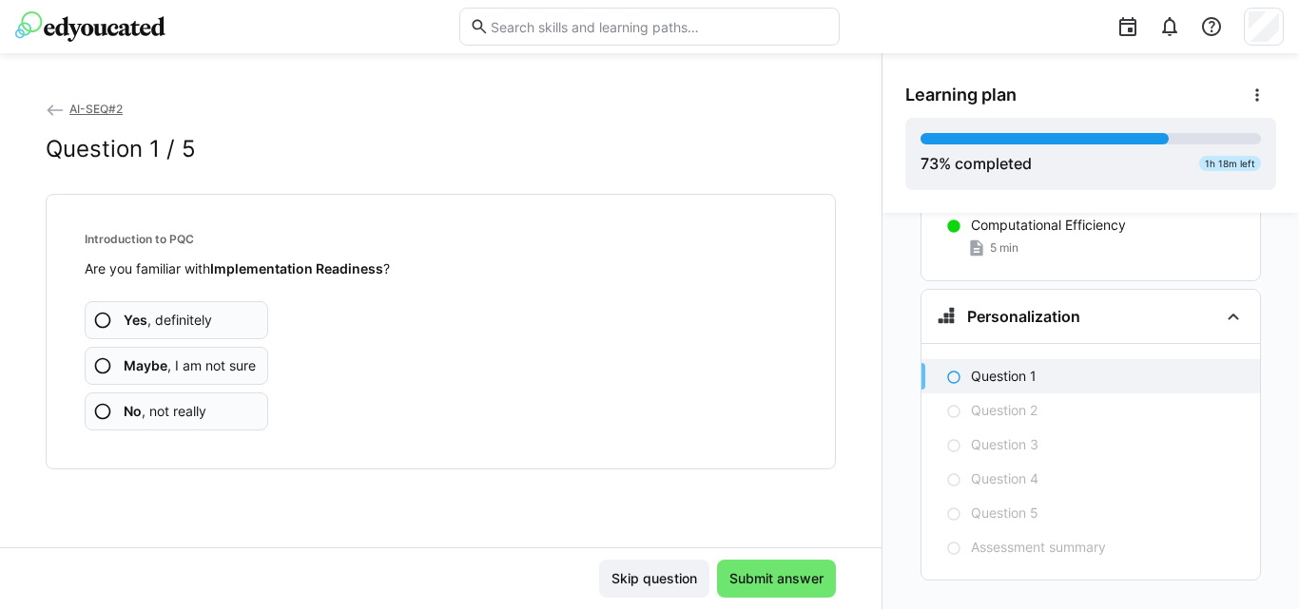
click at [97, 414] on eds-icon at bounding box center [102, 411] width 19 height 19
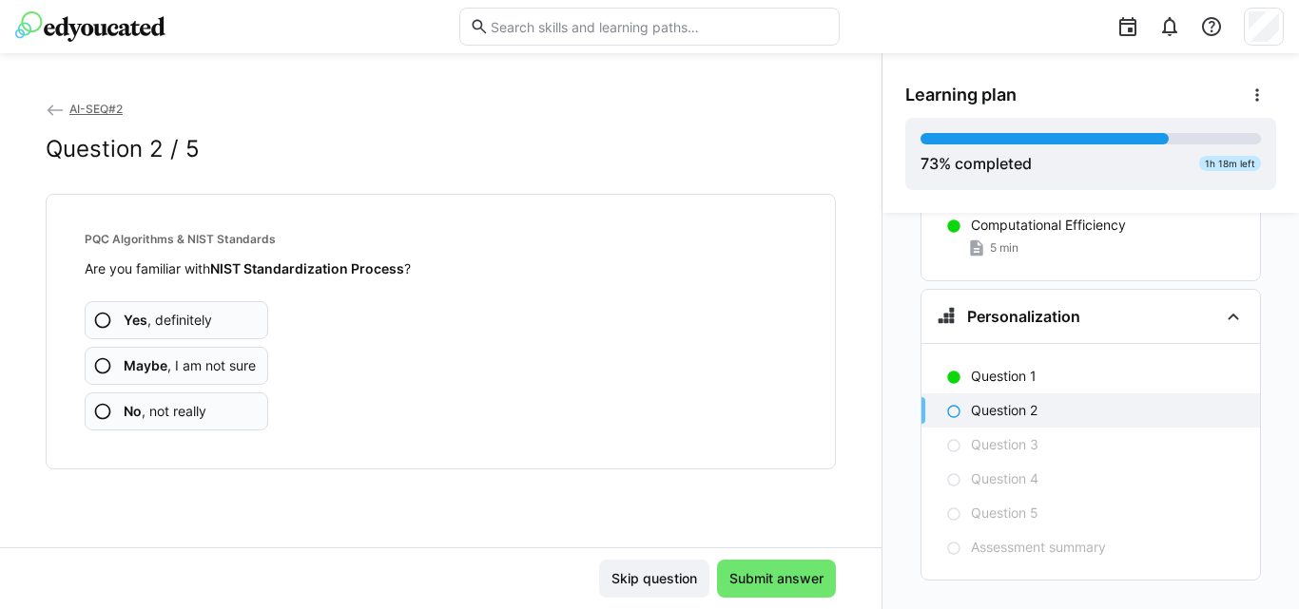
click at [97, 414] on eds-icon at bounding box center [102, 411] width 19 height 19
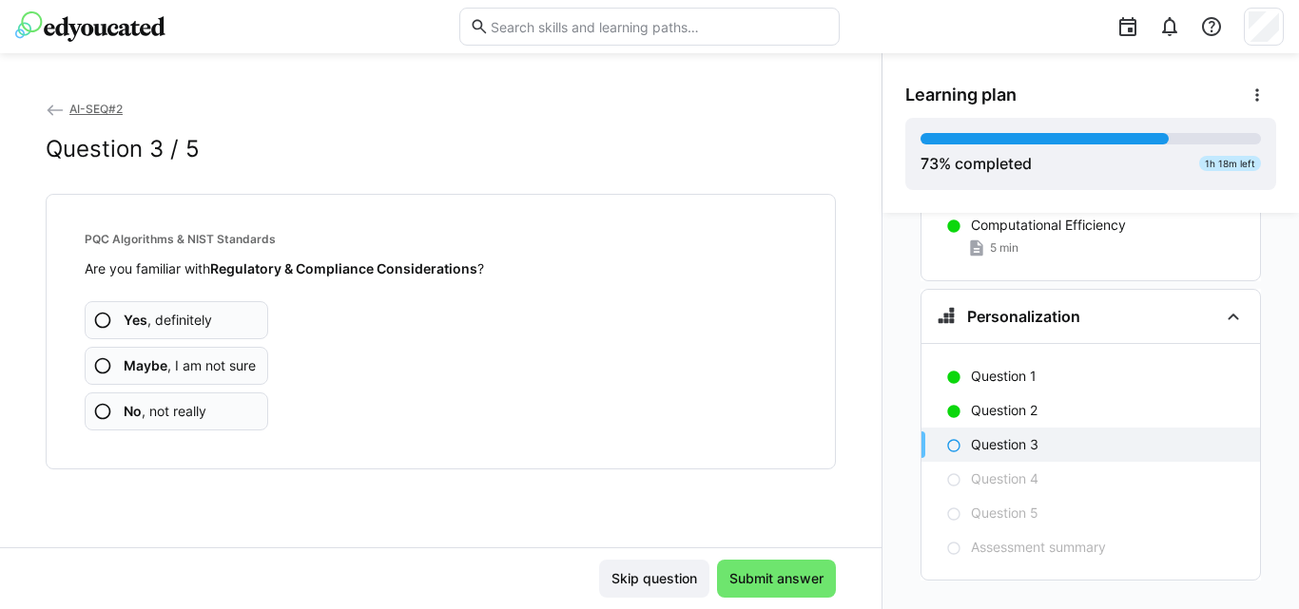
click at [97, 414] on eds-icon at bounding box center [102, 411] width 19 height 19
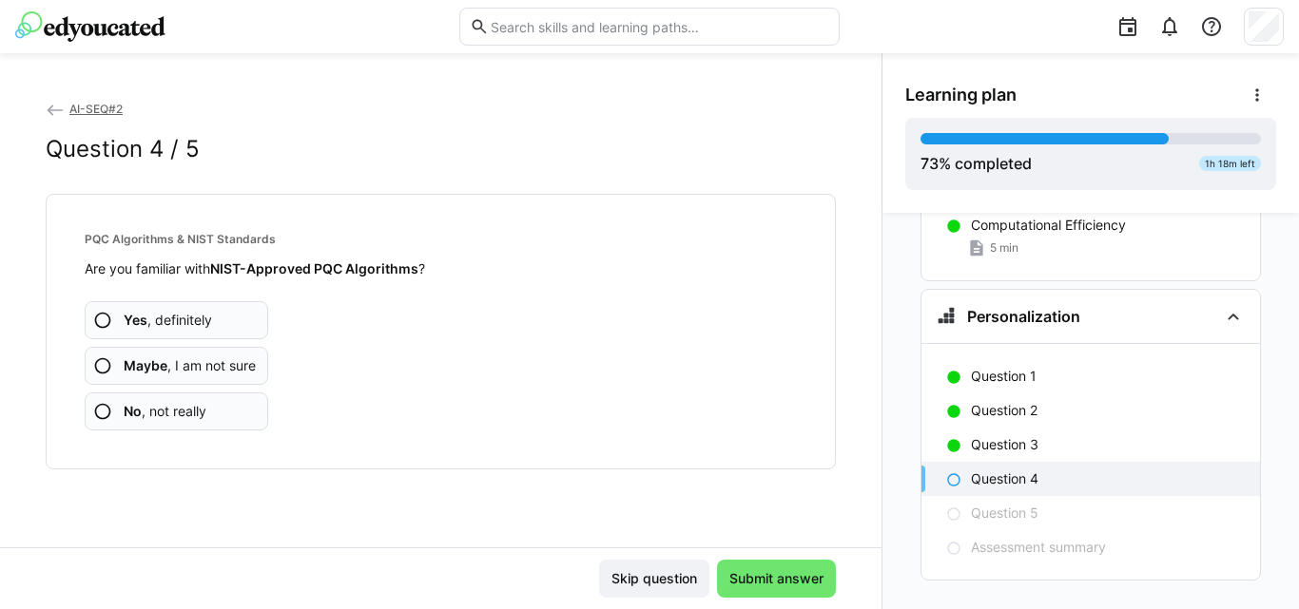
click at [97, 414] on eds-icon at bounding box center [102, 411] width 19 height 19
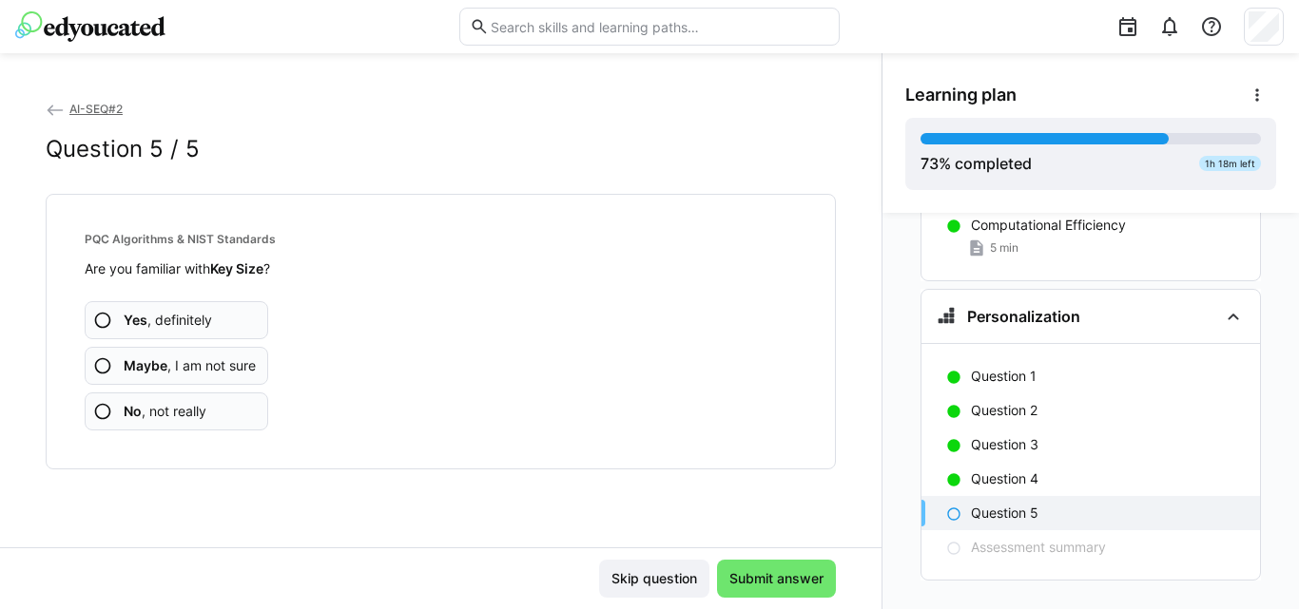
click at [97, 414] on eds-icon at bounding box center [102, 411] width 19 height 19
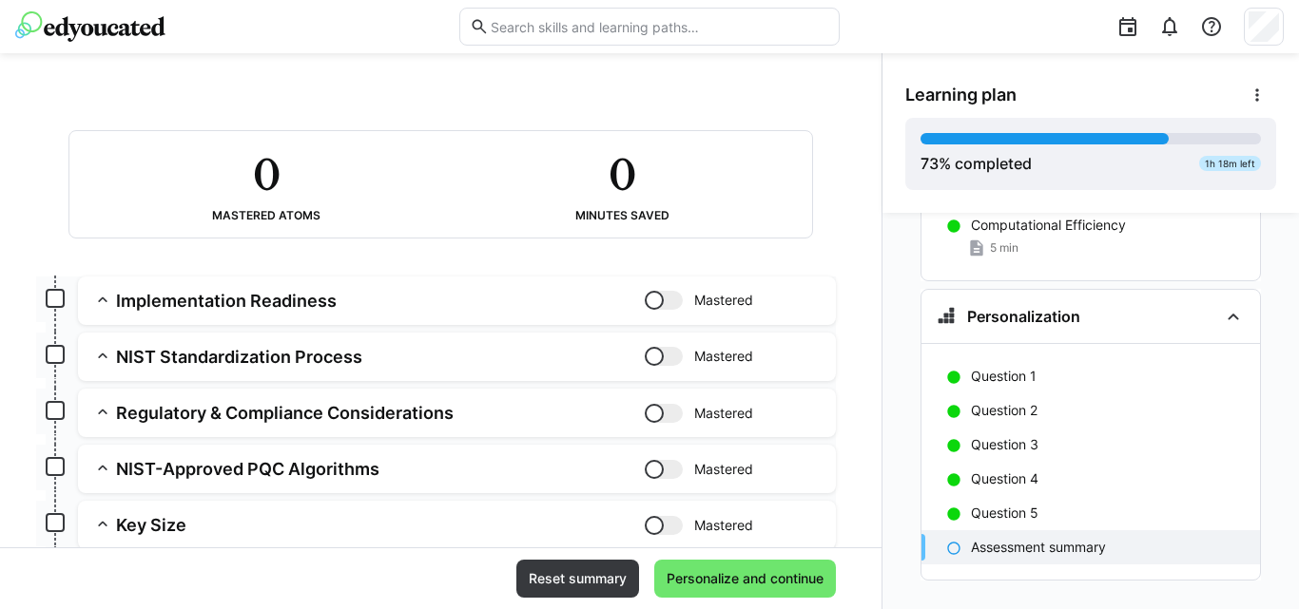
scroll to position [112, 0]
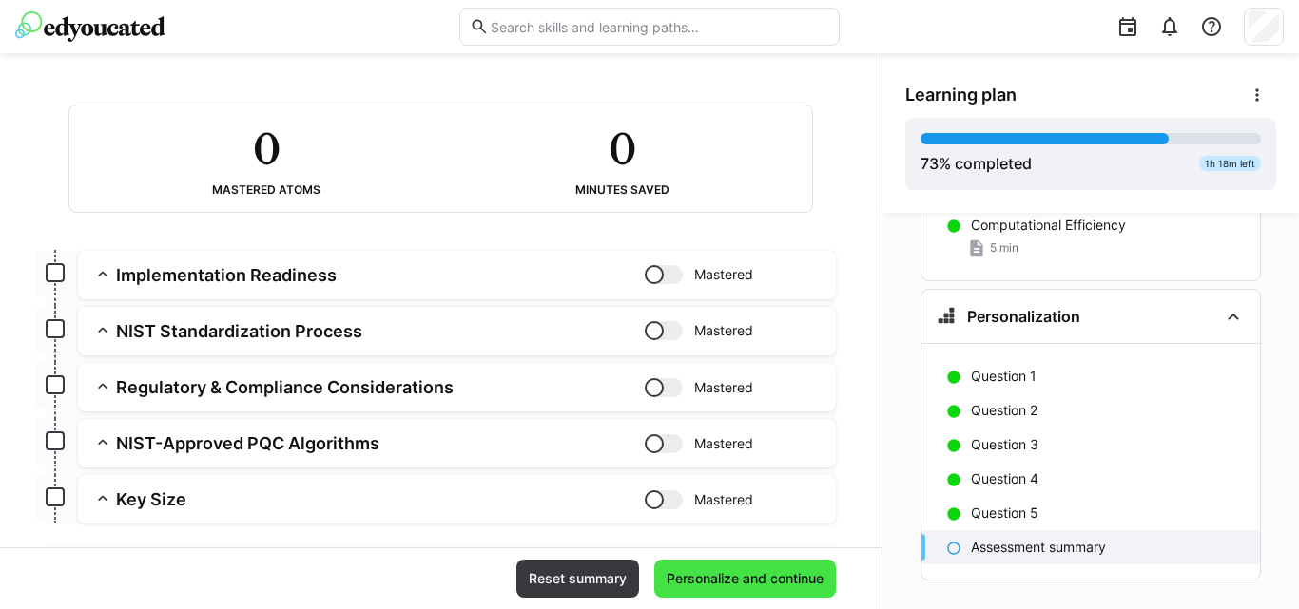
click at [692, 564] on span "Personalize and continue" at bounding box center [745, 579] width 182 height 38
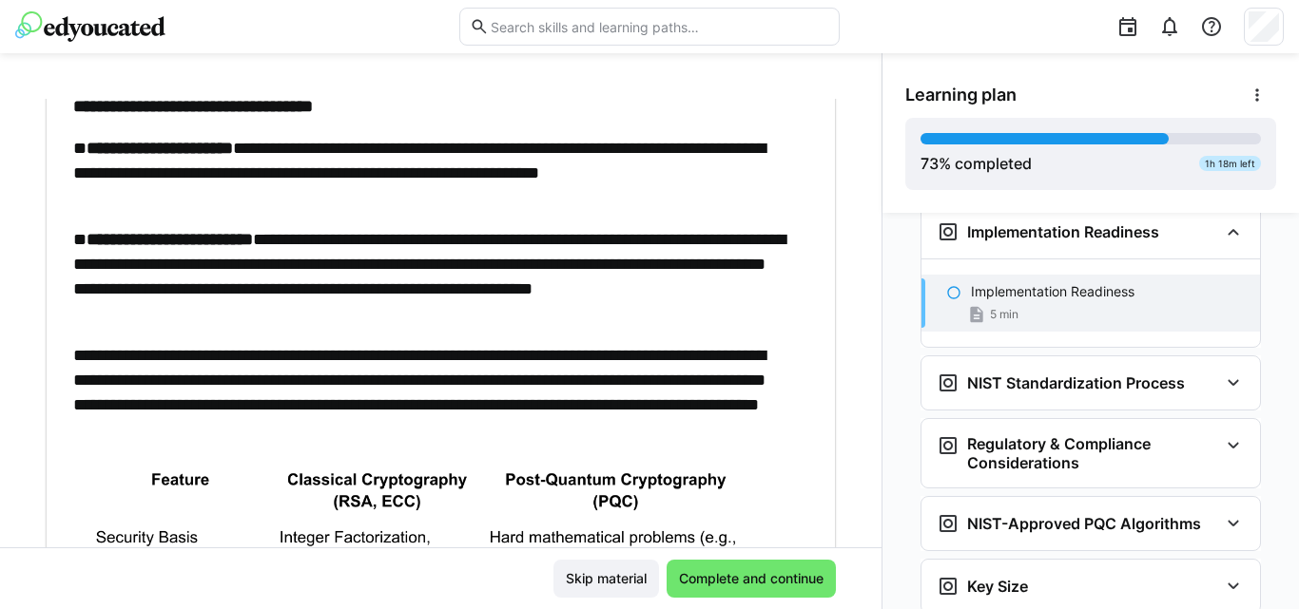
scroll to position [183, 0]
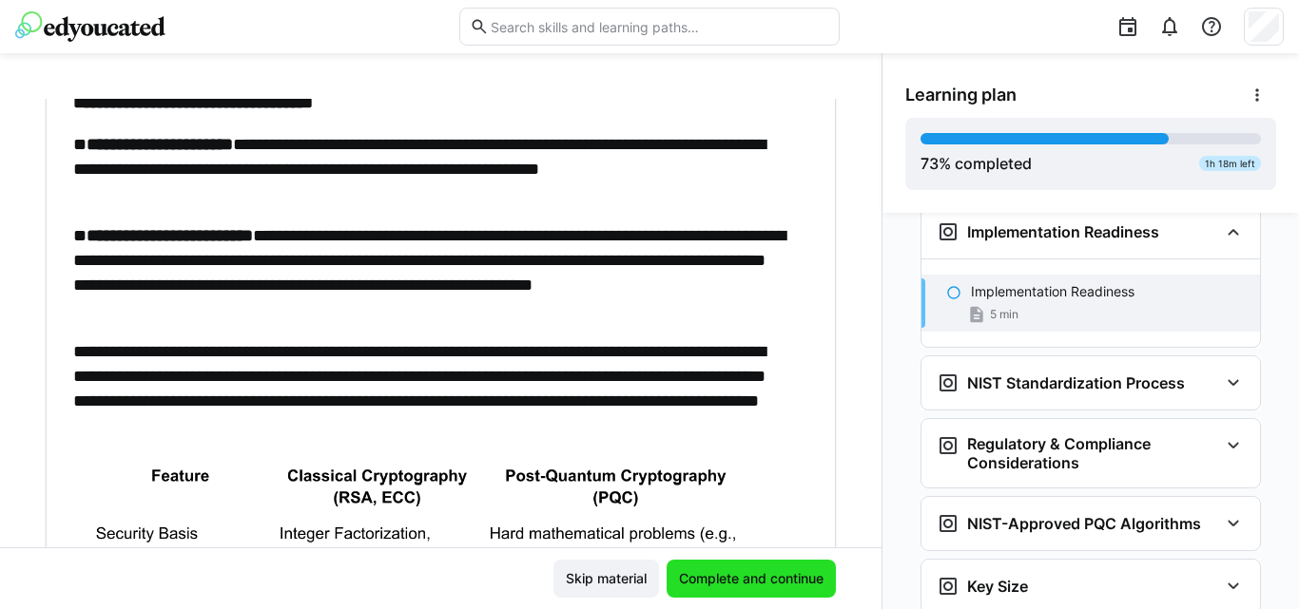
click at [735, 567] on span "Complete and continue" at bounding box center [750, 579] width 169 height 38
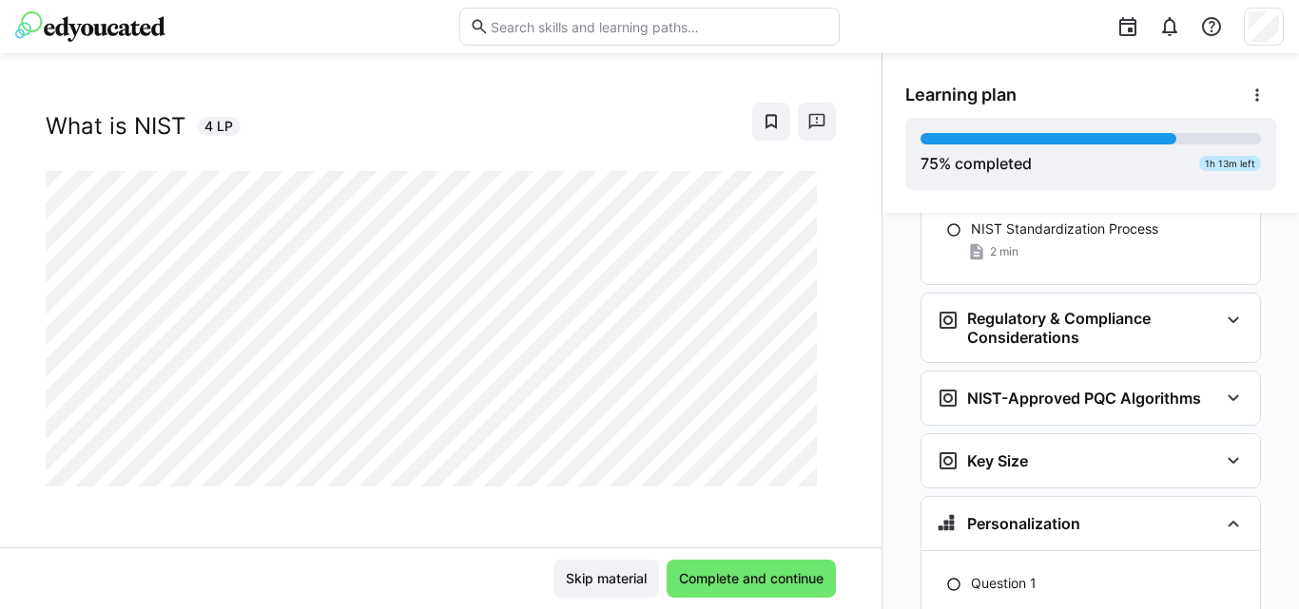
scroll to position [5854, 0]
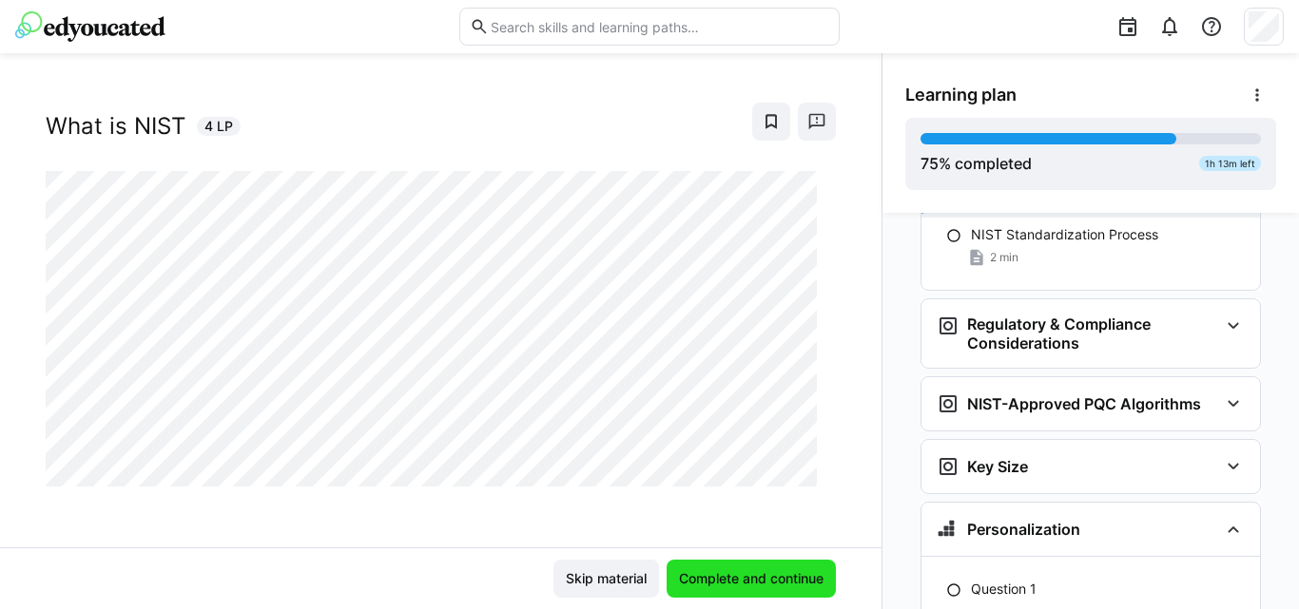
click at [671, 592] on span "Complete and continue" at bounding box center [750, 579] width 169 height 38
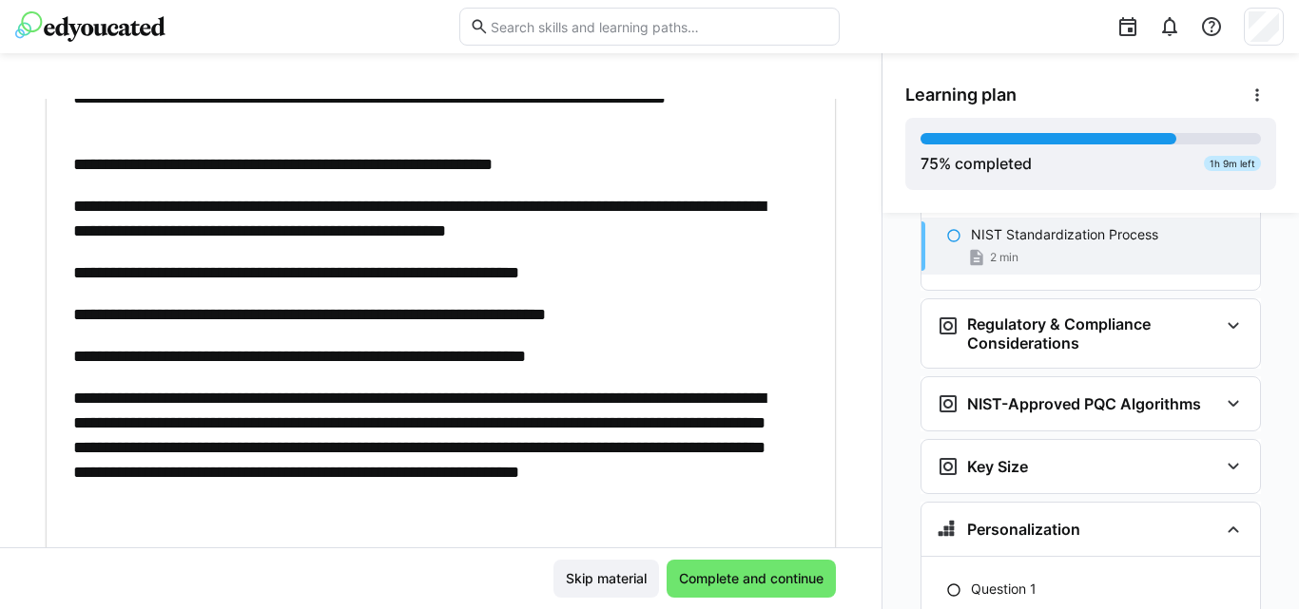
scroll to position [614, 0]
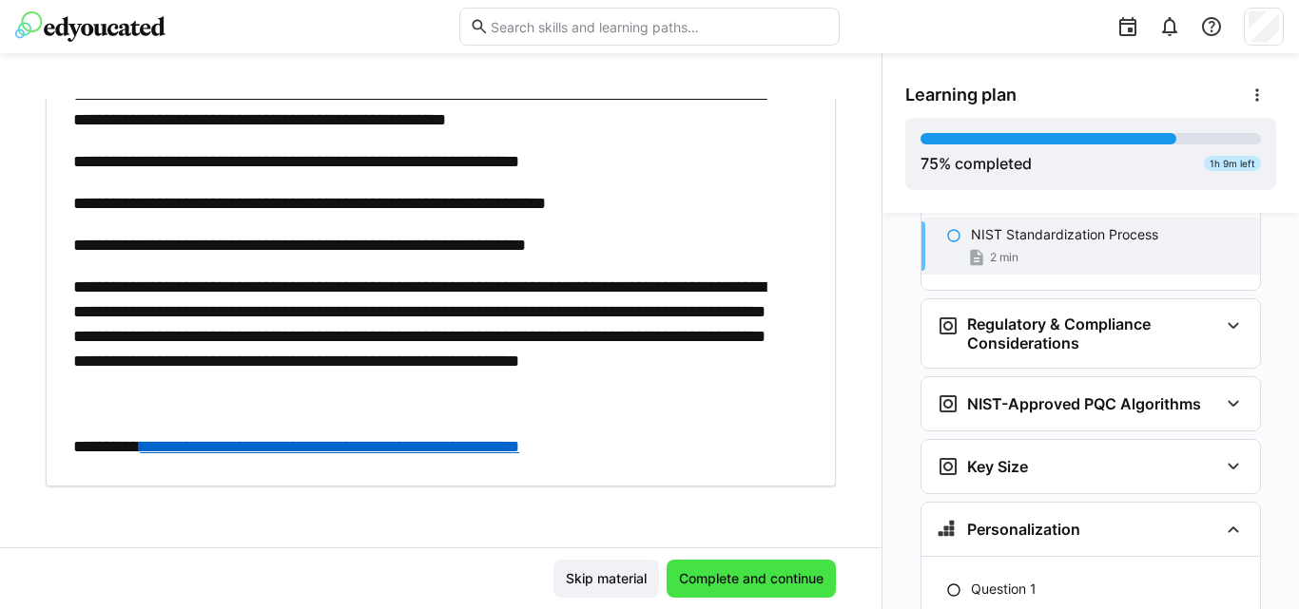
click at [688, 586] on span "Complete and continue" at bounding box center [751, 578] width 150 height 19
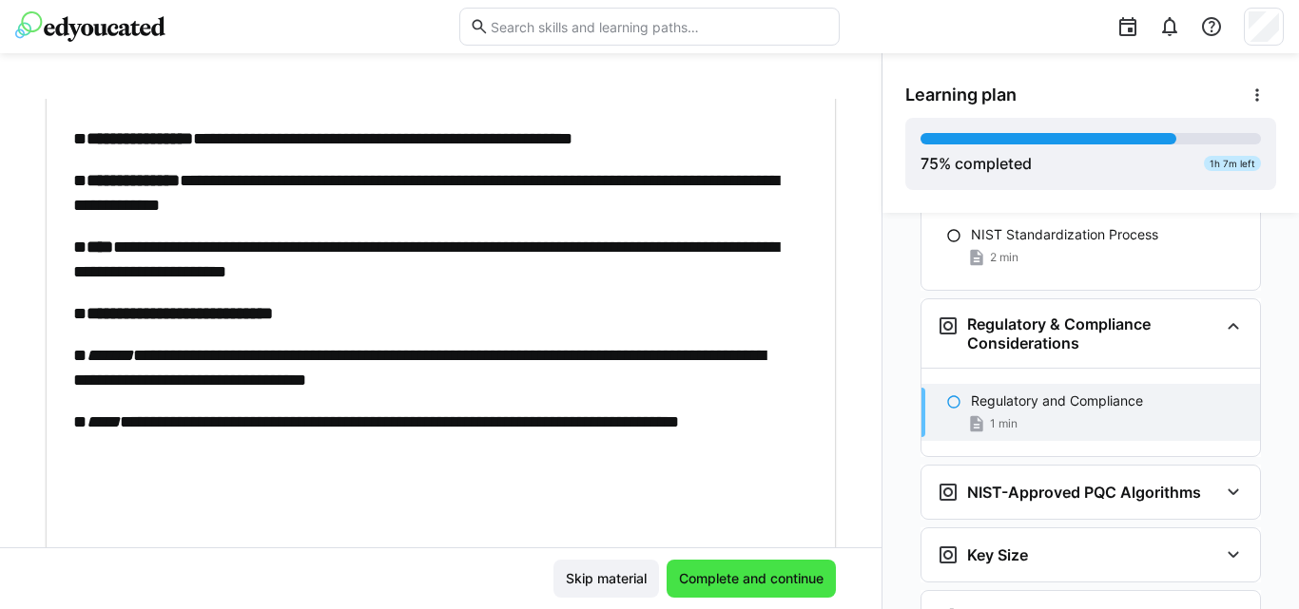
scroll to position [5910, 0]
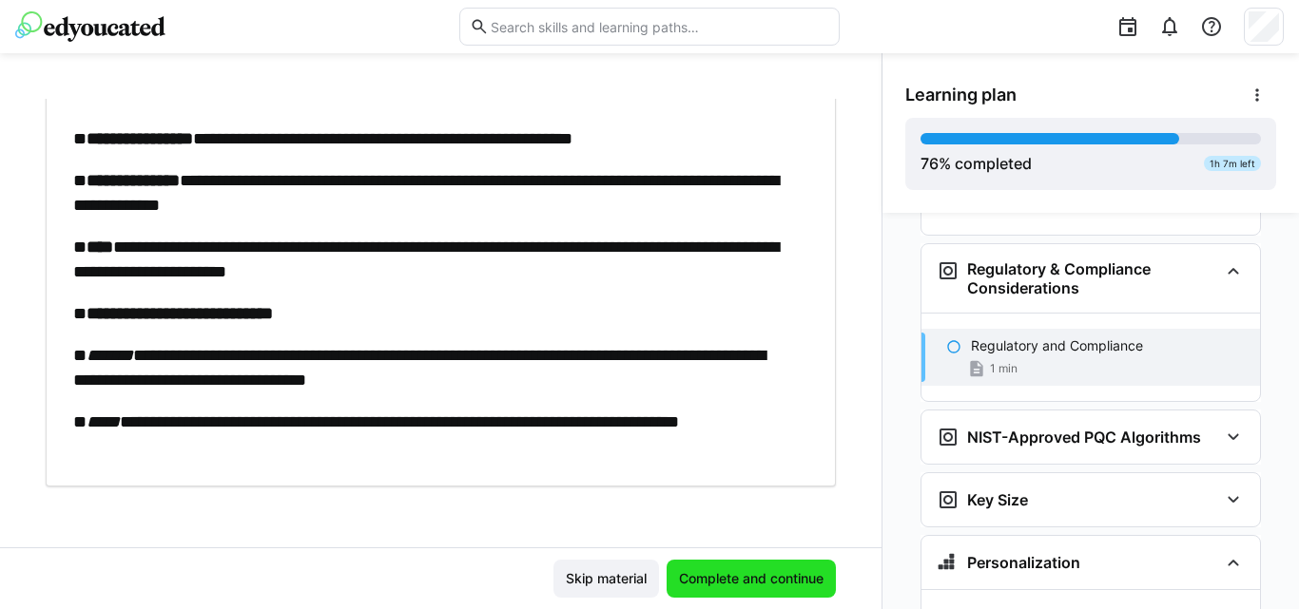
click at [693, 569] on span "Complete and continue" at bounding box center [750, 579] width 169 height 38
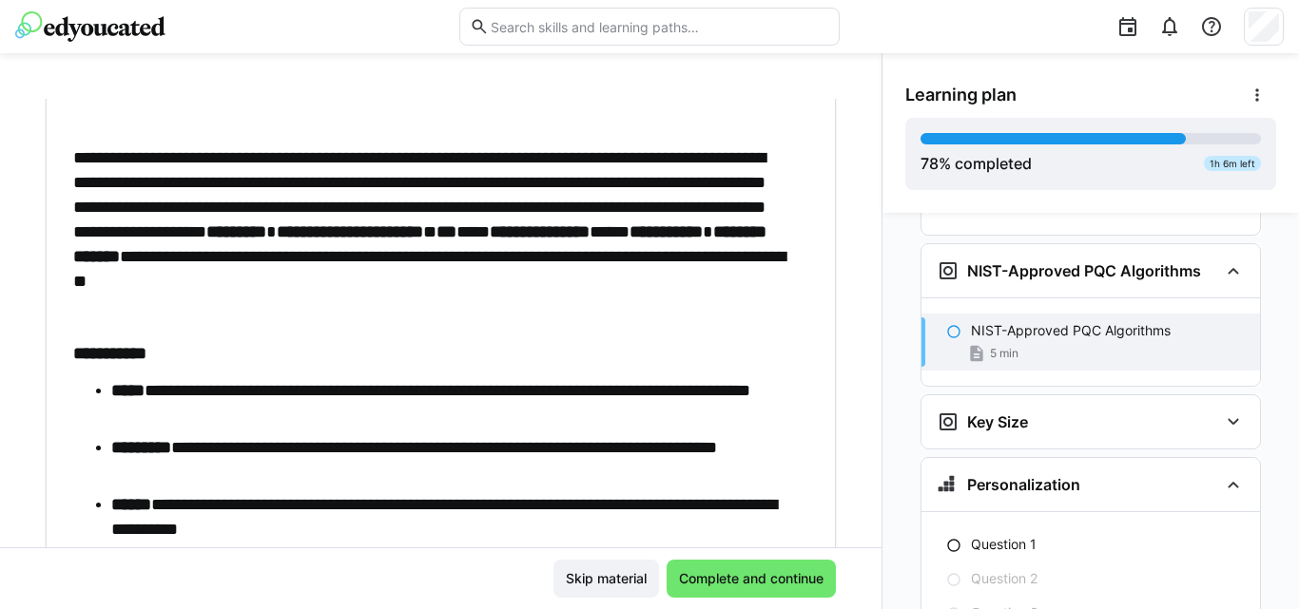
scroll to position [936, 0]
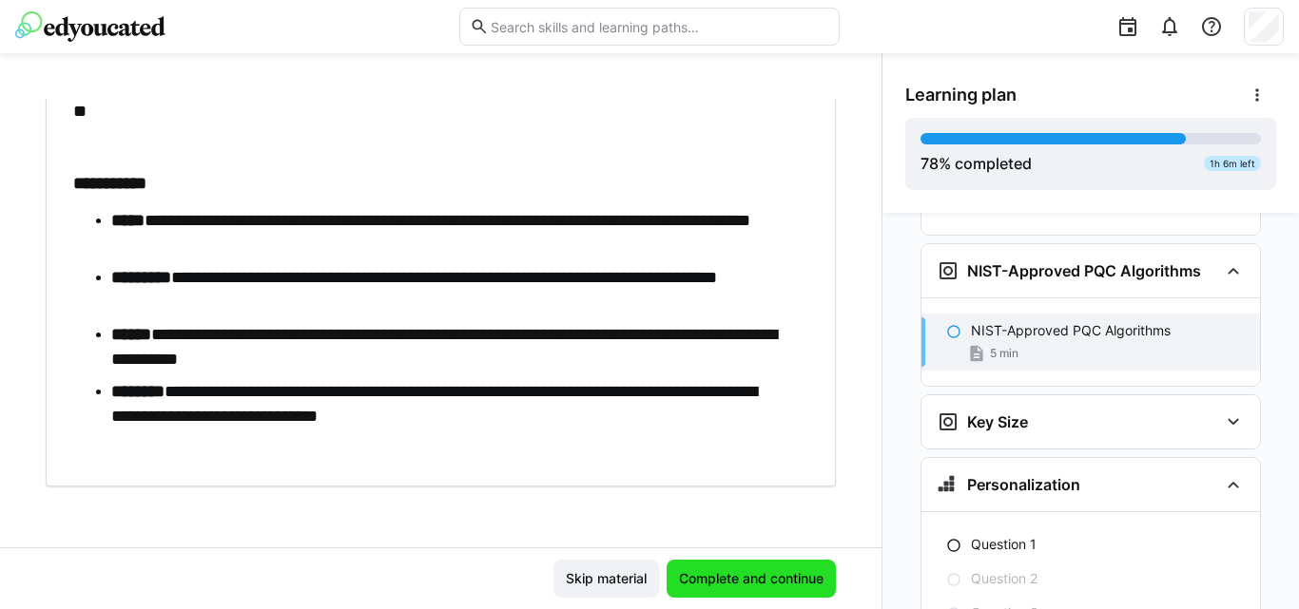
click at [688, 571] on span "Complete and continue" at bounding box center [751, 578] width 150 height 19
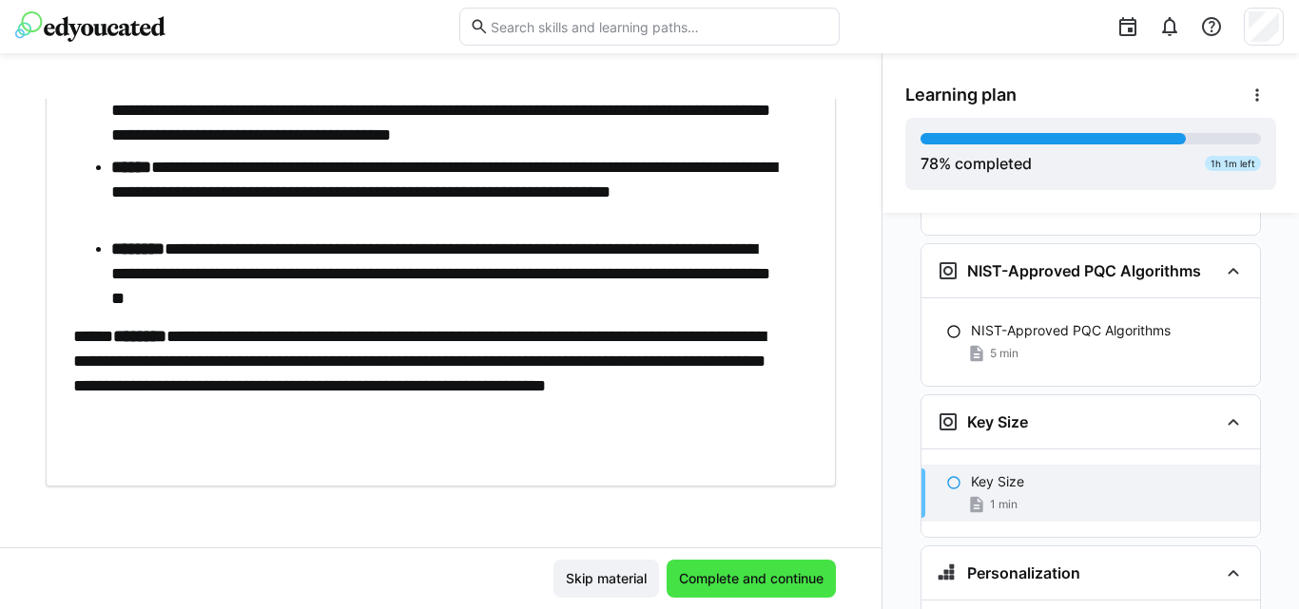
scroll to position [6227, 0]
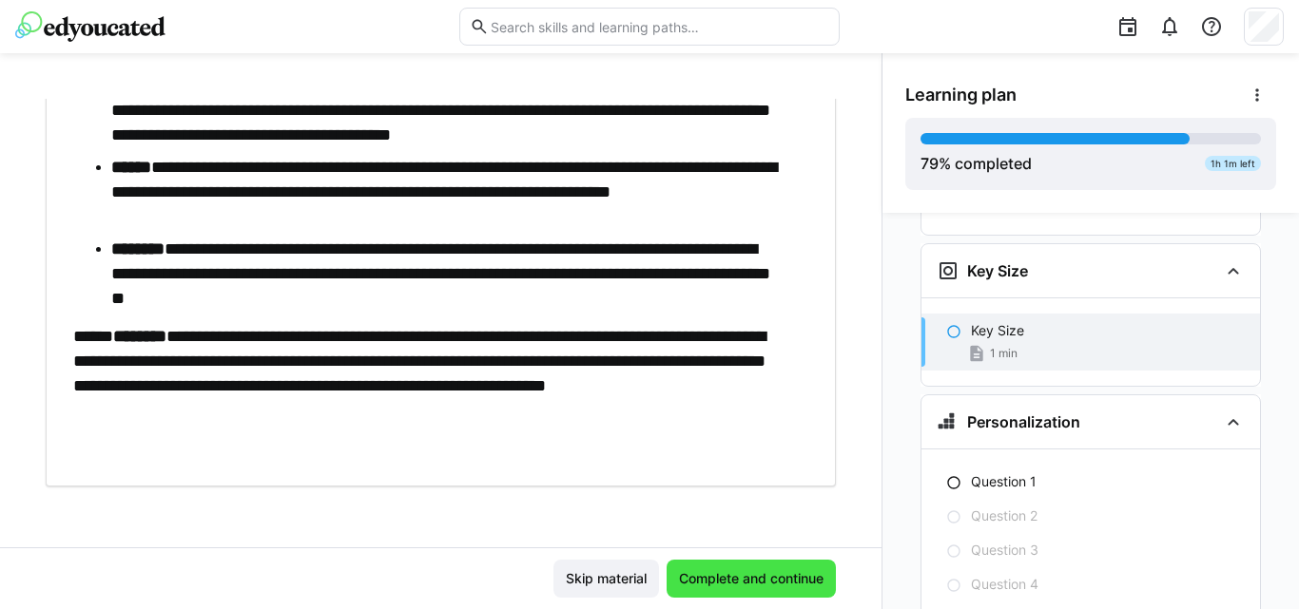
click at [711, 569] on span "Complete and continue" at bounding box center [750, 579] width 169 height 38
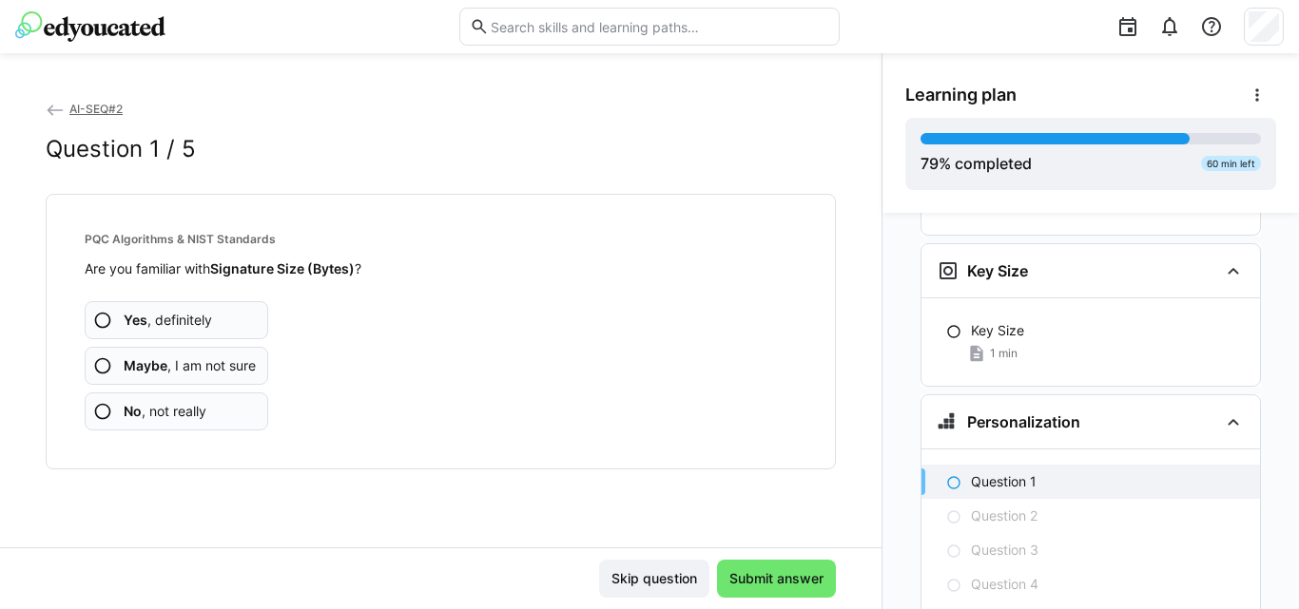
scroll to position [6333, 0]
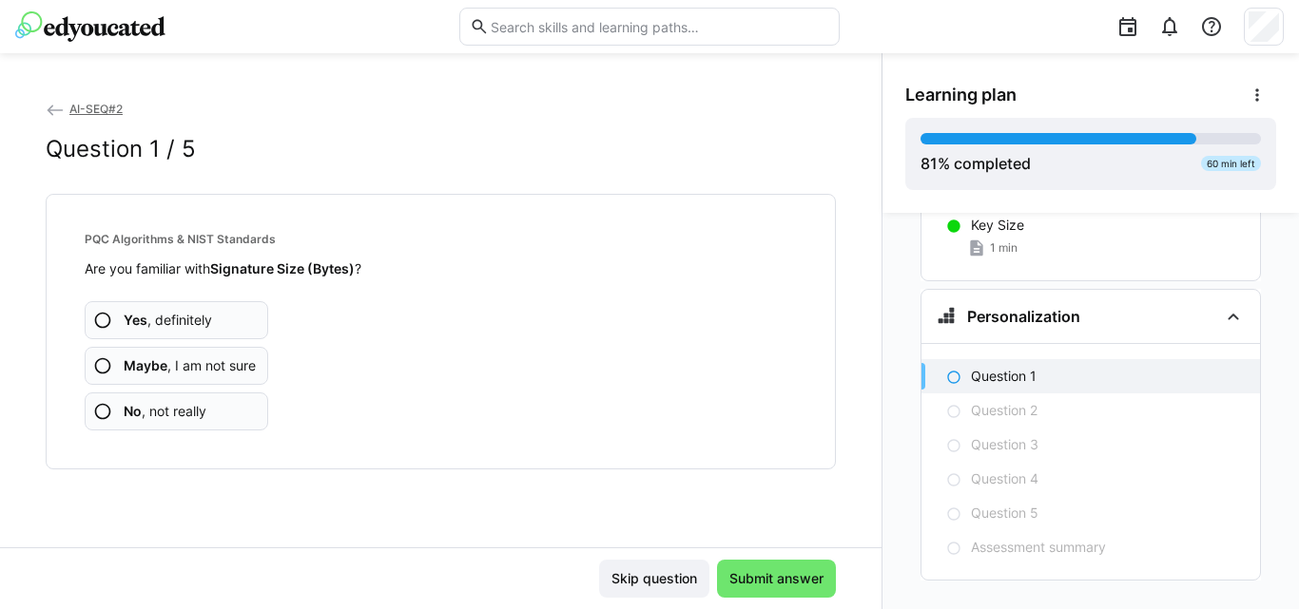
click at [134, 376] on app-assessment-question-radio "Maybe , I am not sure" at bounding box center [176, 366] width 183 height 38
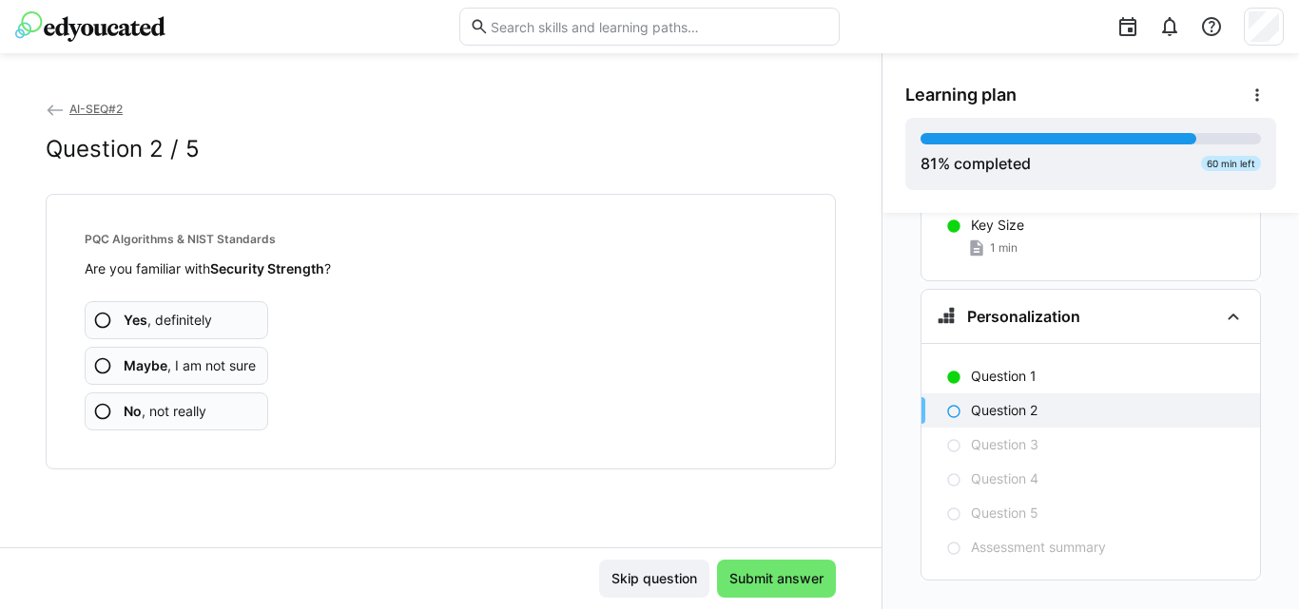
click at [134, 420] on span "No , not really" at bounding box center [165, 411] width 83 height 19
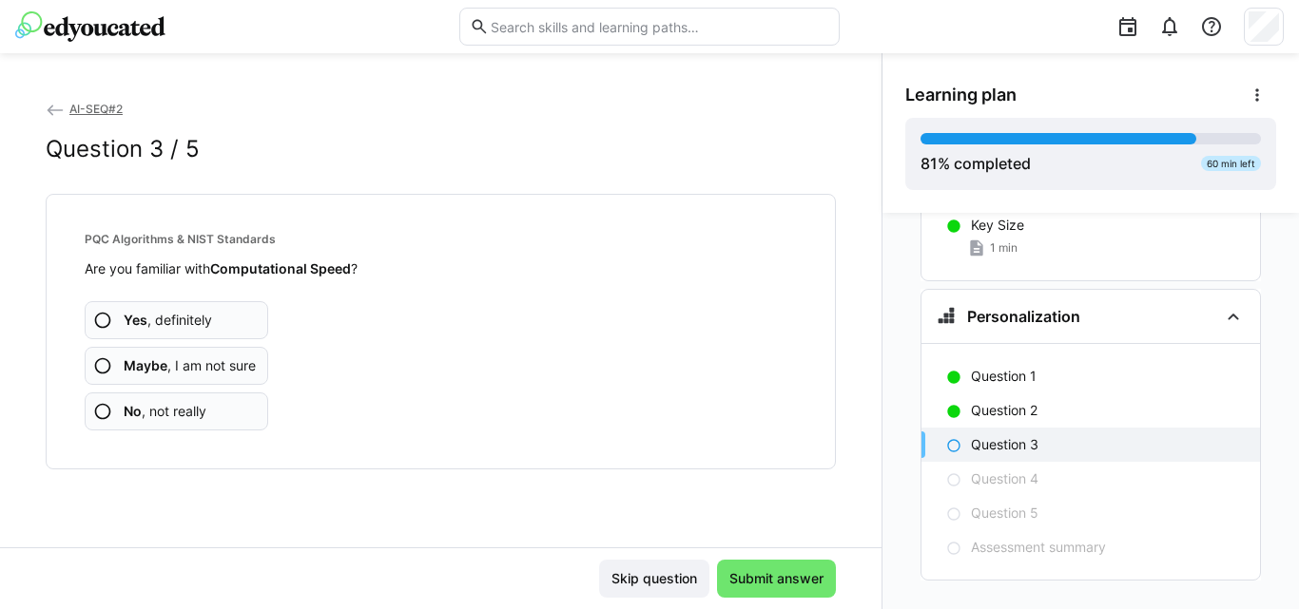
click at [134, 420] on span "No , not really" at bounding box center [165, 411] width 83 height 19
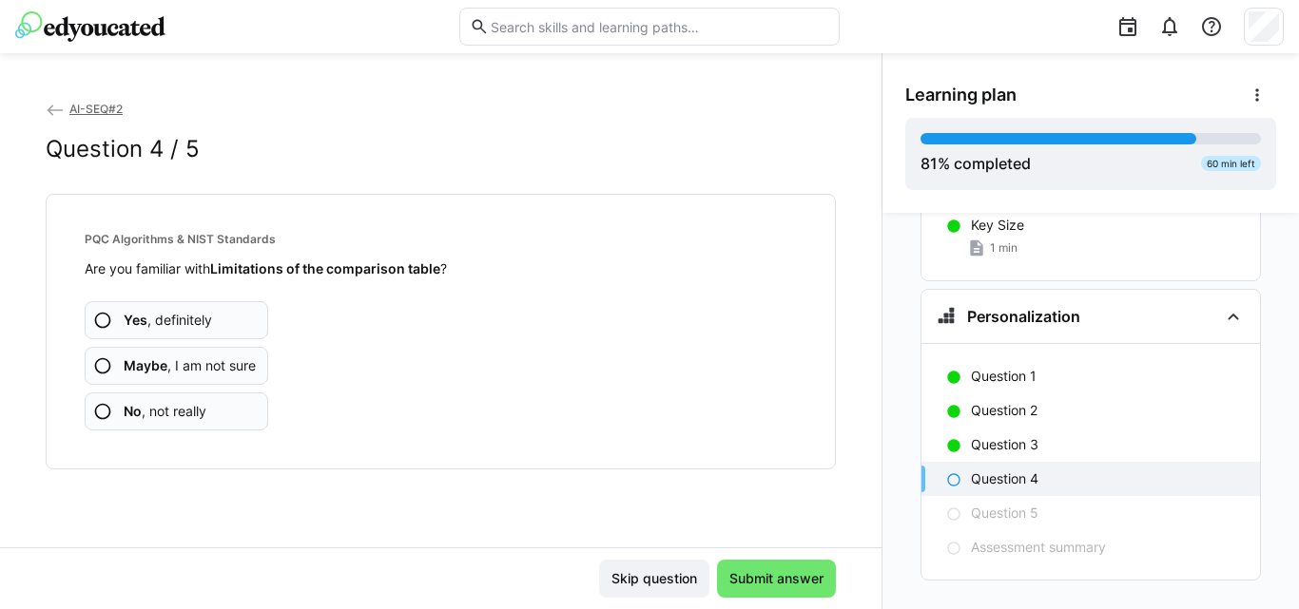
click at [134, 420] on span "No , not really" at bounding box center [165, 411] width 83 height 19
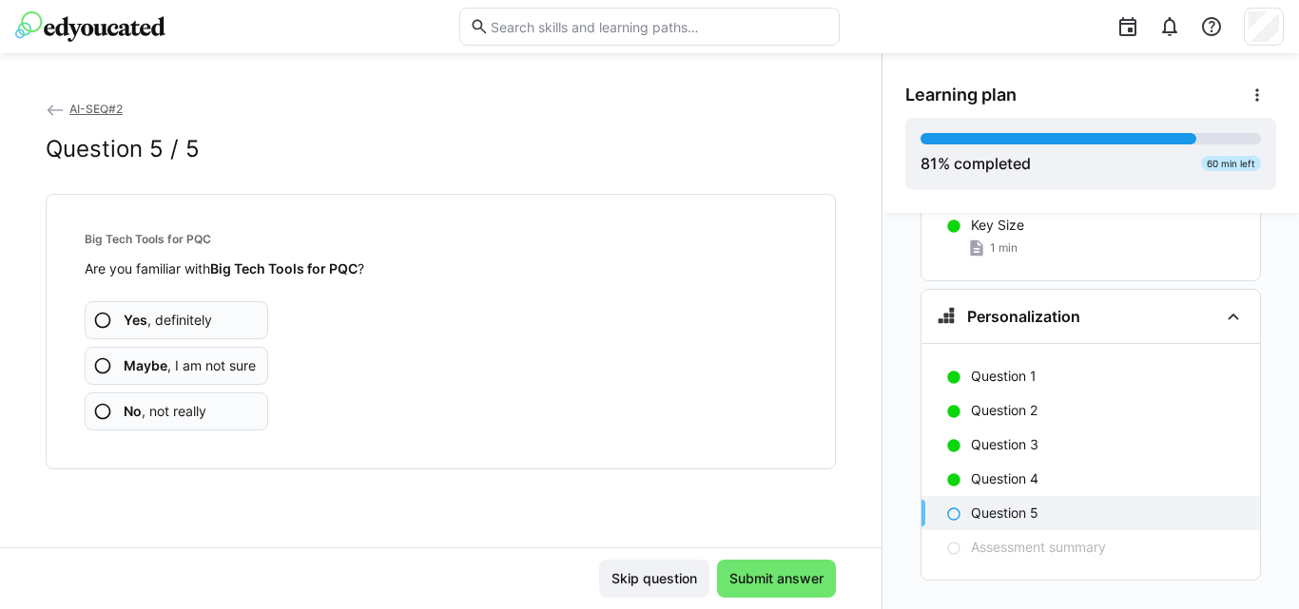
click at [134, 420] on span "No , not really" at bounding box center [165, 411] width 83 height 19
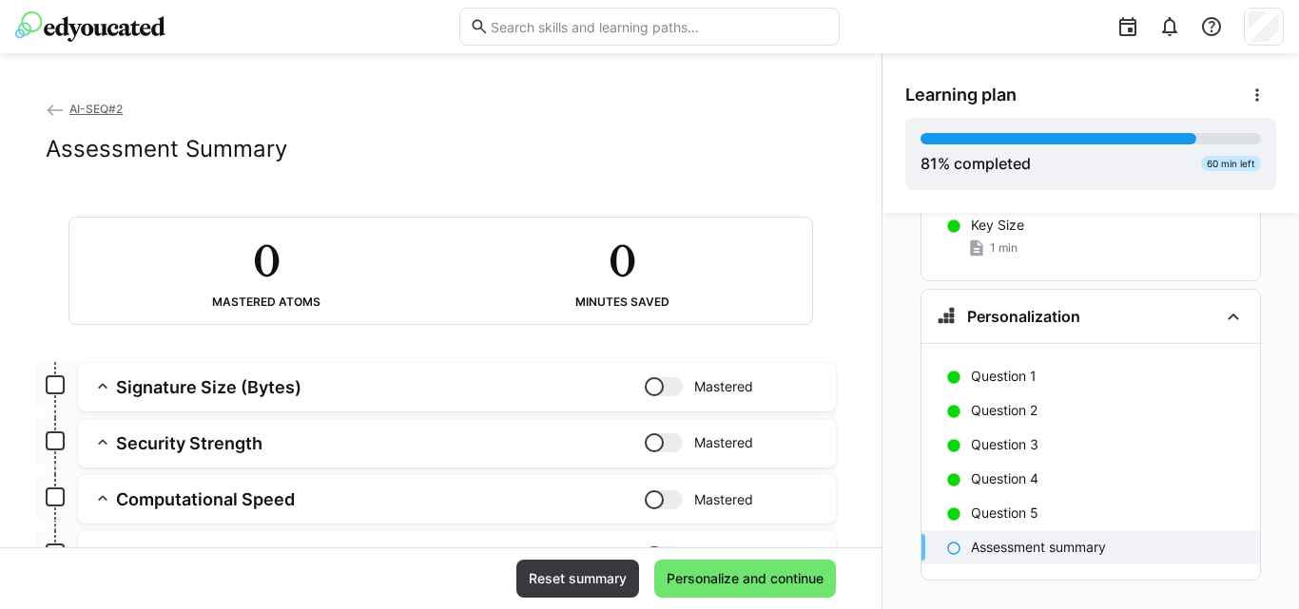
scroll to position [222, 0]
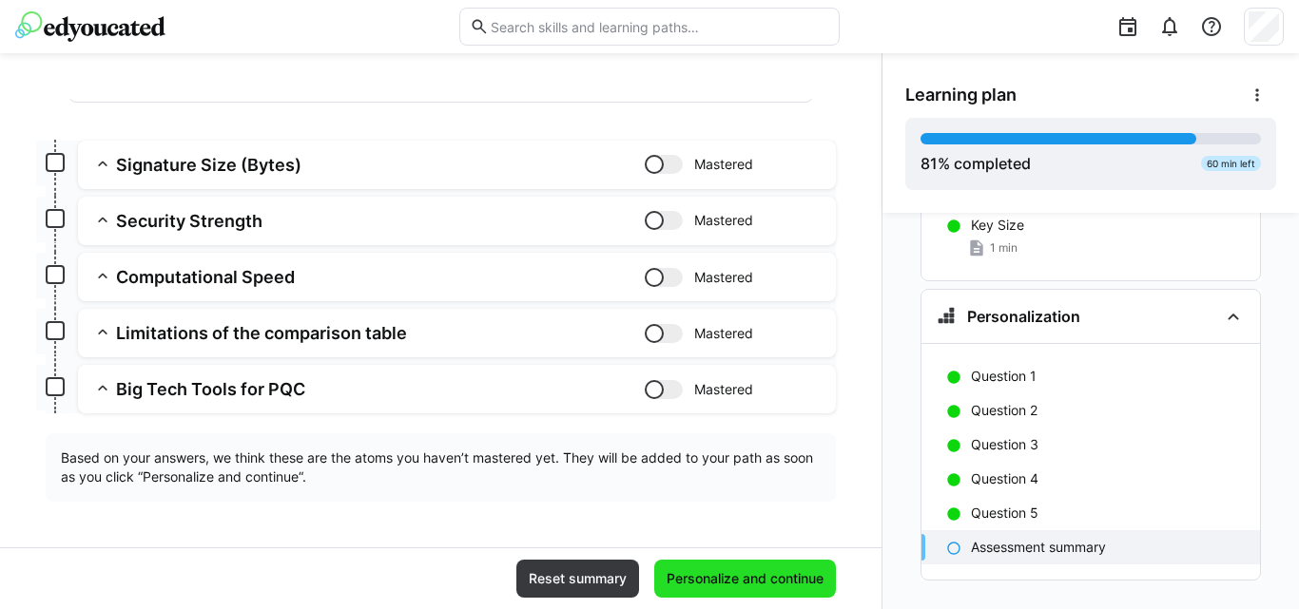
click at [674, 583] on span "Personalize and continue" at bounding box center [745, 578] width 163 height 19
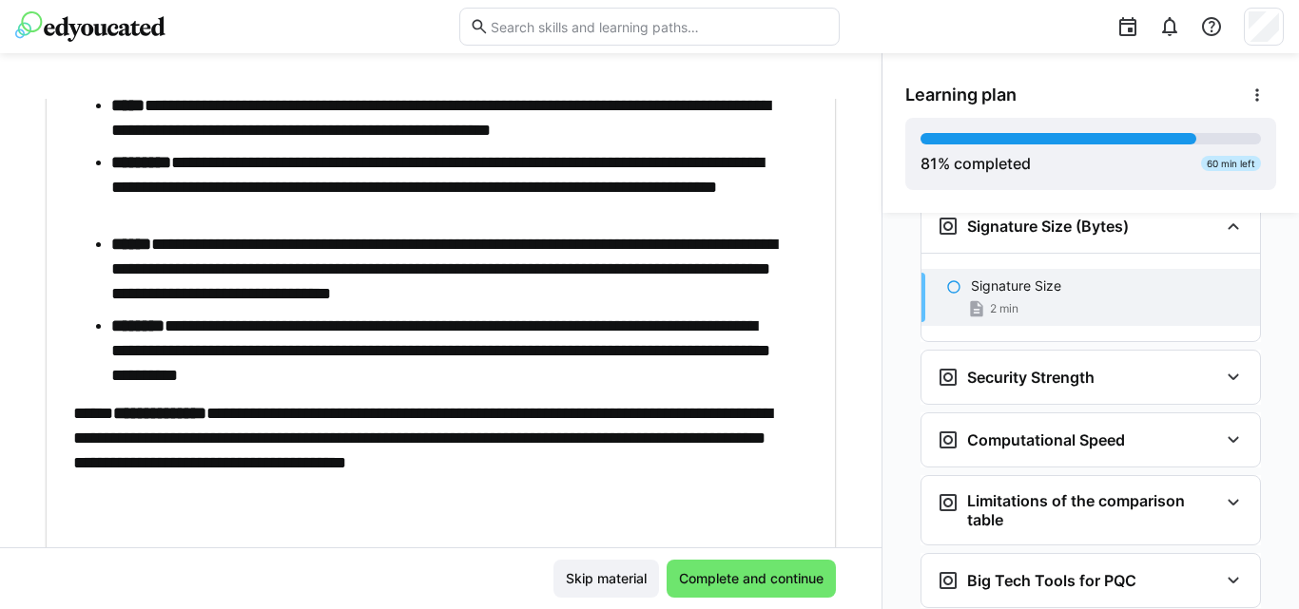
scroll to position [299, 0]
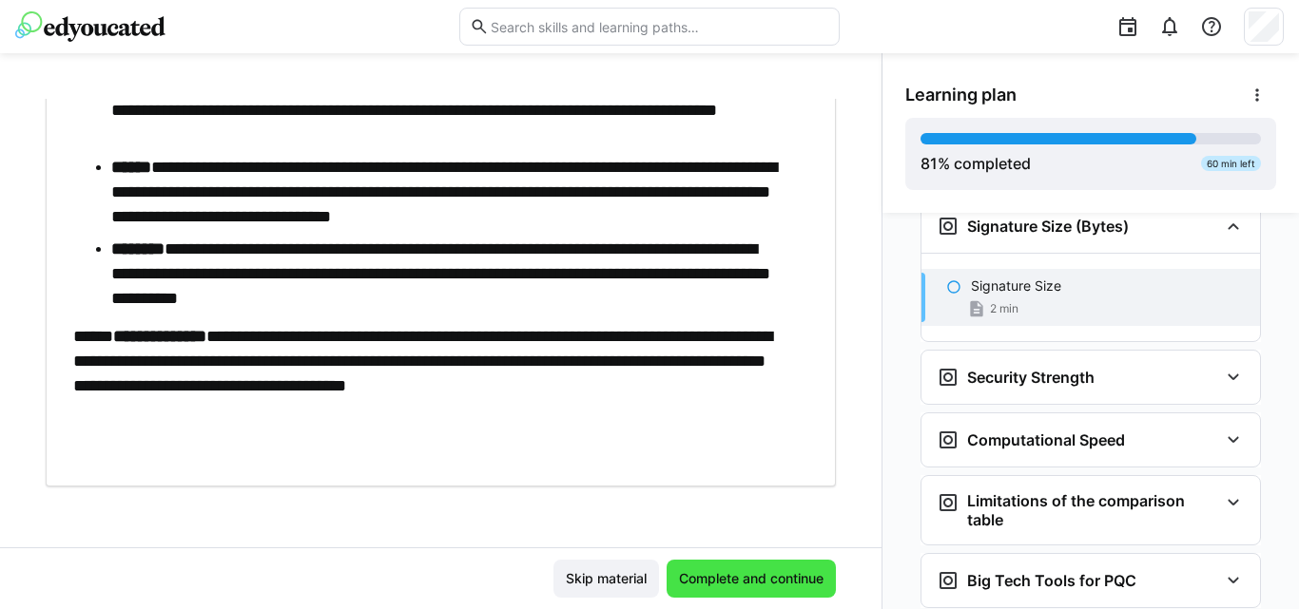
click at [702, 565] on span "Complete and continue" at bounding box center [750, 579] width 169 height 38
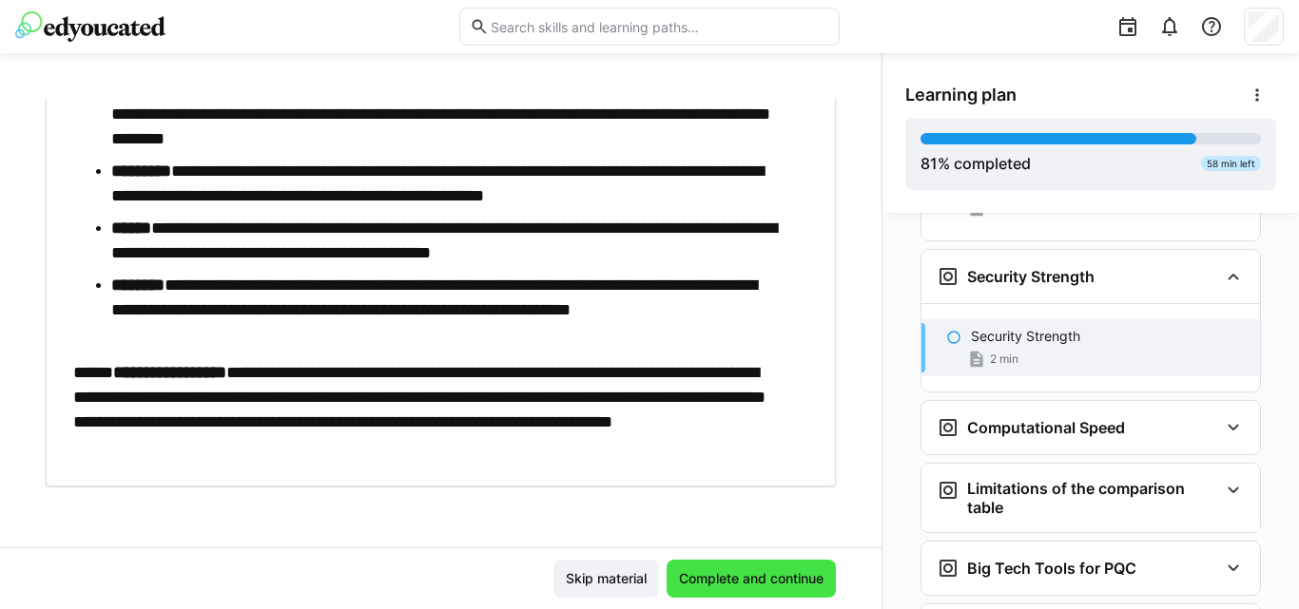
scroll to position [6592, 0]
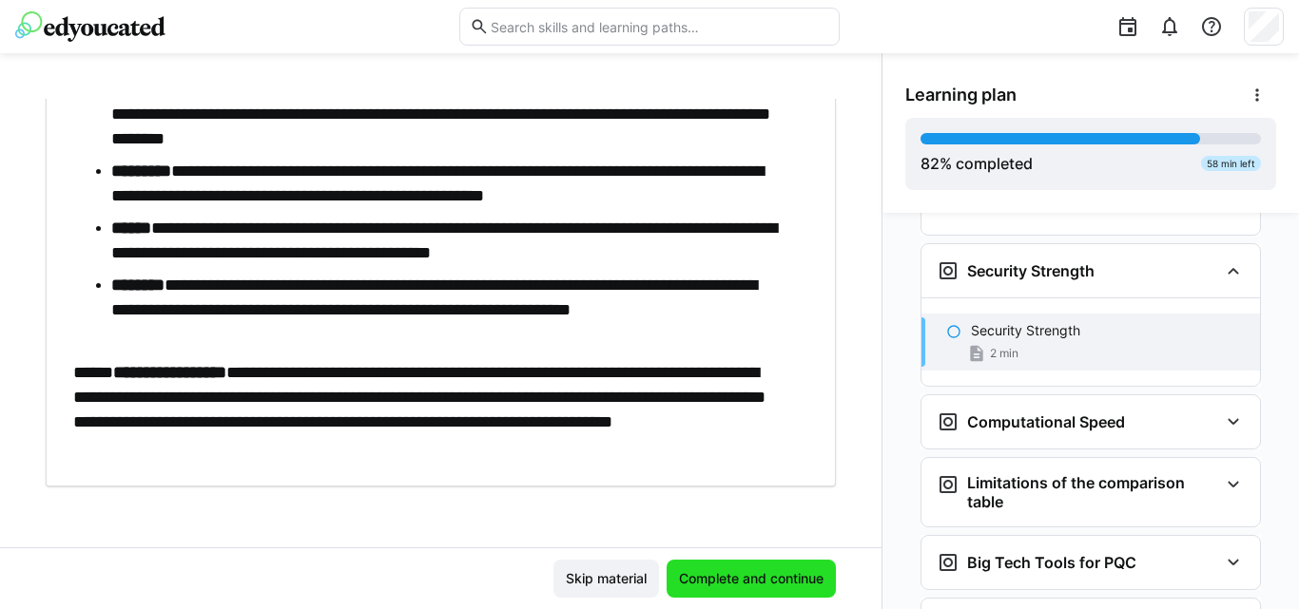
click at [702, 565] on span "Complete and continue" at bounding box center [750, 579] width 169 height 38
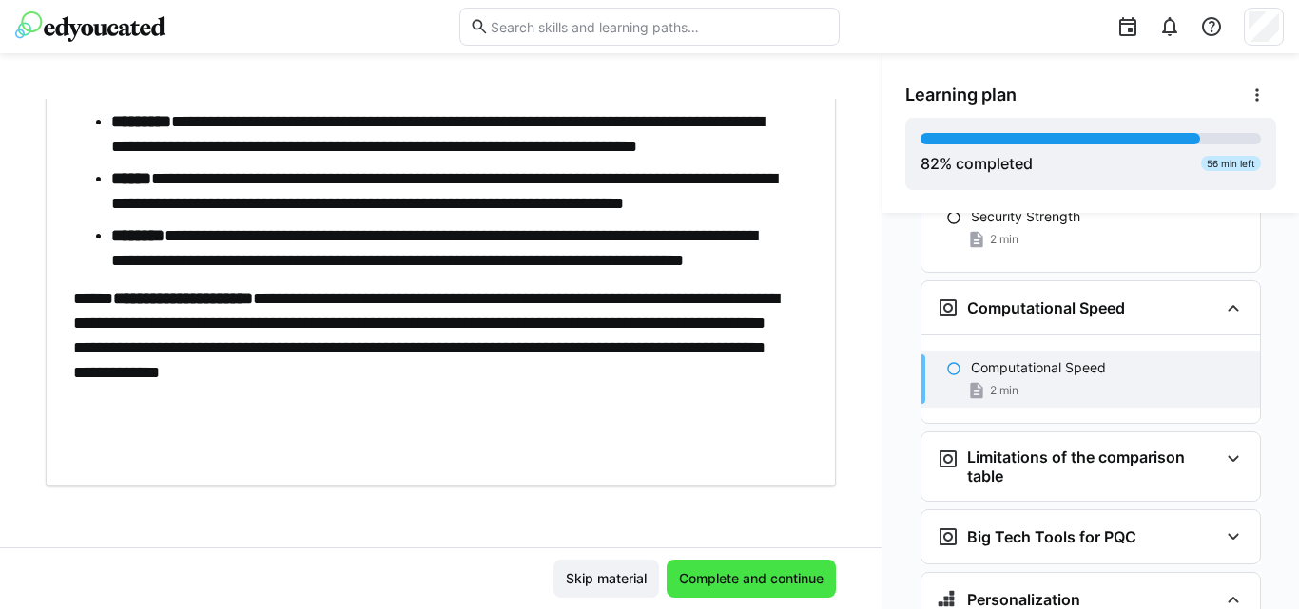
scroll to position [6743, 0]
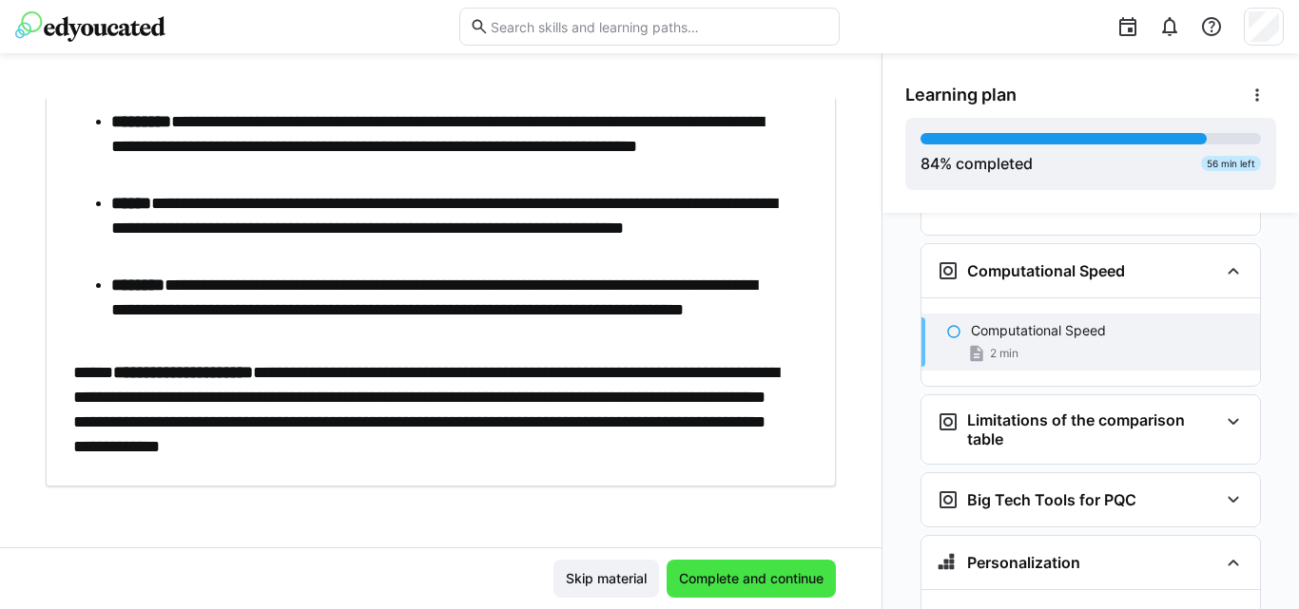
click at [702, 565] on span "Complete and continue" at bounding box center [750, 579] width 169 height 38
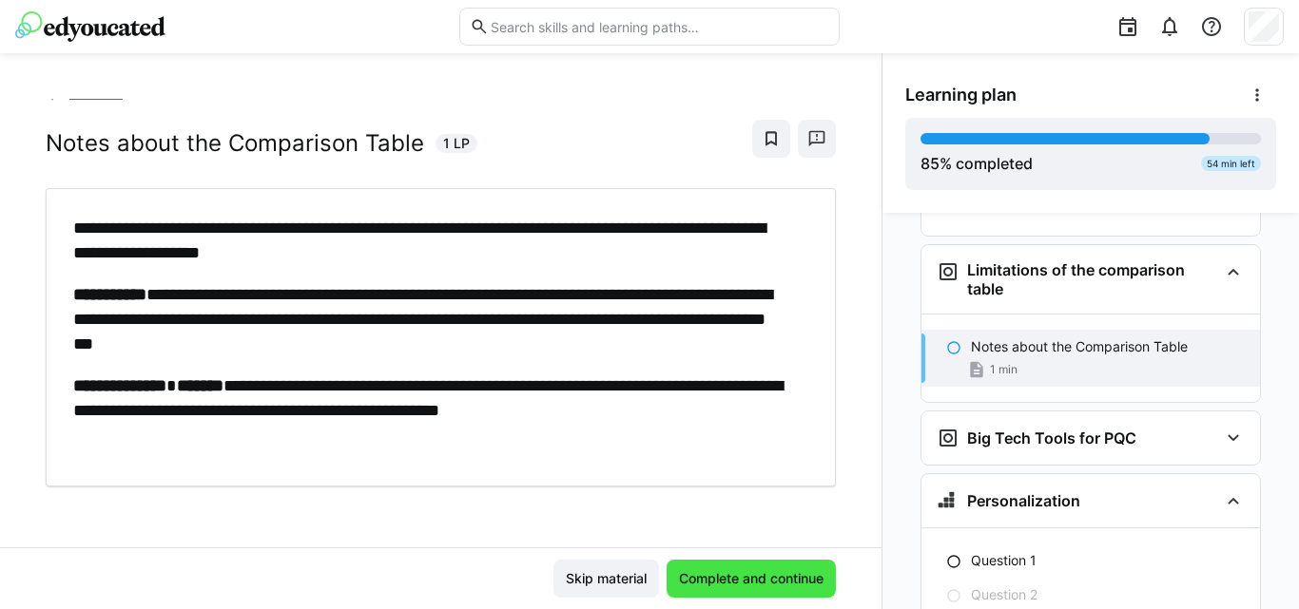
scroll to position [6894, 0]
click at [701, 573] on span "Complete and continue" at bounding box center [751, 578] width 150 height 19
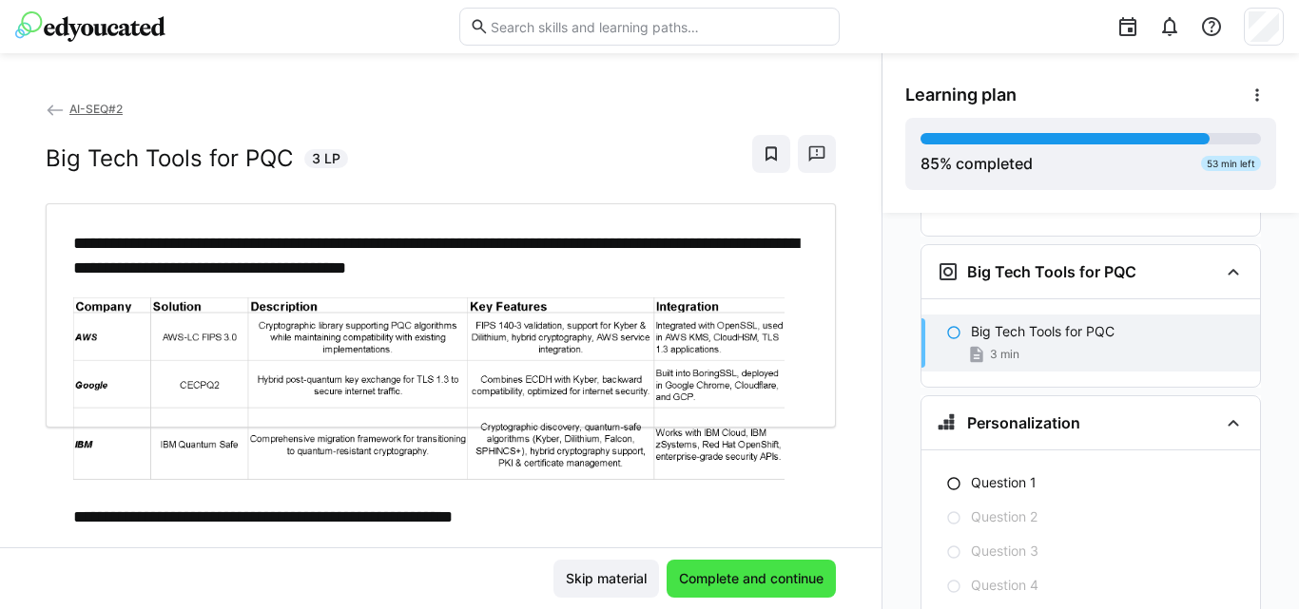
scroll to position [7061, 0]
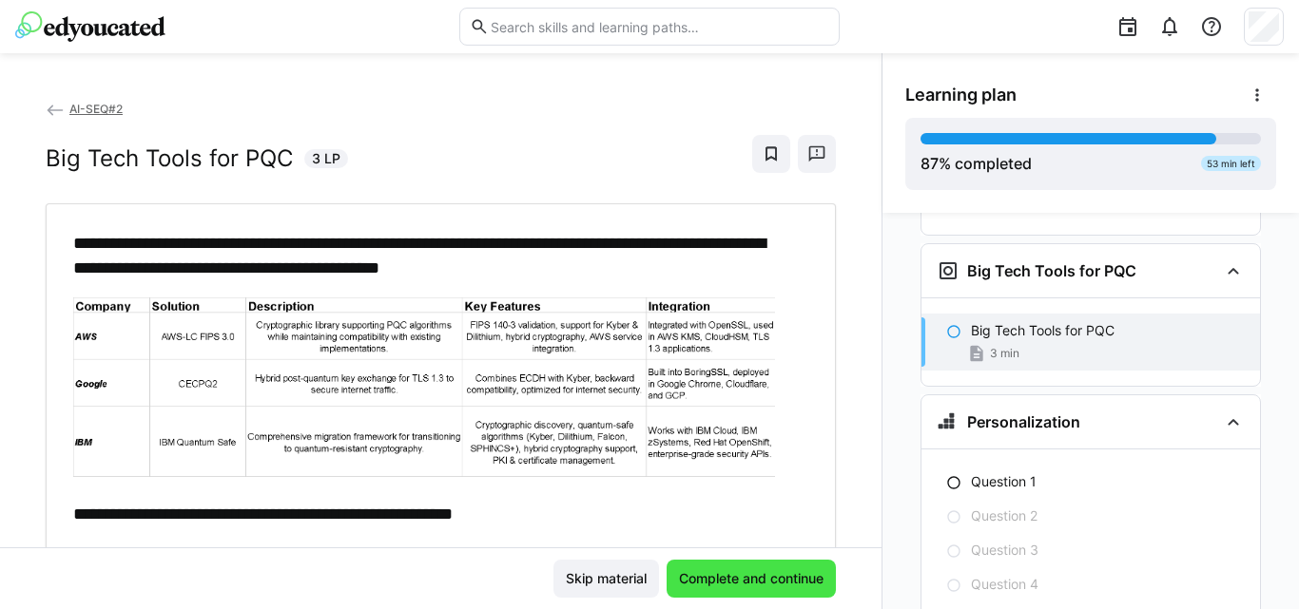
click at [701, 573] on span "Complete and continue" at bounding box center [751, 578] width 150 height 19
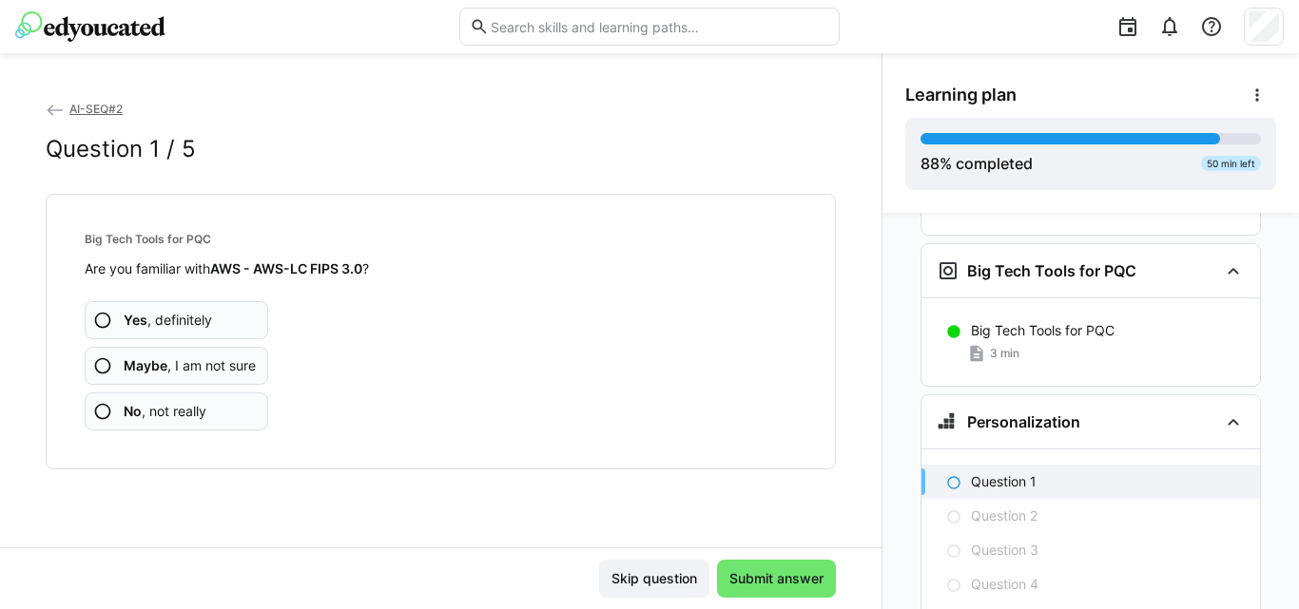
scroll to position [7166, 0]
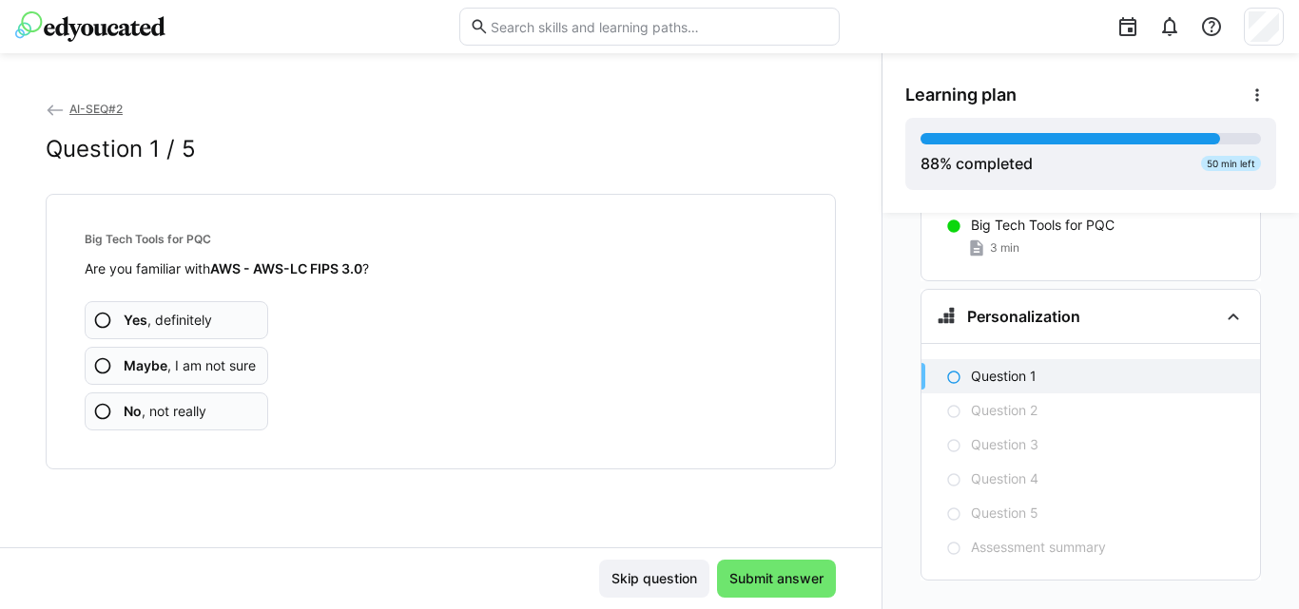
click at [193, 406] on span "No , not really" at bounding box center [165, 411] width 83 height 19
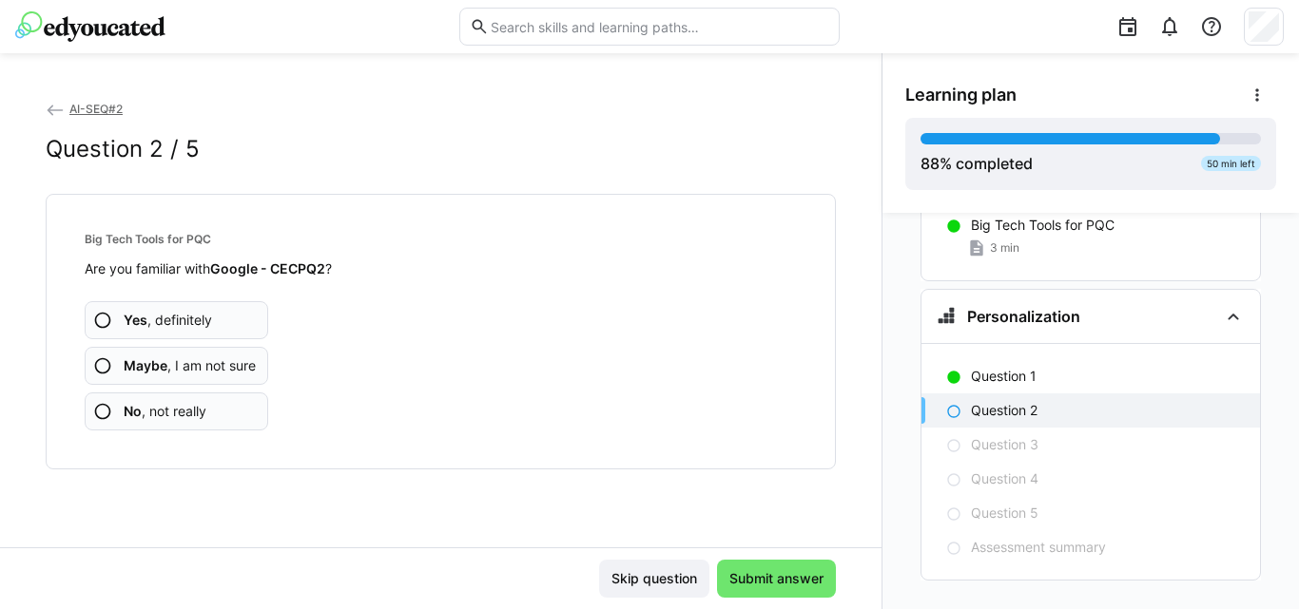
click at [163, 410] on span "No , not really" at bounding box center [165, 411] width 83 height 19
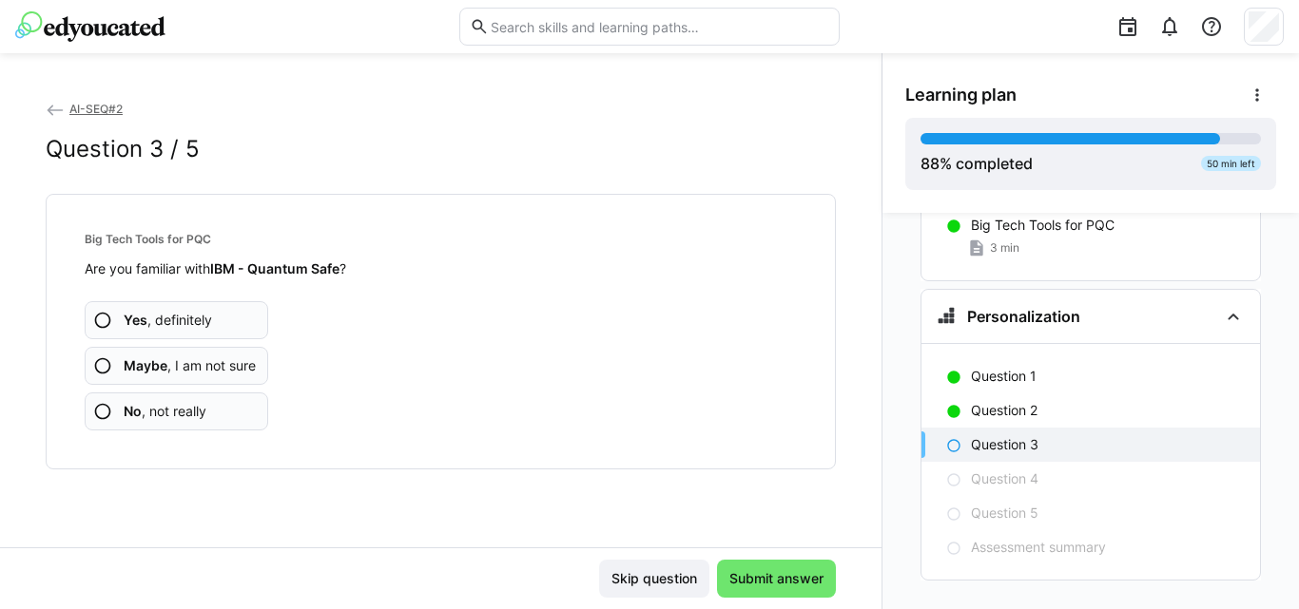
click at [225, 412] on app-assessment-question-radio "No , not really" at bounding box center [176, 412] width 183 height 38
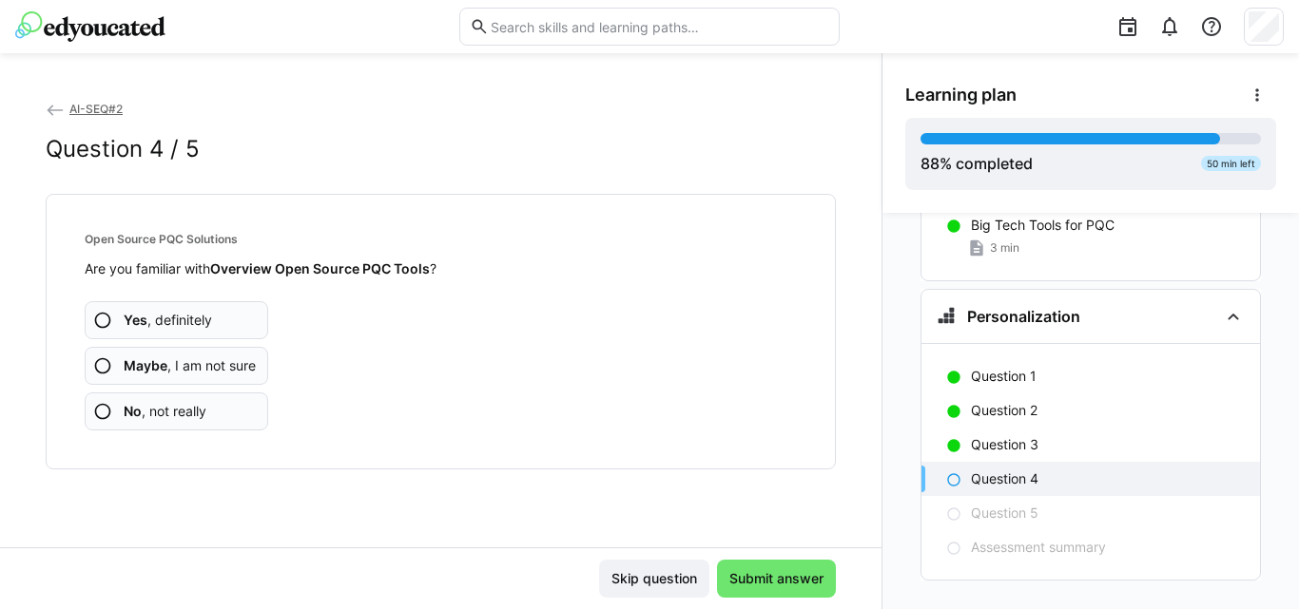
click at [188, 409] on span "No , not really" at bounding box center [165, 411] width 83 height 19
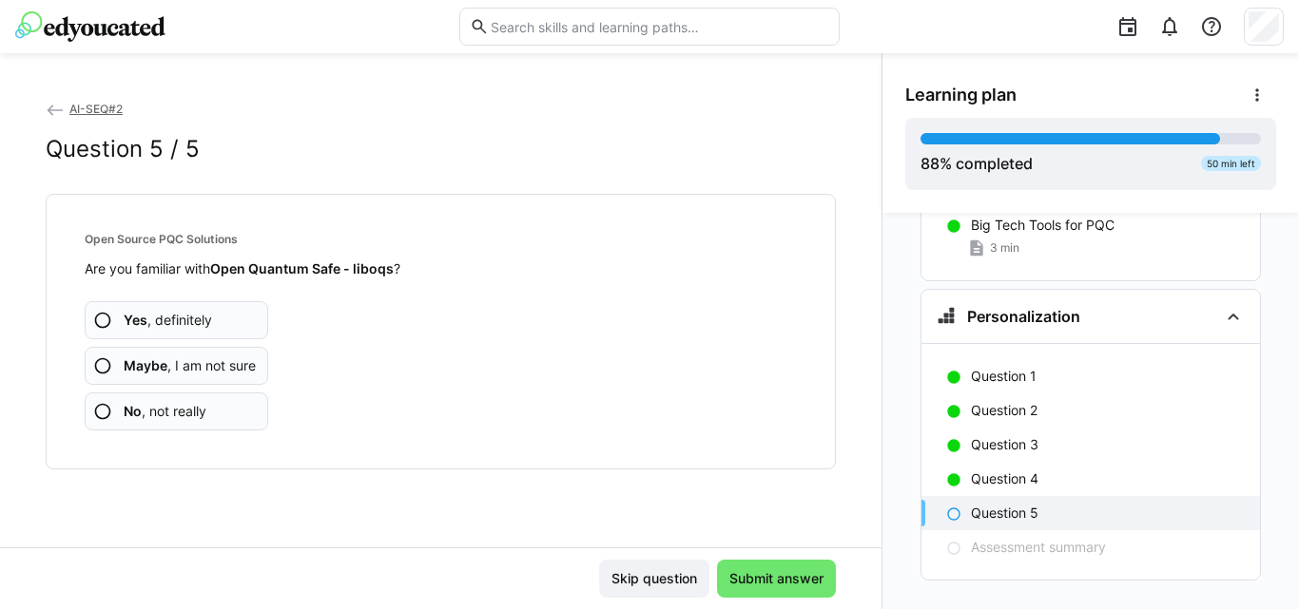
click at [172, 406] on span "No , not really" at bounding box center [165, 411] width 83 height 19
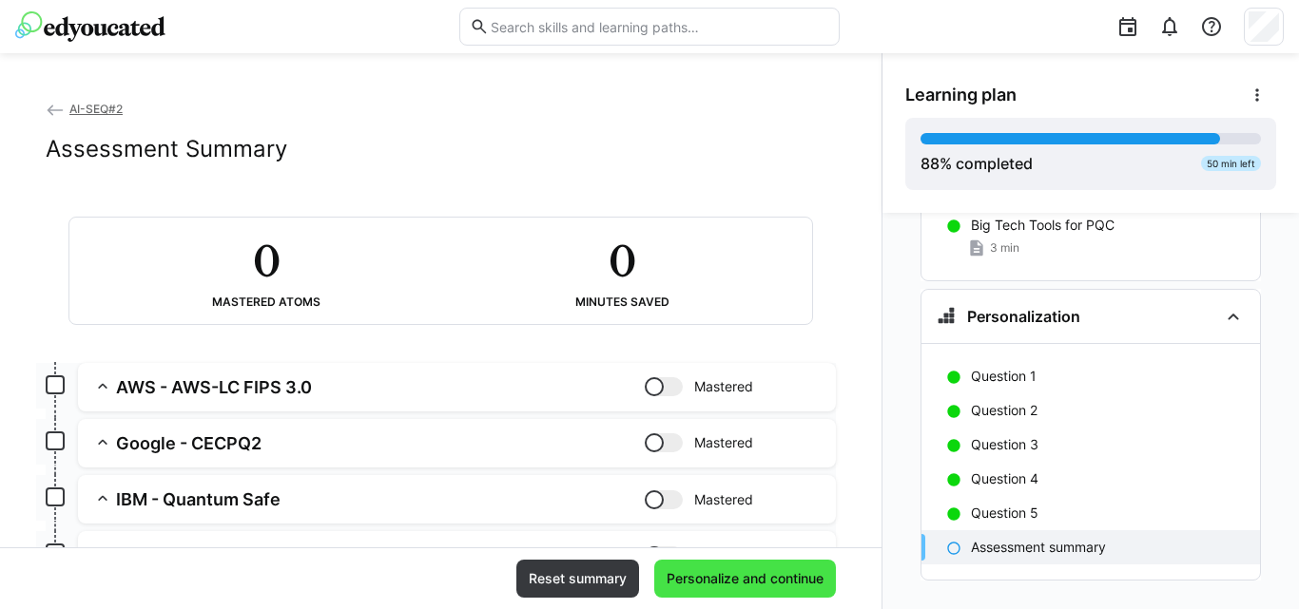
click at [776, 582] on span "Personalize and continue" at bounding box center [745, 578] width 163 height 19
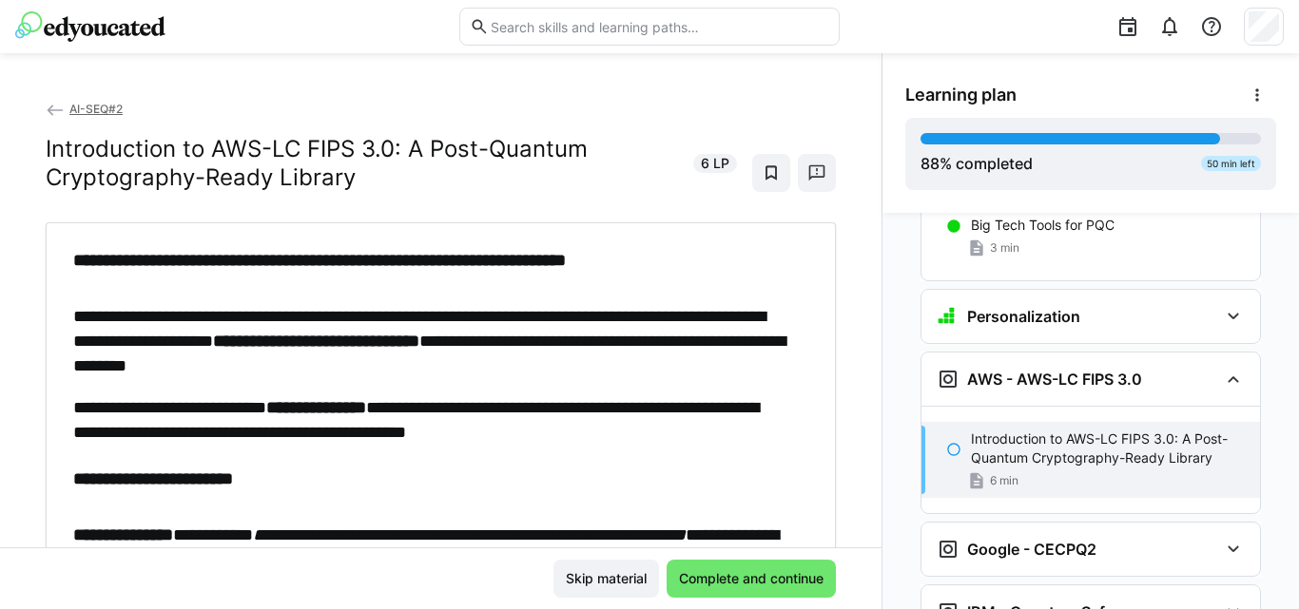
scroll to position [7275, 0]
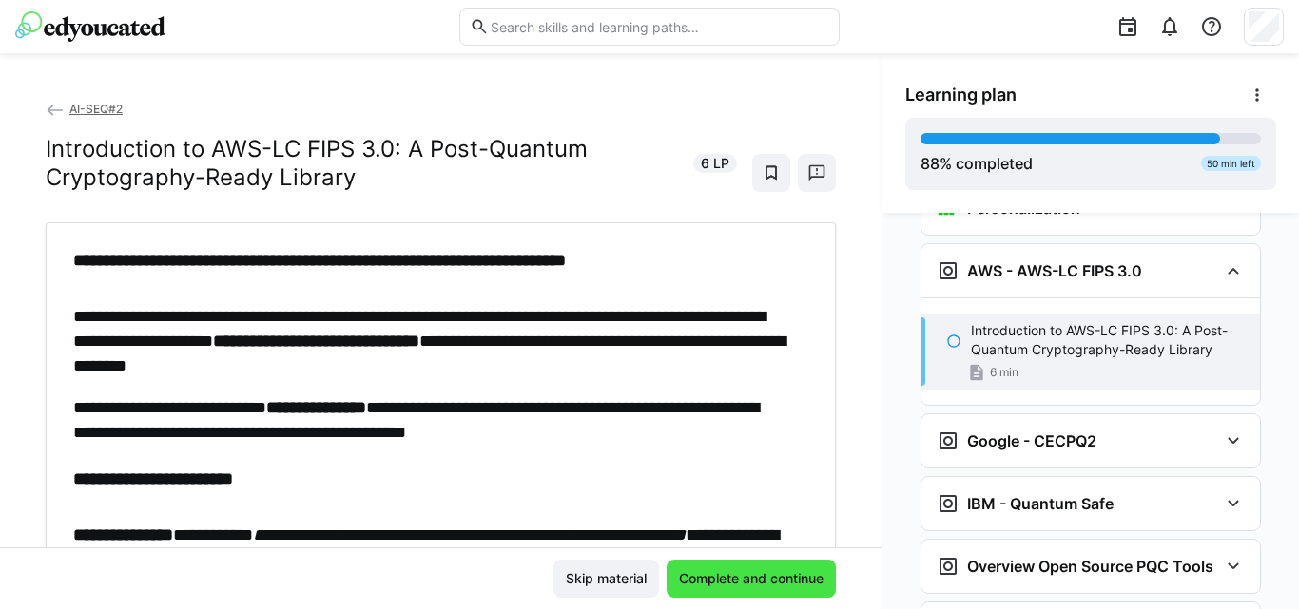
click at [768, 574] on span "Complete and continue" at bounding box center [751, 578] width 150 height 19
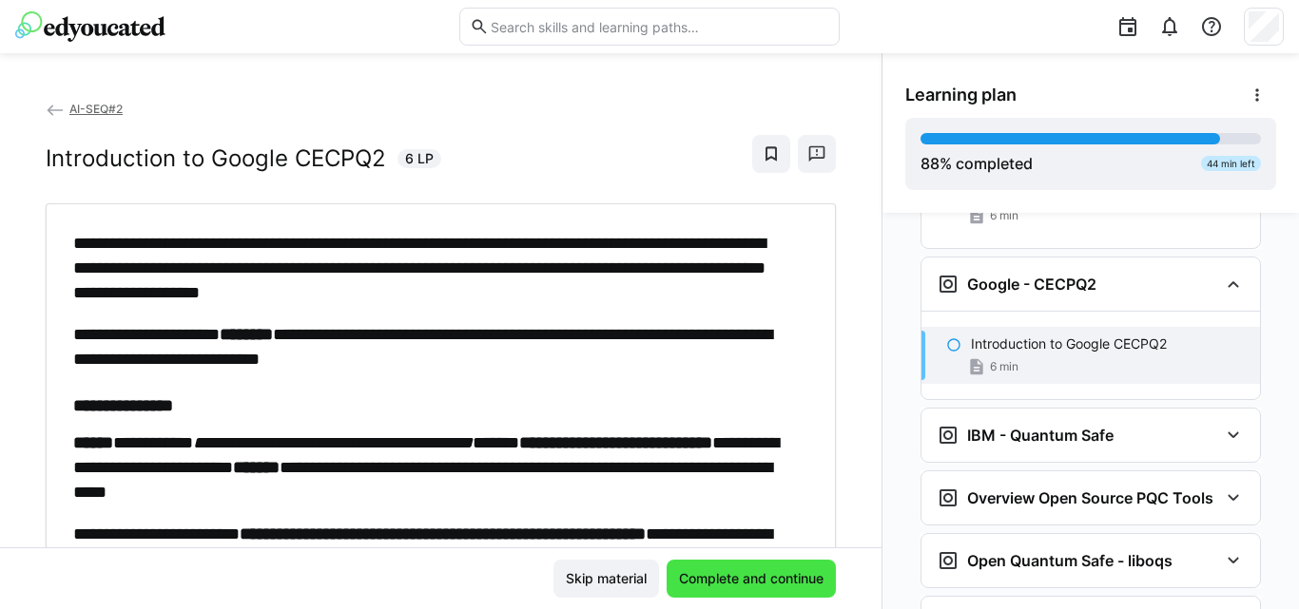
scroll to position [7445, 0]
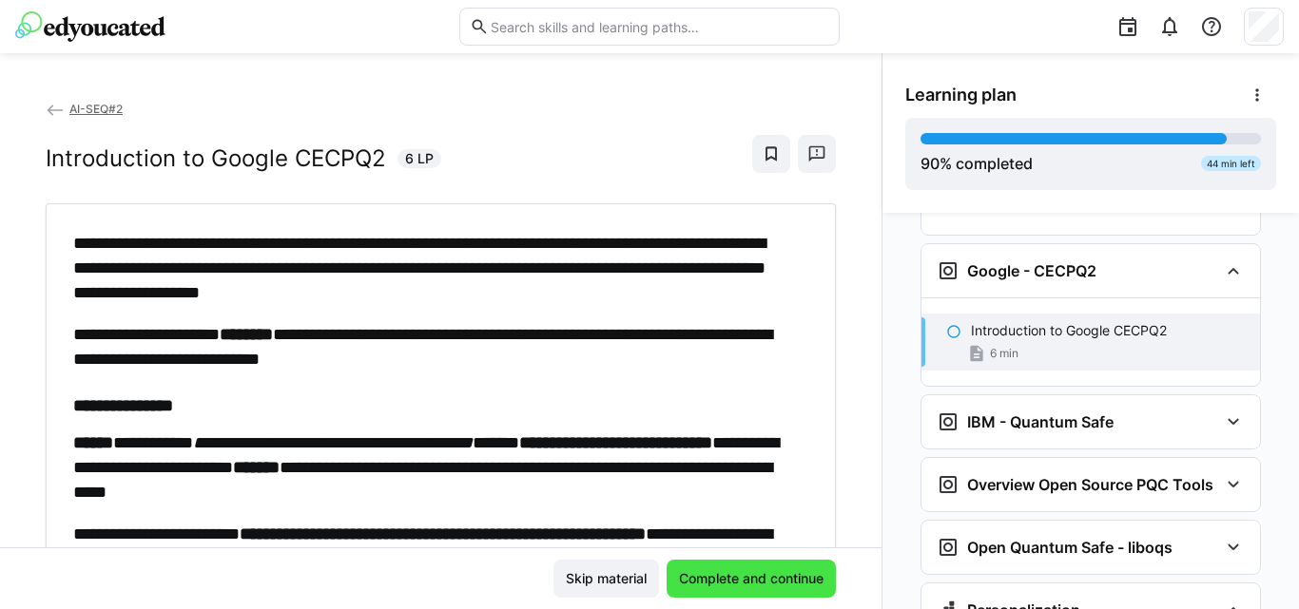
click at [768, 574] on span "Complete and continue" at bounding box center [751, 578] width 150 height 19
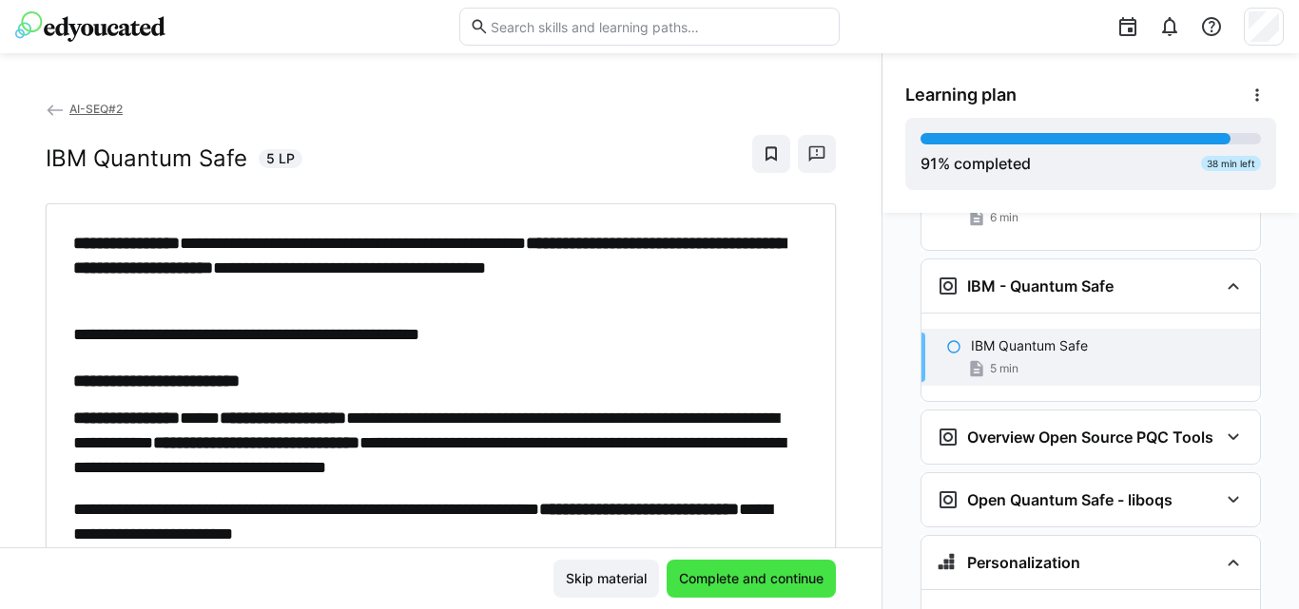
scroll to position [7596, 0]
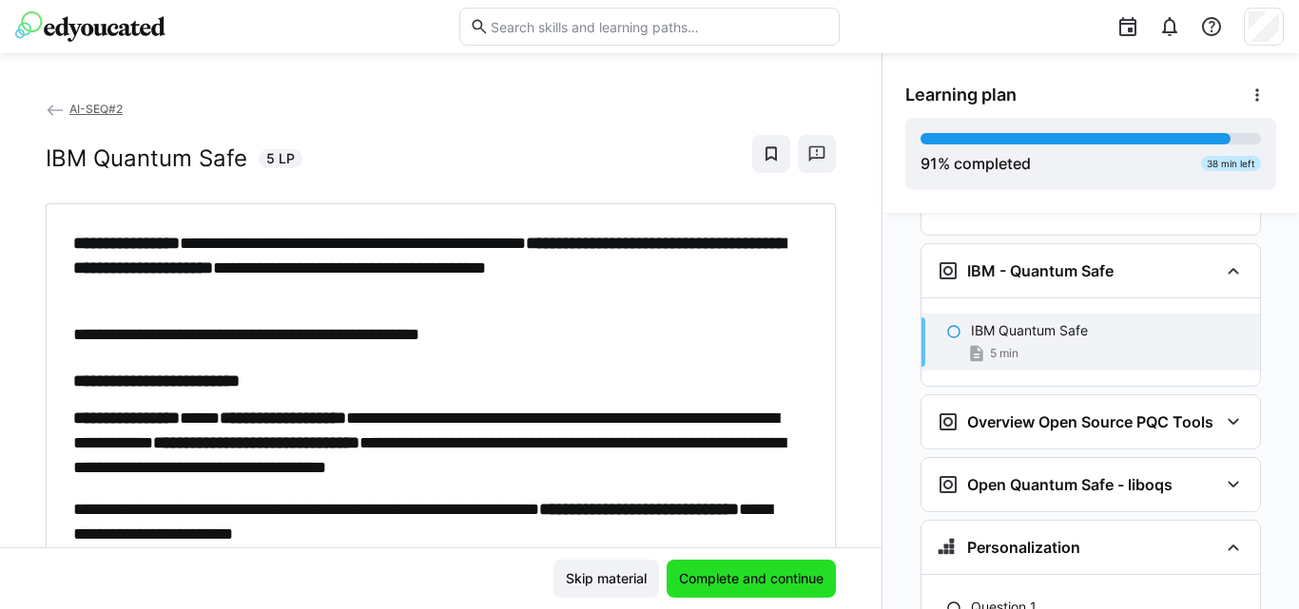
click at [768, 574] on span "Complete and continue" at bounding box center [751, 578] width 150 height 19
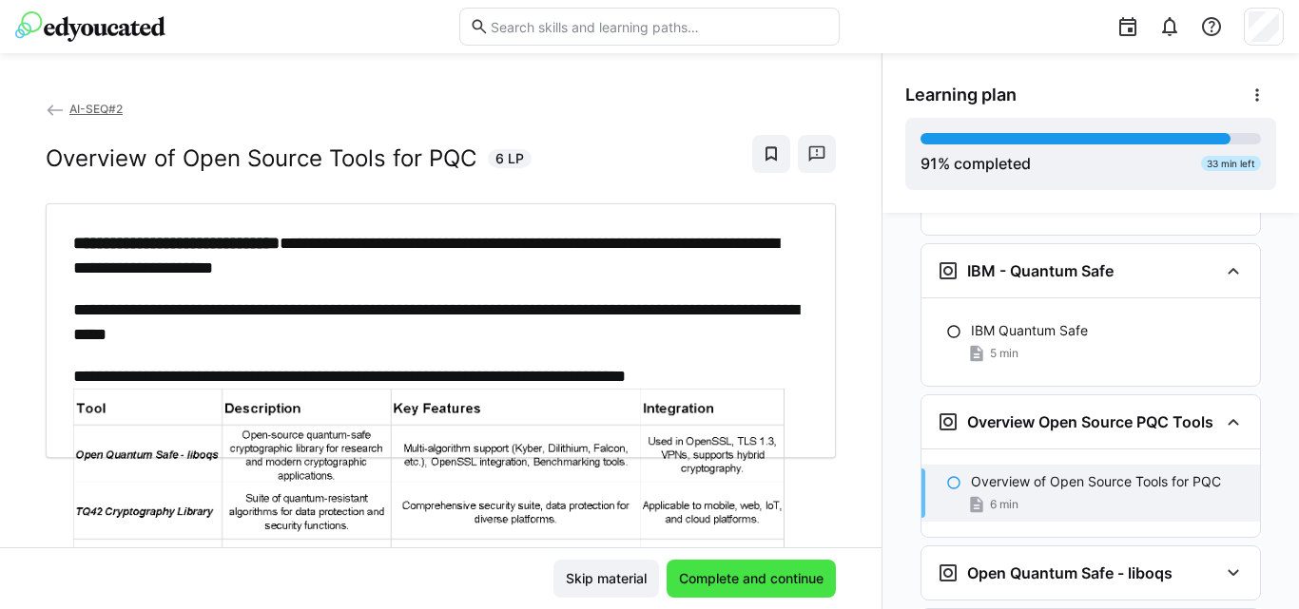
scroll to position [7747, 0]
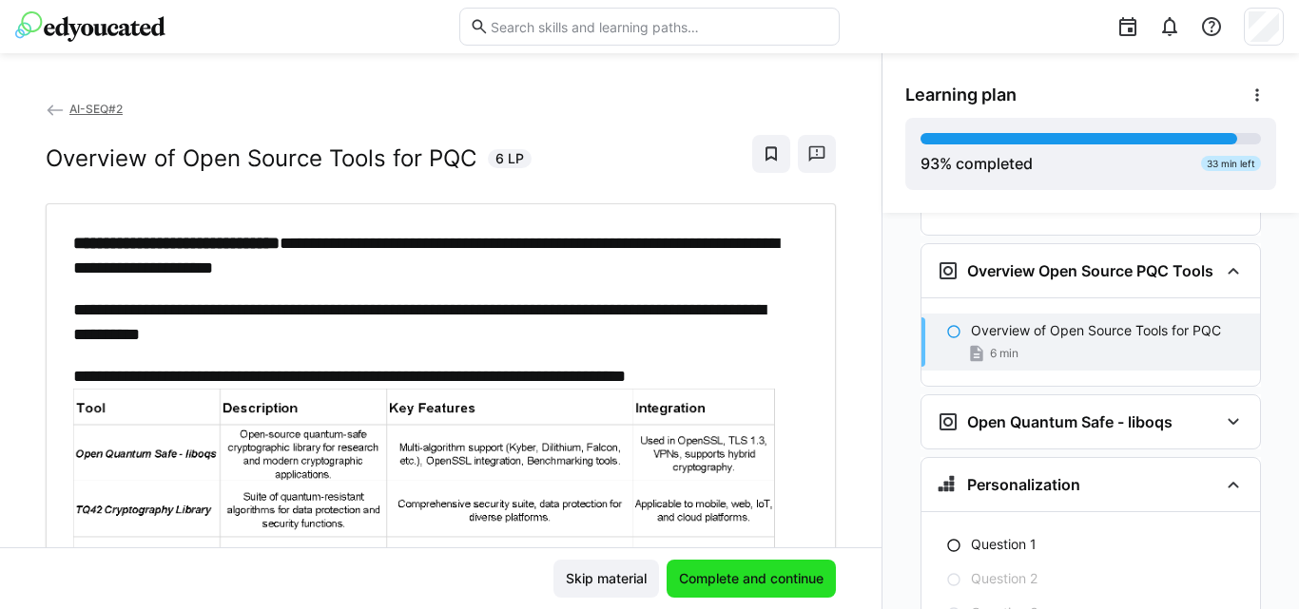
click at [768, 574] on span "Complete and continue" at bounding box center [751, 578] width 150 height 19
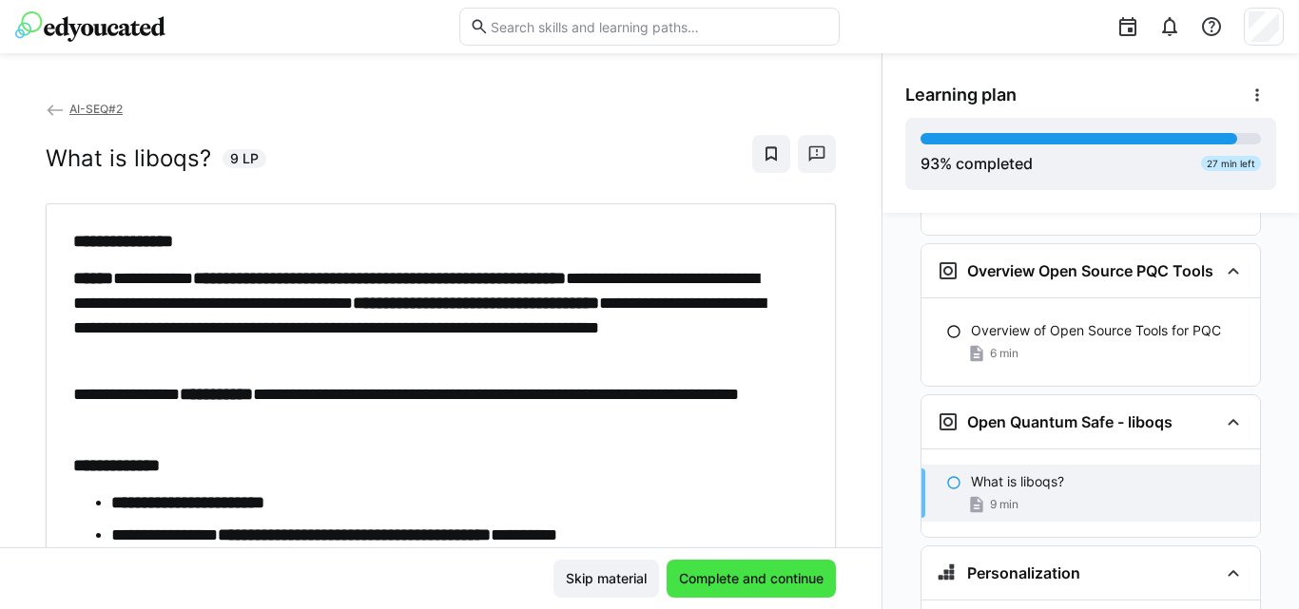
scroll to position [7847, 0]
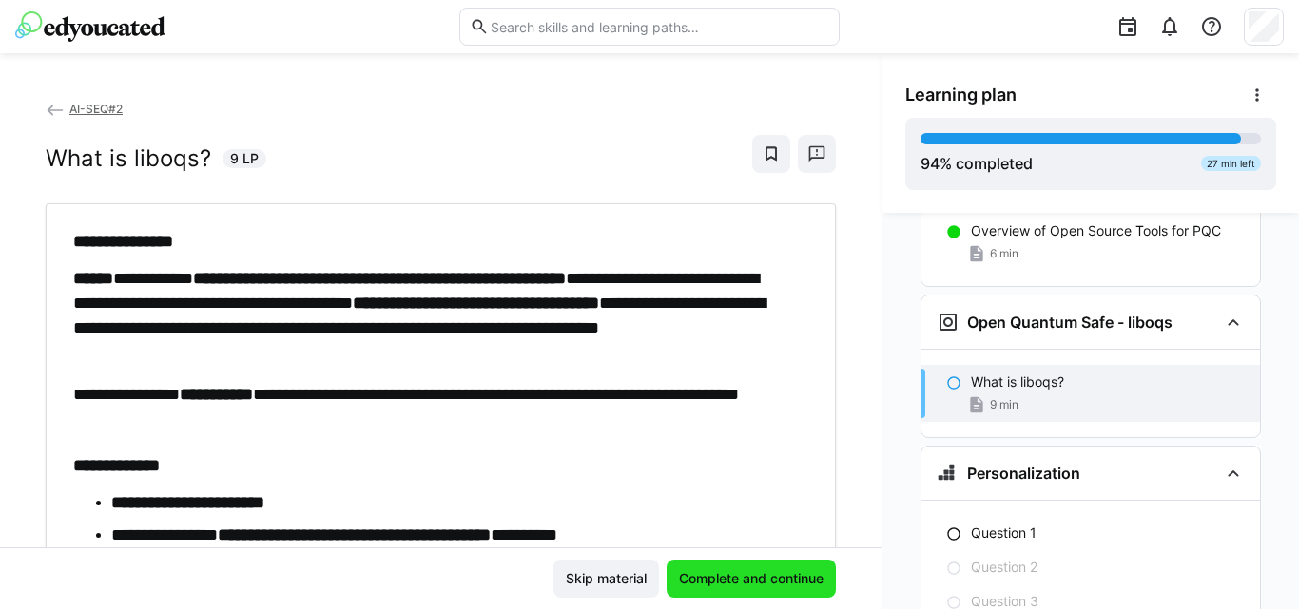
click at [768, 574] on span "Complete and continue" at bounding box center [751, 578] width 150 height 19
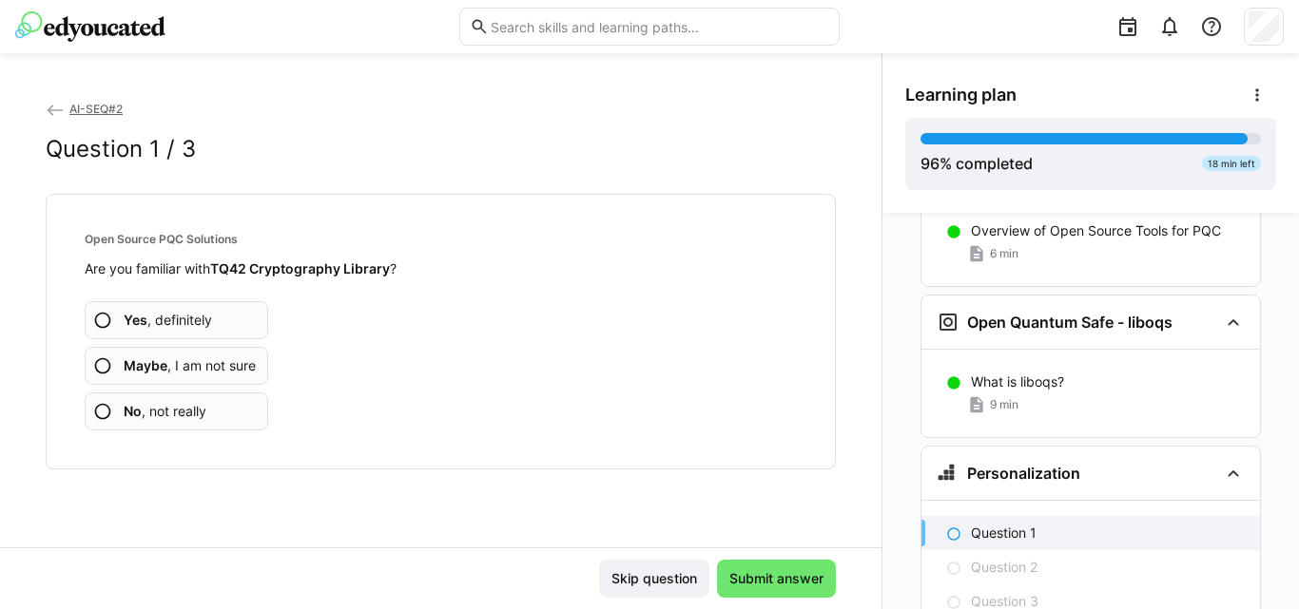
scroll to position [7935, 0]
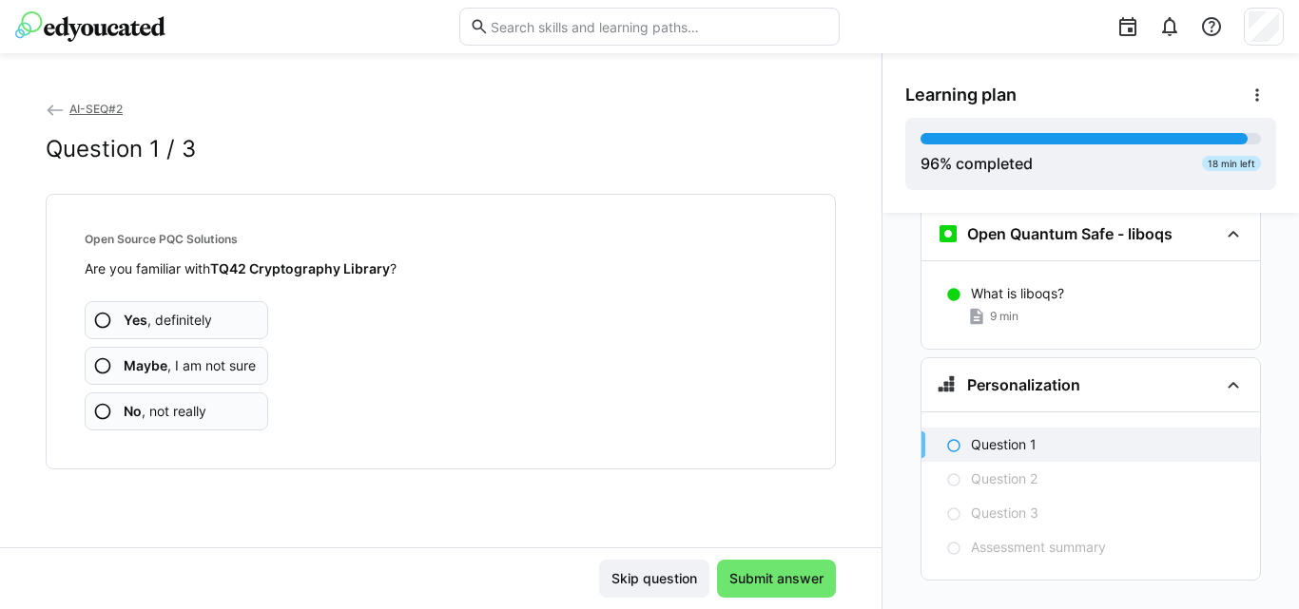
click at [197, 408] on span "No , not really" at bounding box center [165, 411] width 83 height 19
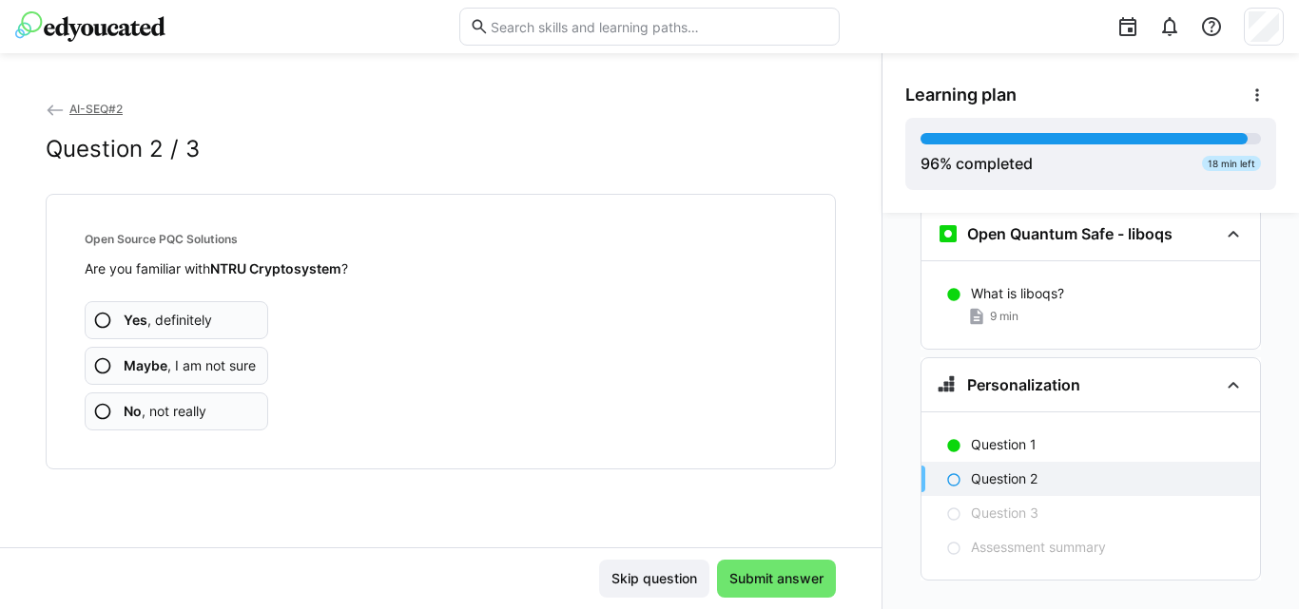
click at [172, 406] on span "No , not really" at bounding box center [165, 411] width 83 height 19
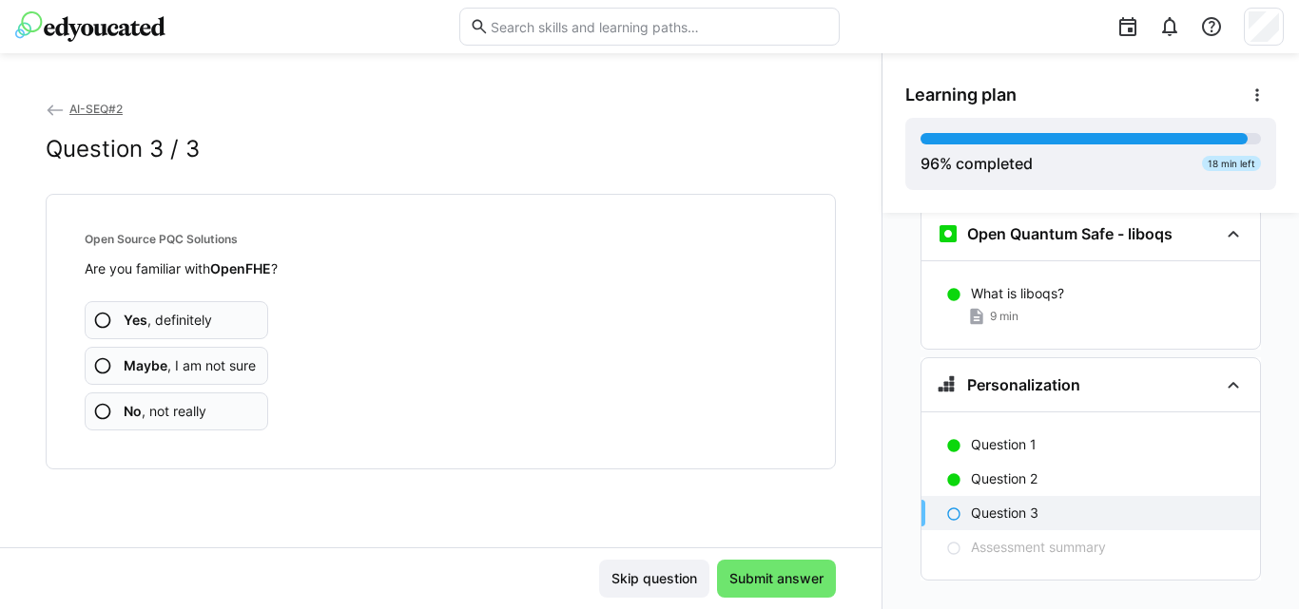
click at [223, 408] on app-assessment-question-radio "No , not really" at bounding box center [176, 412] width 183 height 38
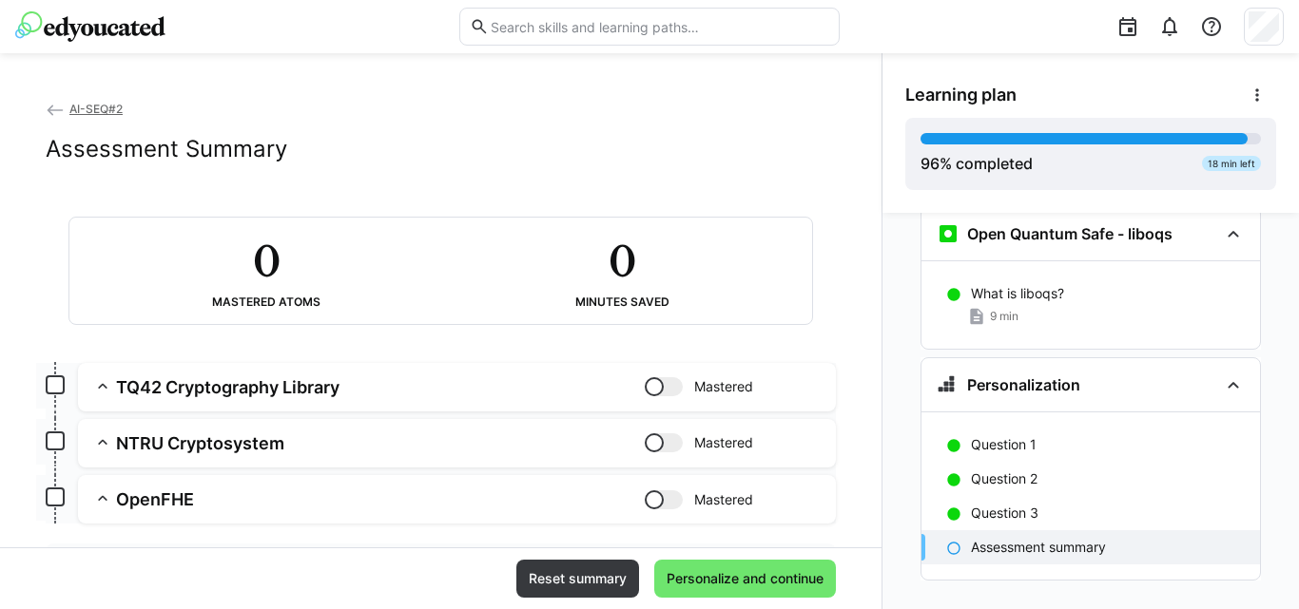
scroll to position [110, 0]
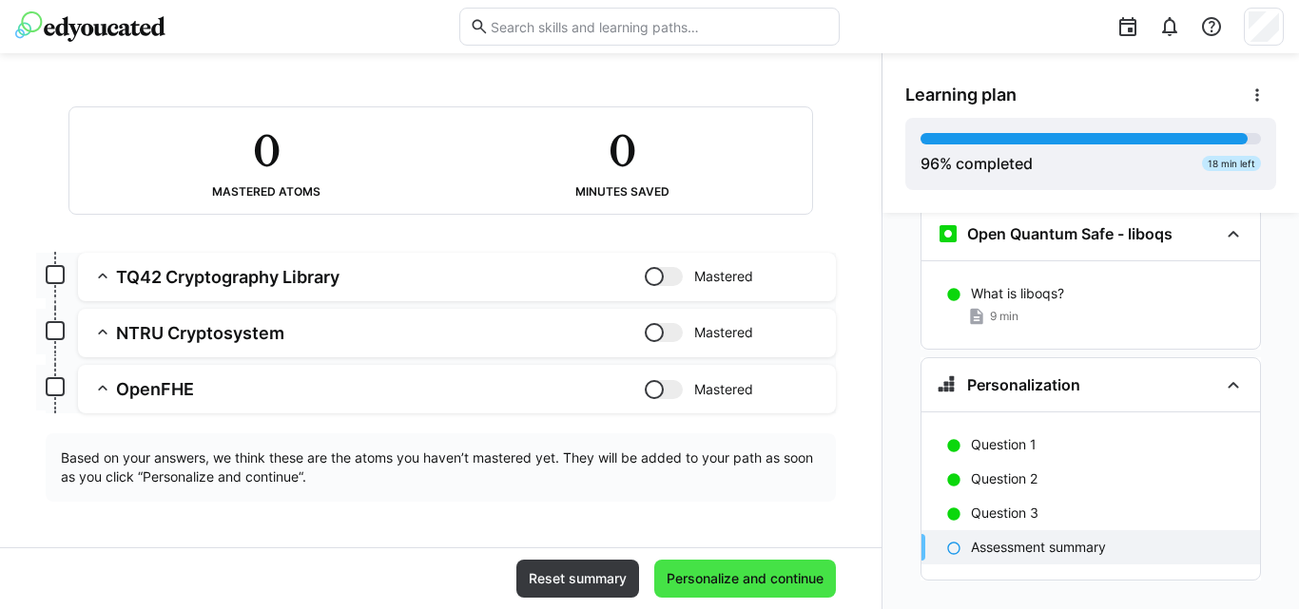
click at [747, 587] on span "Personalize and continue" at bounding box center [745, 578] width 163 height 19
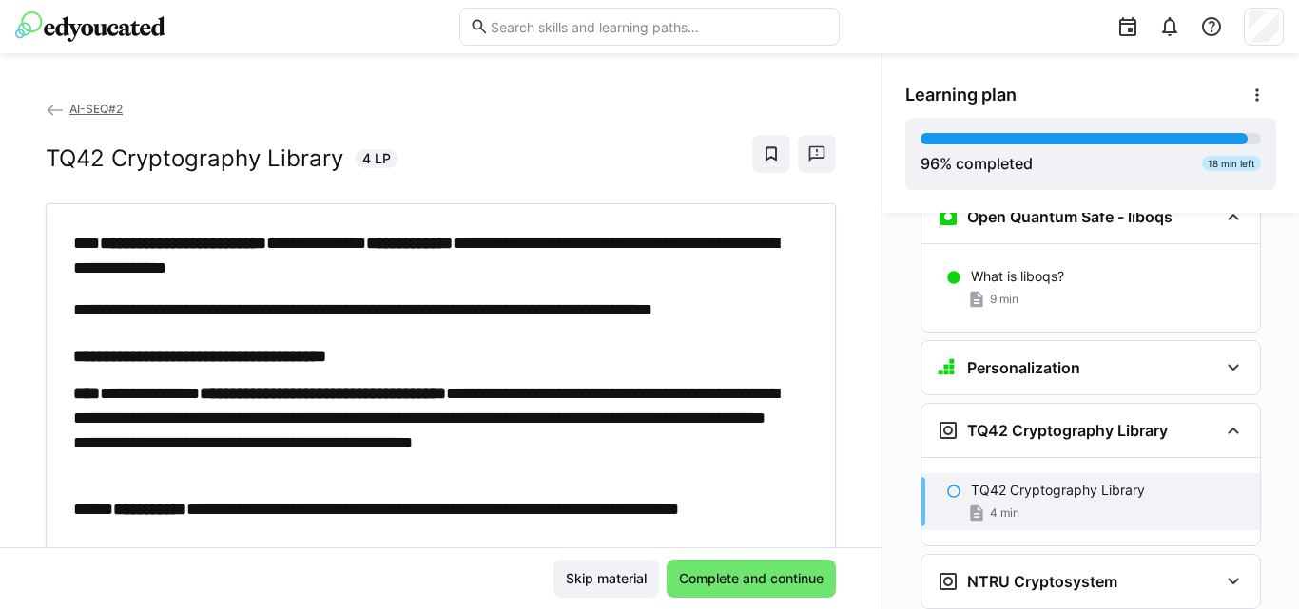
click at [747, 587] on span "Complete and continue" at bounding box center [751, 578] width 150 height 19
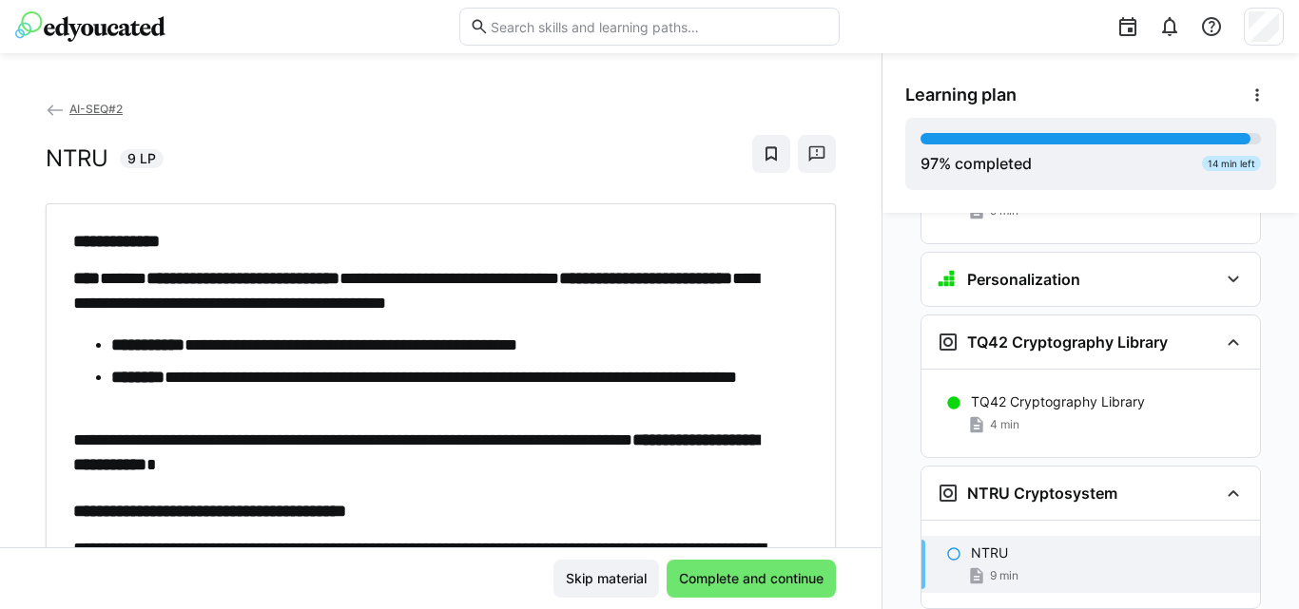
scroll to position [8044, 0]
click at [747, 587] on span "Complete and continue" at bounding box center [751, 578] width 150 height 19
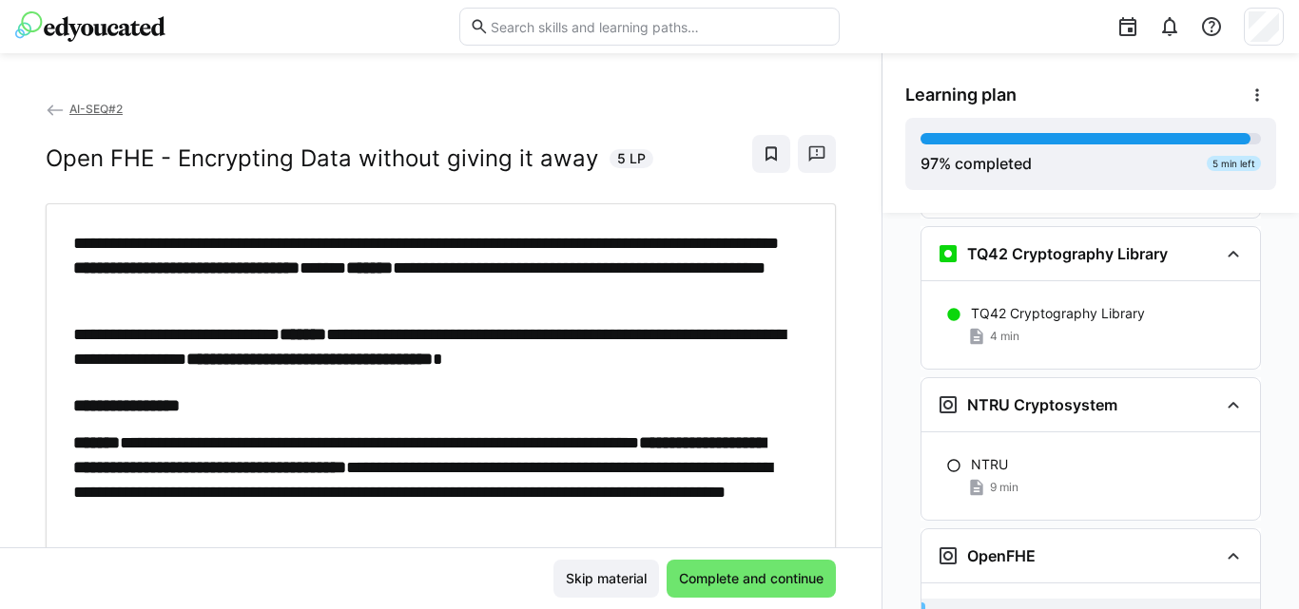
scroll to position [8132, 0]
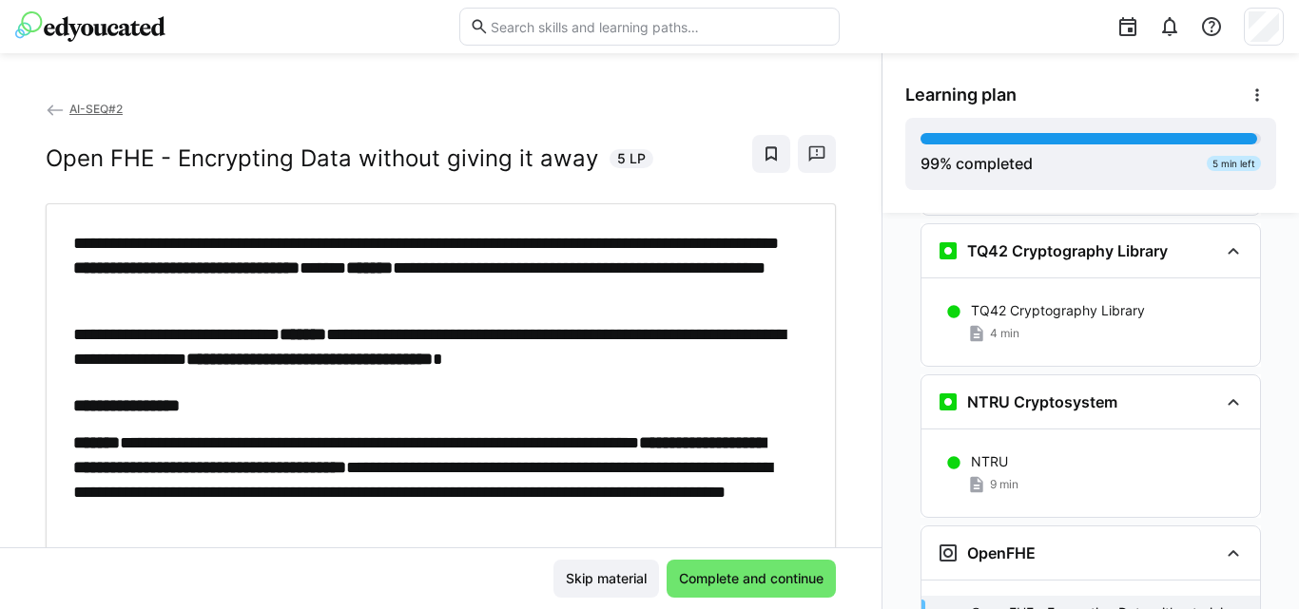
click at [747, 587] on span "Complete and continue" at bounding box center [751, 578] width 150 height 19
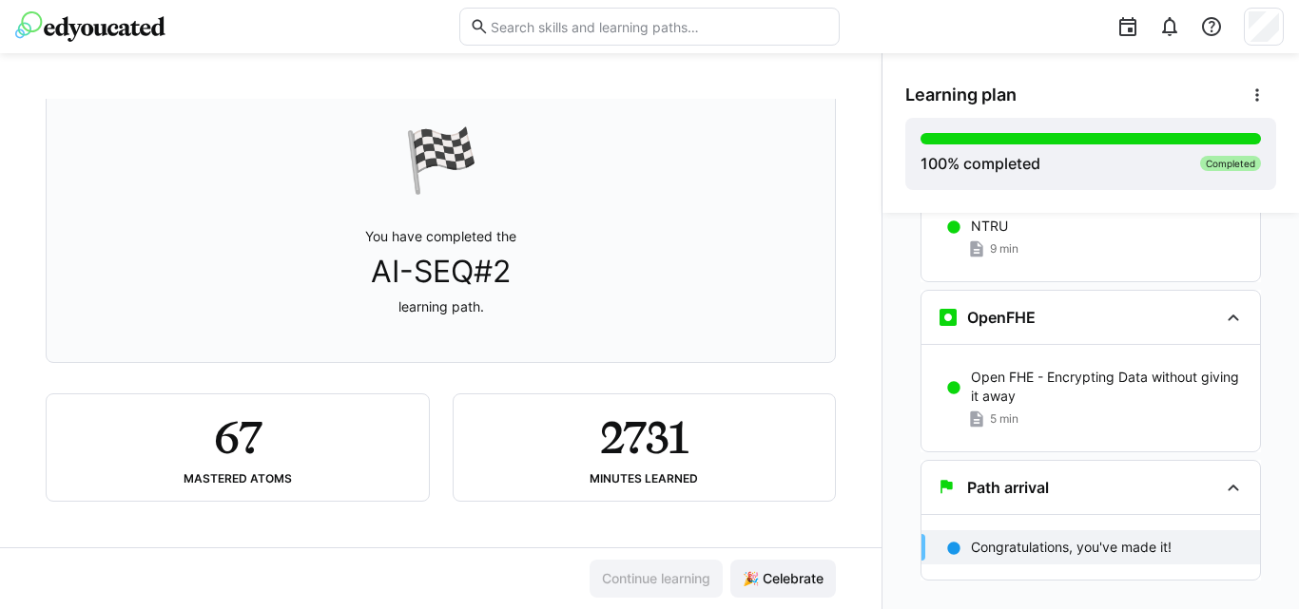
scroll to position [125, 0]
click at [754, 569] on span "🎉 Celebrate" at bounding box center [783, 579] width 106 height 38
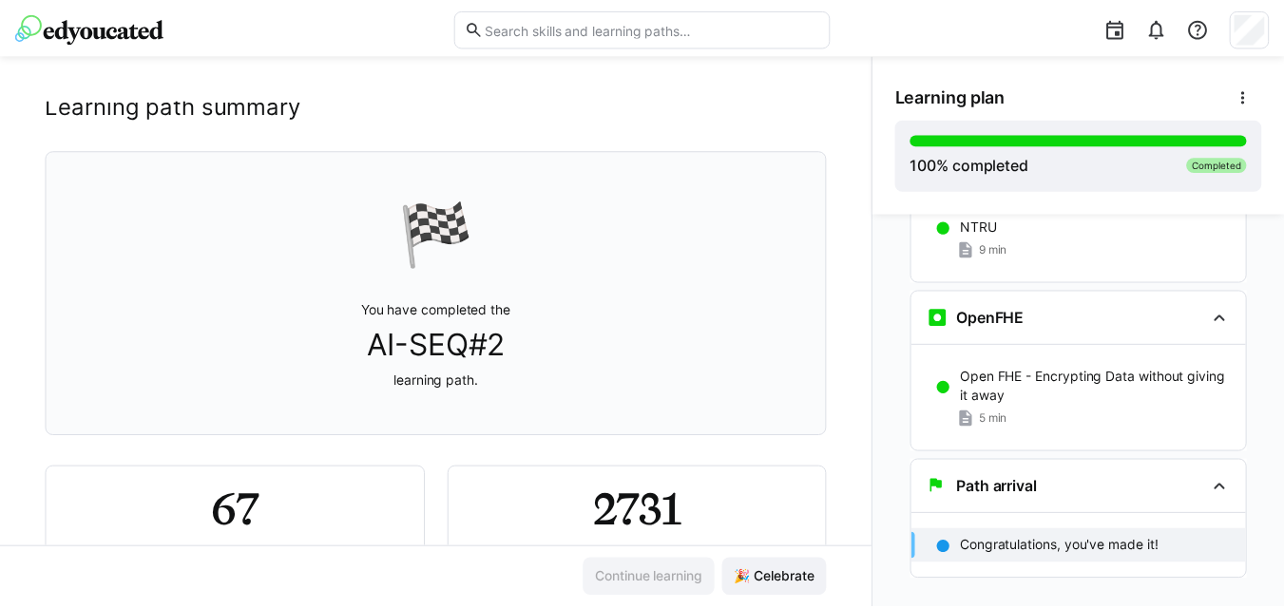
scroll to position [0, 0]
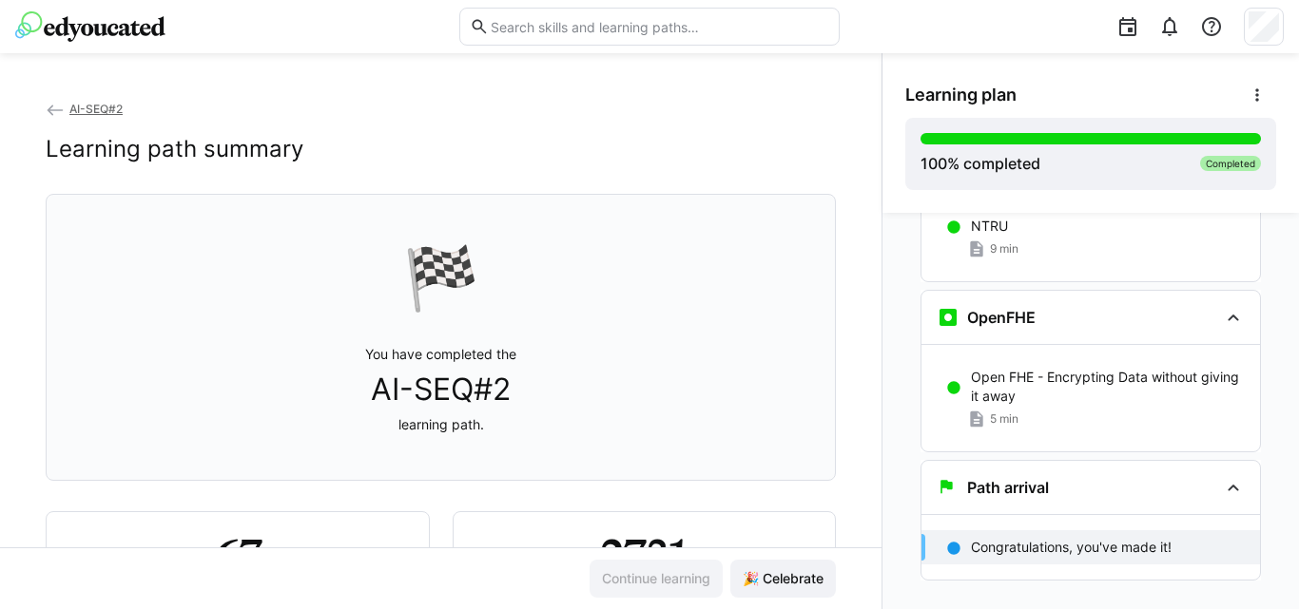
click at [74, 110] on span "AI-SEQ#2" at bounding box center [95, 109] width 53 height 14
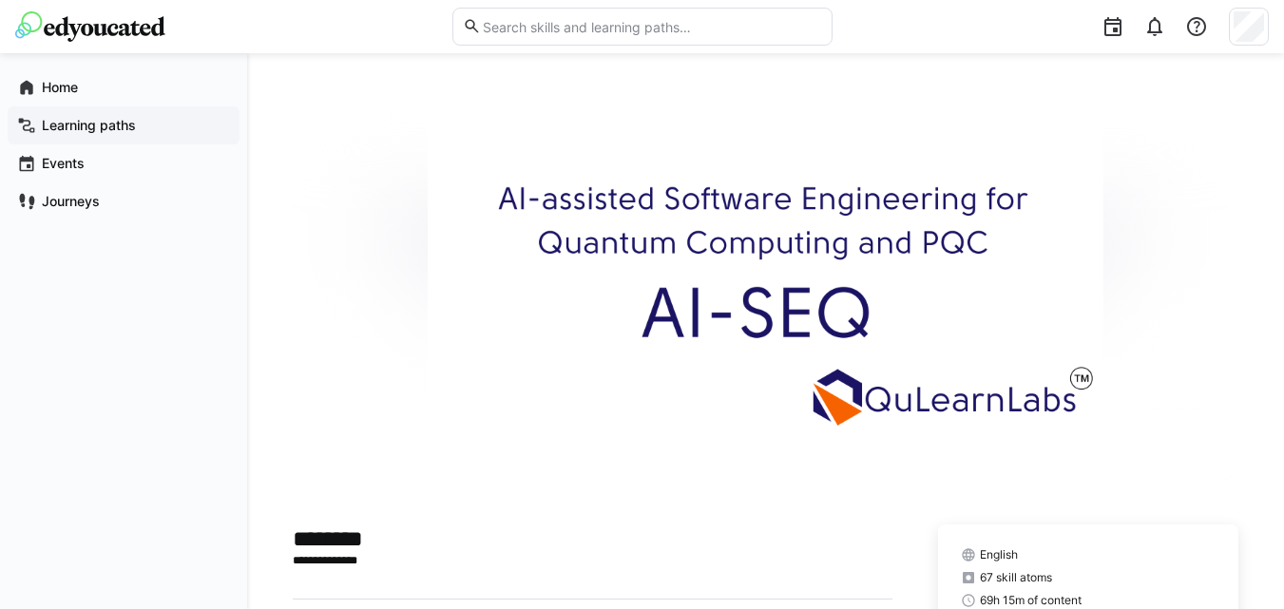
click at [90, 136] on div "Learning paths" at bounding box center [124, 125] width 232 height 38
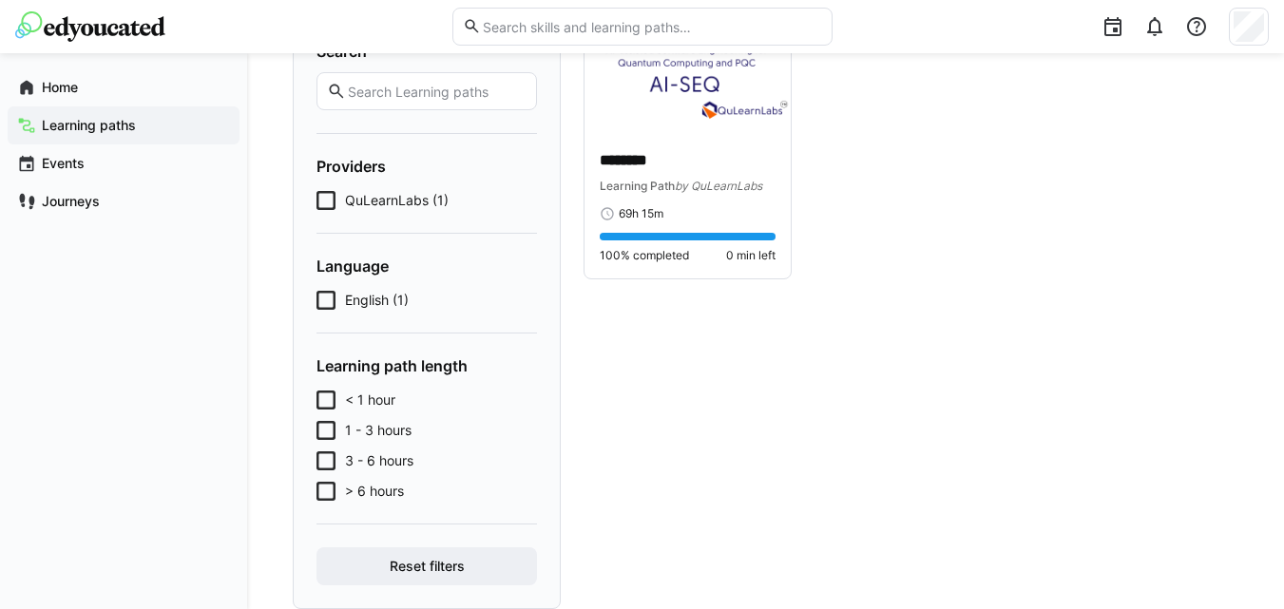
scroll to position [227, 0]
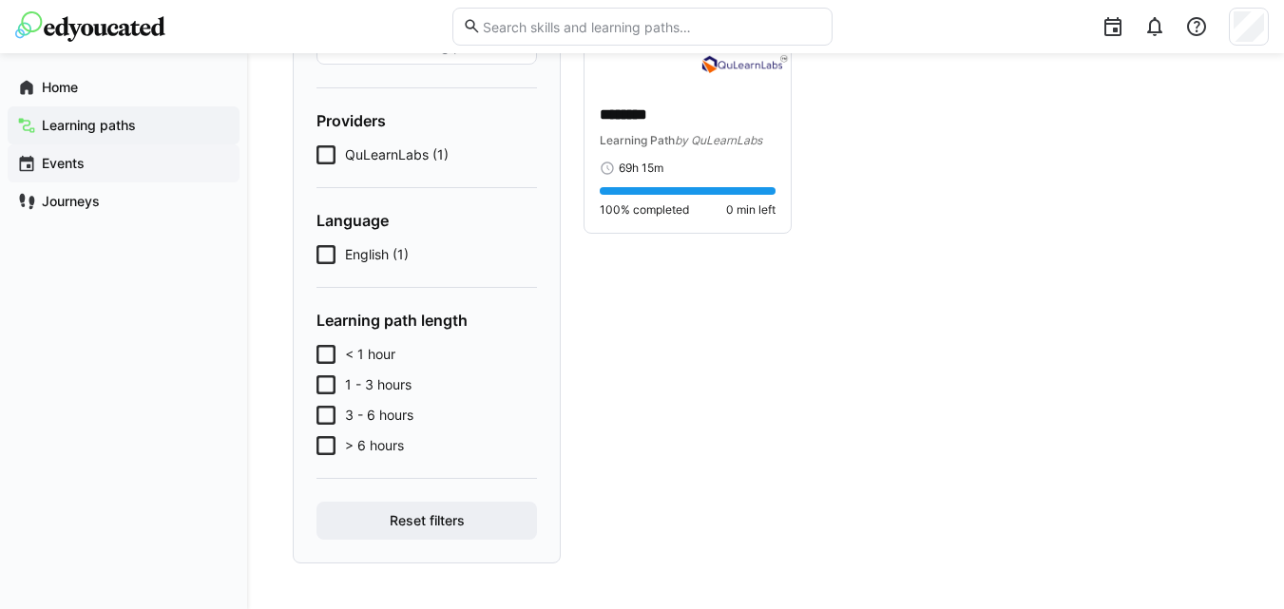
click at [0, 0] on app-navigation-label "Events" at bounding box center [0, 0] width 0 height 0
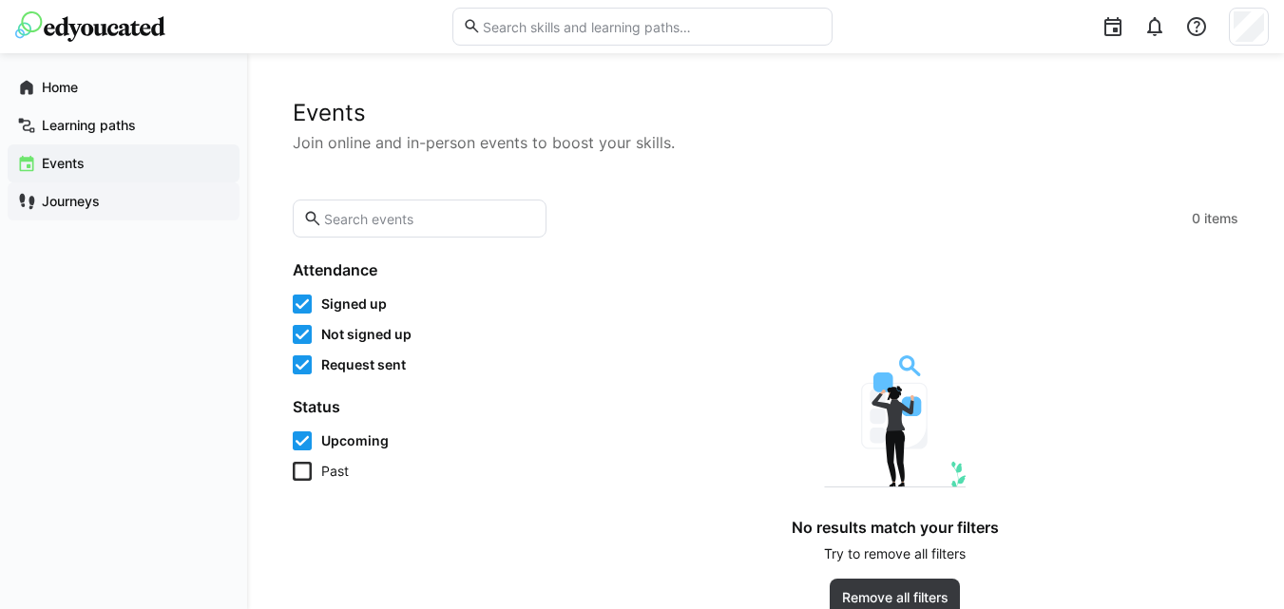
click at [67, 217] on div "Journeys" at bounding box center [124, 202] width 232 height 38
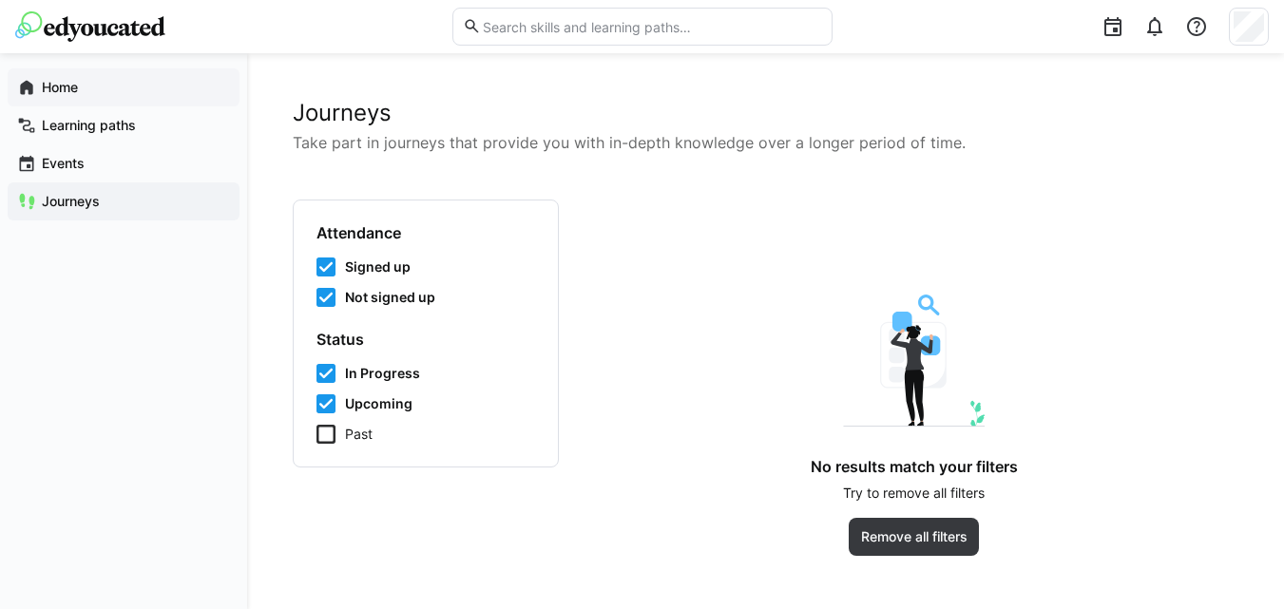
click at [0, 0] on app-navigation-label "Home" at bounding box center [0, 0] width 0 height 0
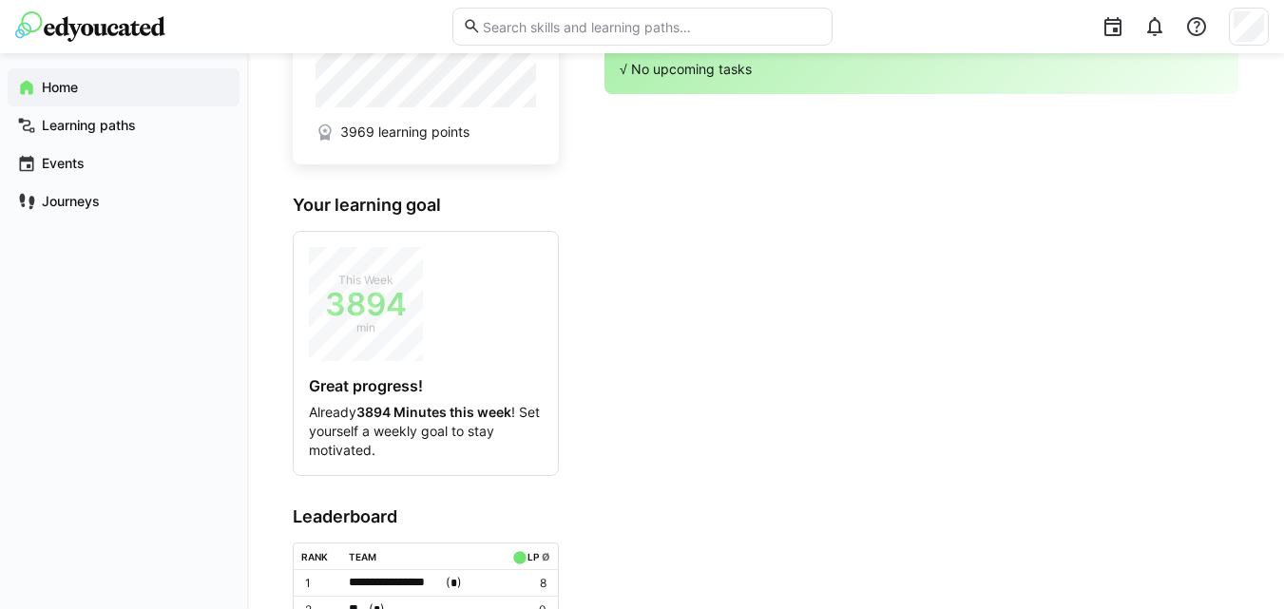
scroll to position [238, 0]
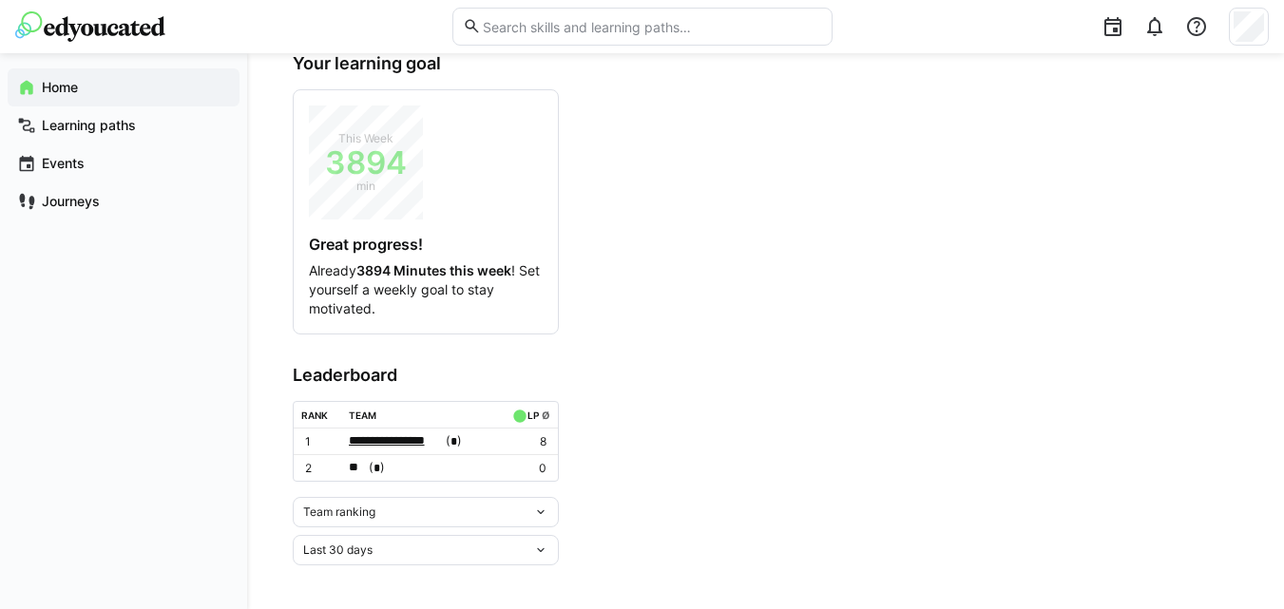
click at [380, 444] on span "**********" at bounding box center [396, 441] width 94 height 19
click at [709, 417] on div at bounding box center [642, 304] width 1284 height 609
click at [372, 463] on span "( * )" at bounding box center [377, 468] width 16 height 20
click at [794, 415] on div at bounding box center [642, 304] width 1284 height 609
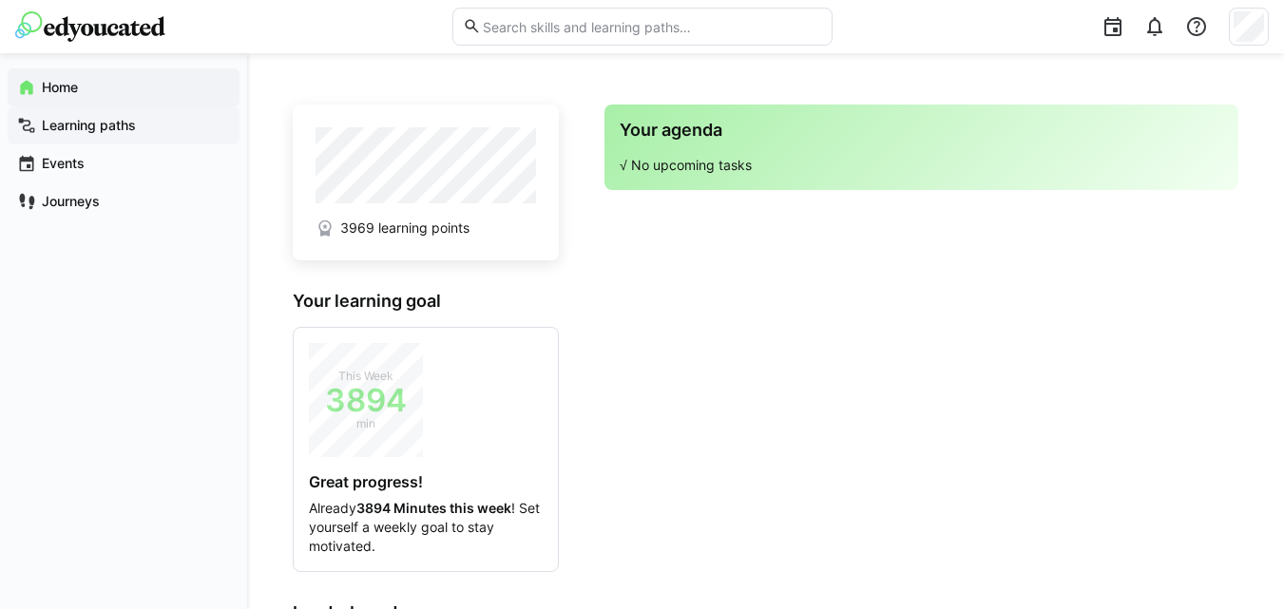
click at [0, 0] on app-navigation-label "Learning paths" at bounding box center [0, 0] width 0 height 0
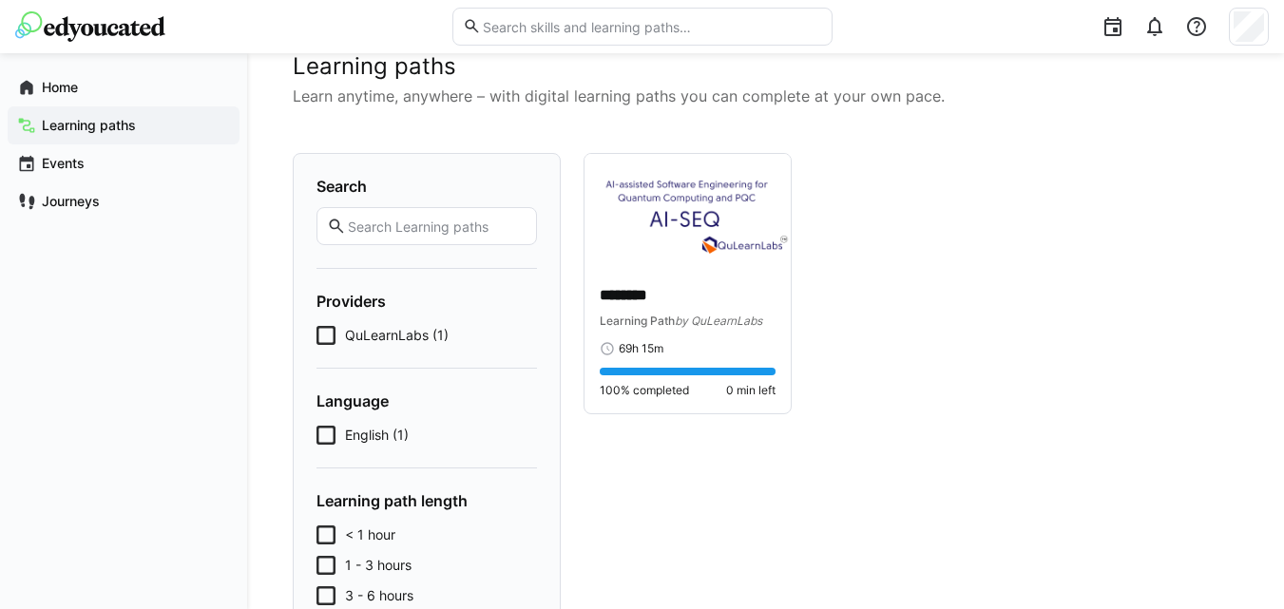
scroll to position [84, 0]
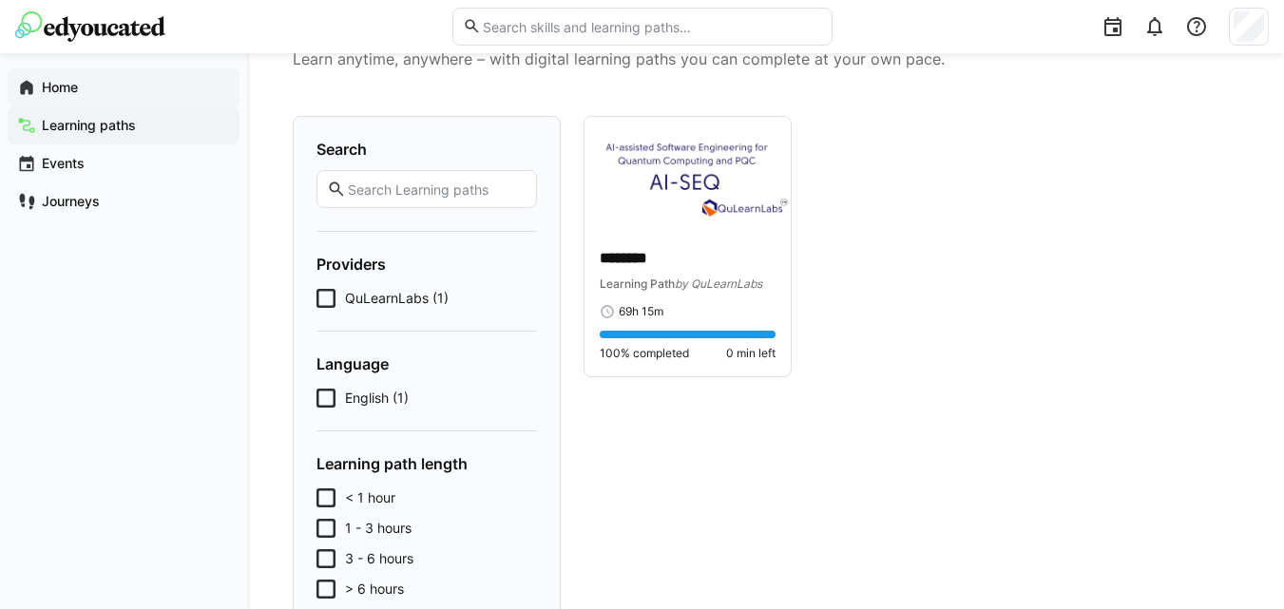
click at [0, 0] on app-navigation-label "Home" at bounding box center [0, 0] width 0 height 0
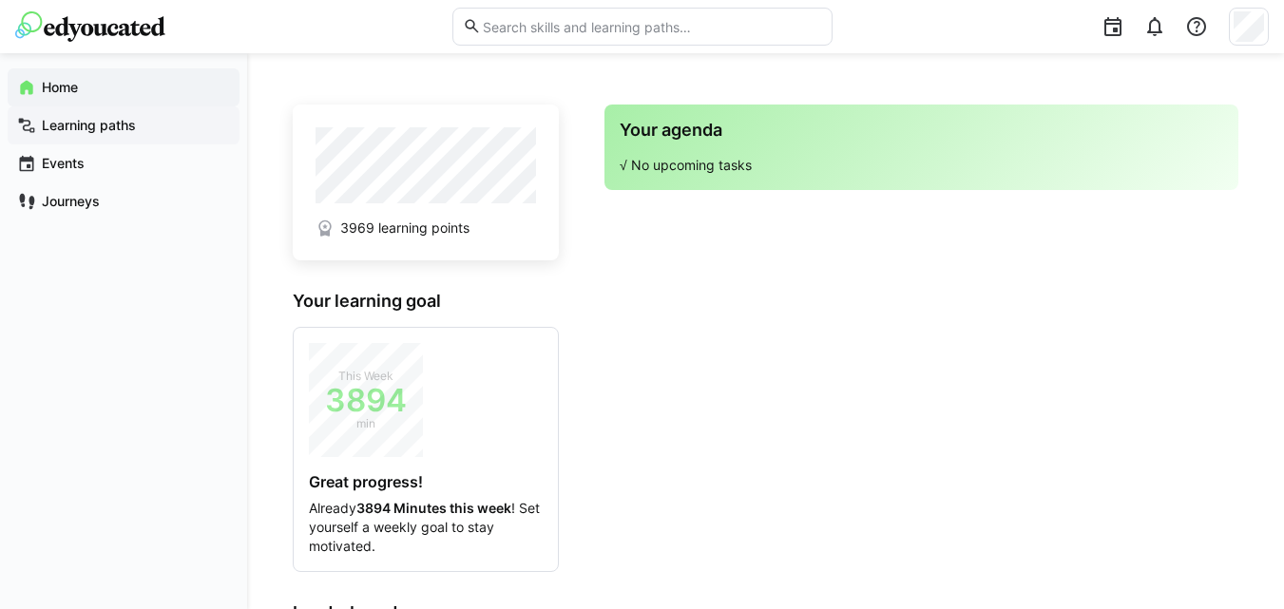
click at [93, 139] on div "Learning paths" at bounding box center [124, 125] width 232 height 38
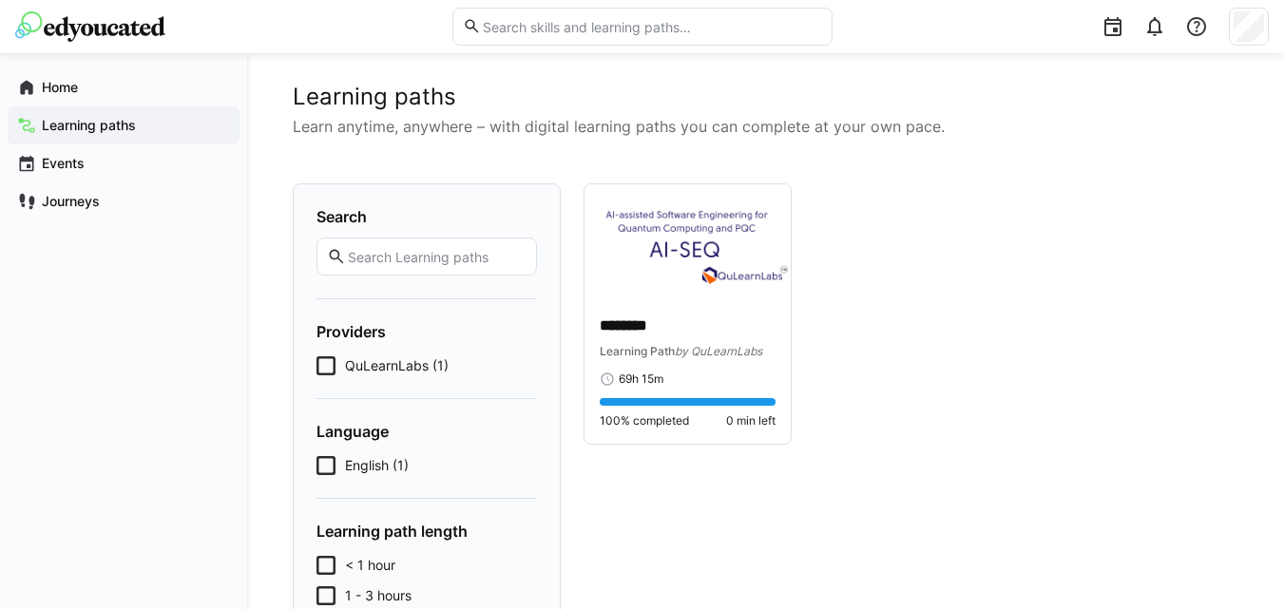
scroll to position [17, 0]
click at [636, 247] on img at bounding box center [688, 241] width 206 height 116
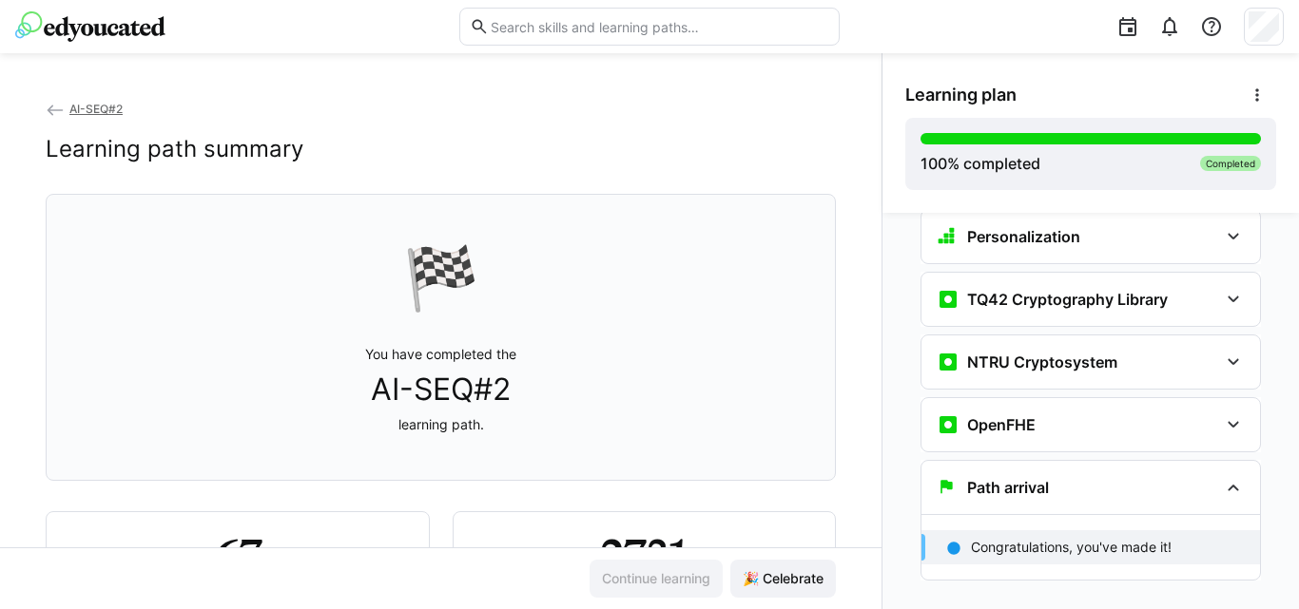
click at [90, 106] on span "AI-SEQ#2" at bounding box center [95, 109] width 53 height 14
